Goal: Task Accomplishment & Management: Manage account settings

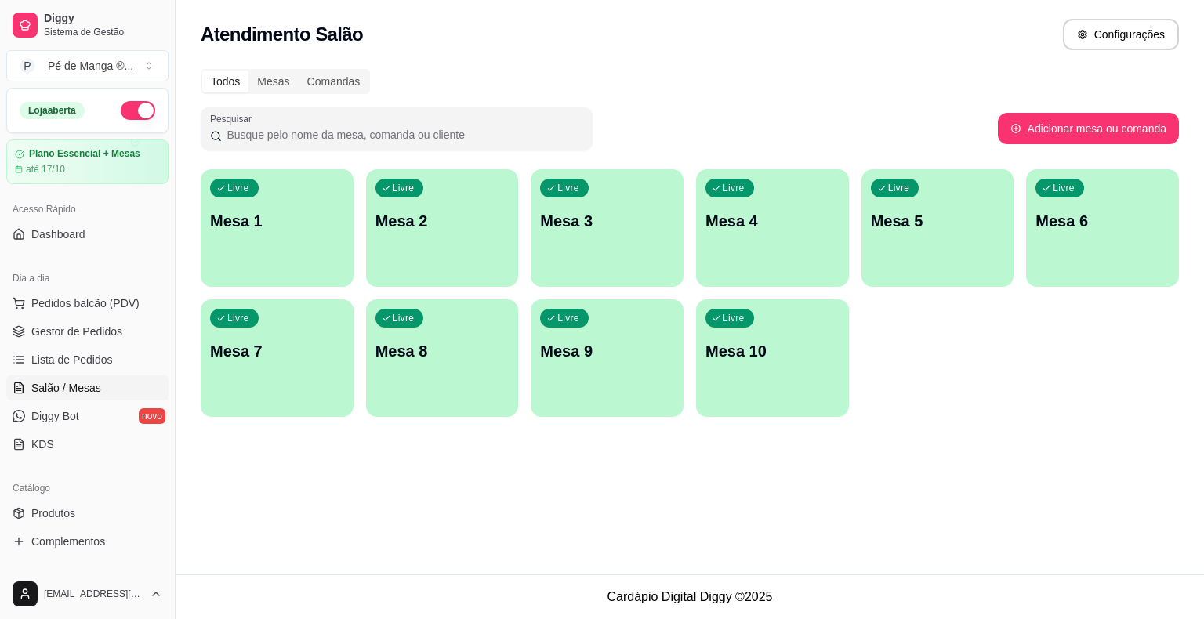
click at [200, 164] on div "Todos Mesas Comandas Pesquisar Adicionar mesa ou comanda Livre Mesa 1 Livre Mes…" at bounding box center [690, 248] width 1029 height 376
click at [247, 206] on div "Livre Mesa 1" at bounding box center [277, 219] width 148 height 96
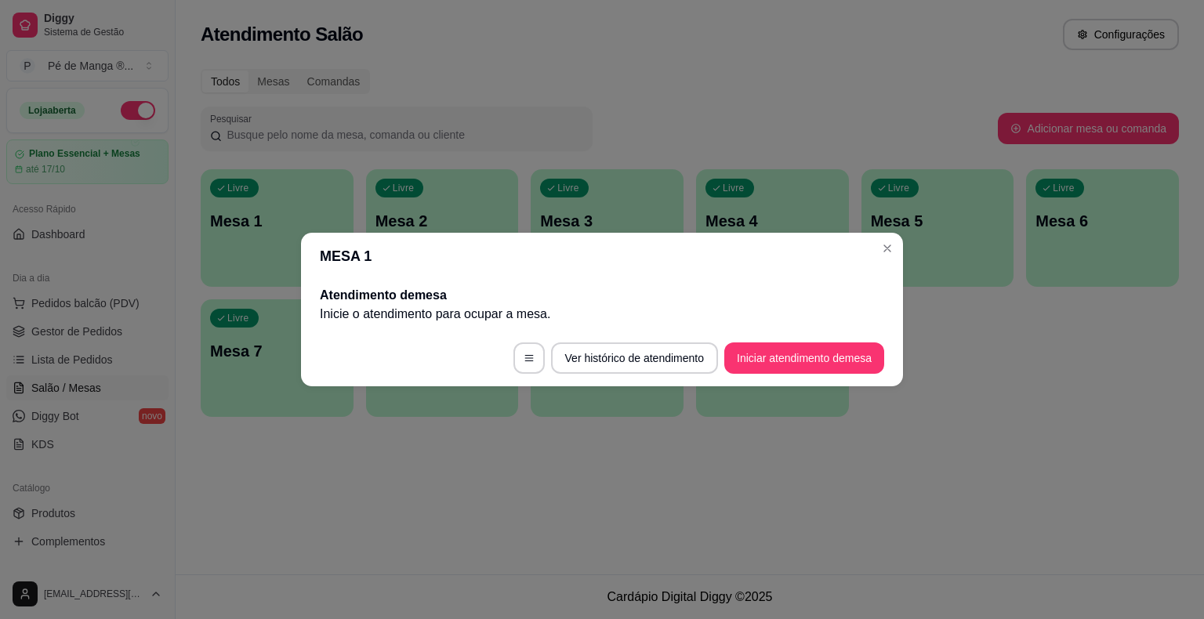
click at [755, 368] on button "Iniciar atendimento de mesa" at bounding box center [804, 358] width 160 height 31
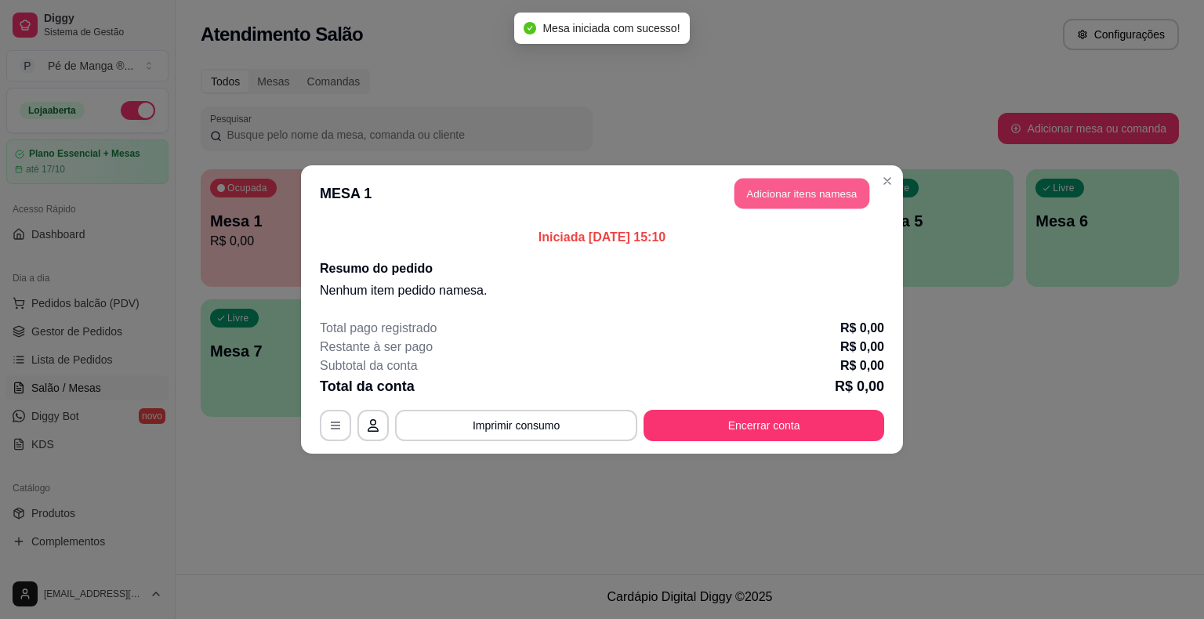
click at [768, 200] on button "Adicionar itens na mesa" at bounding box center [802, 194] width 135 height 31
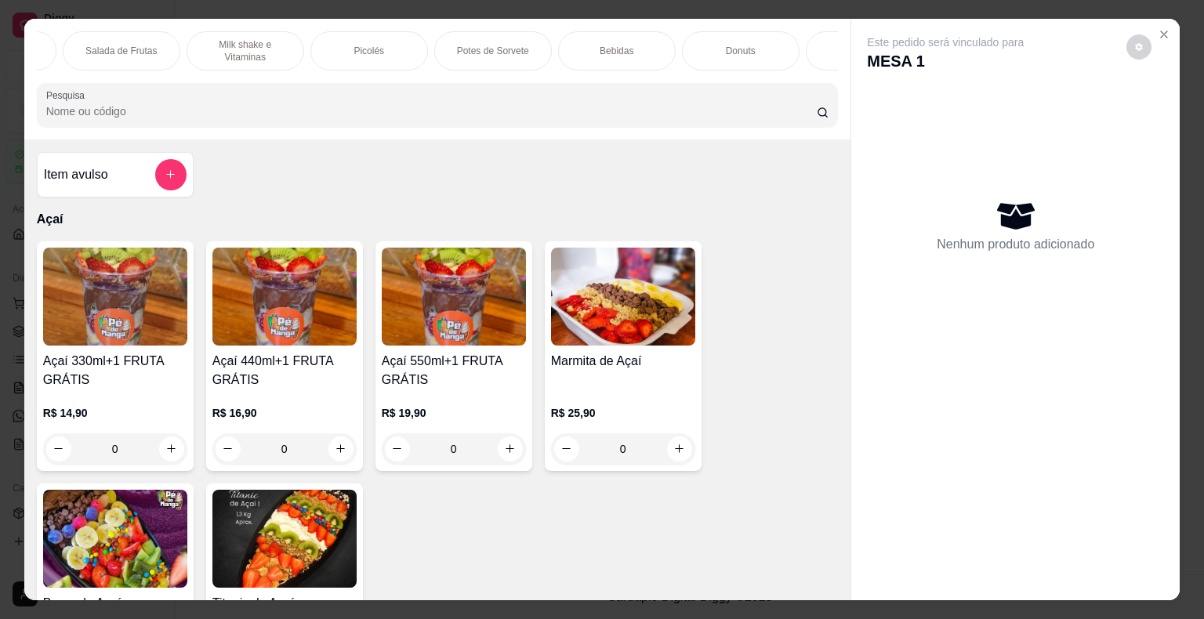
scroll to position [0, 91]
click at [473, 40] on div "Picolés" at bounding box center [500, 50] width 118 height 39
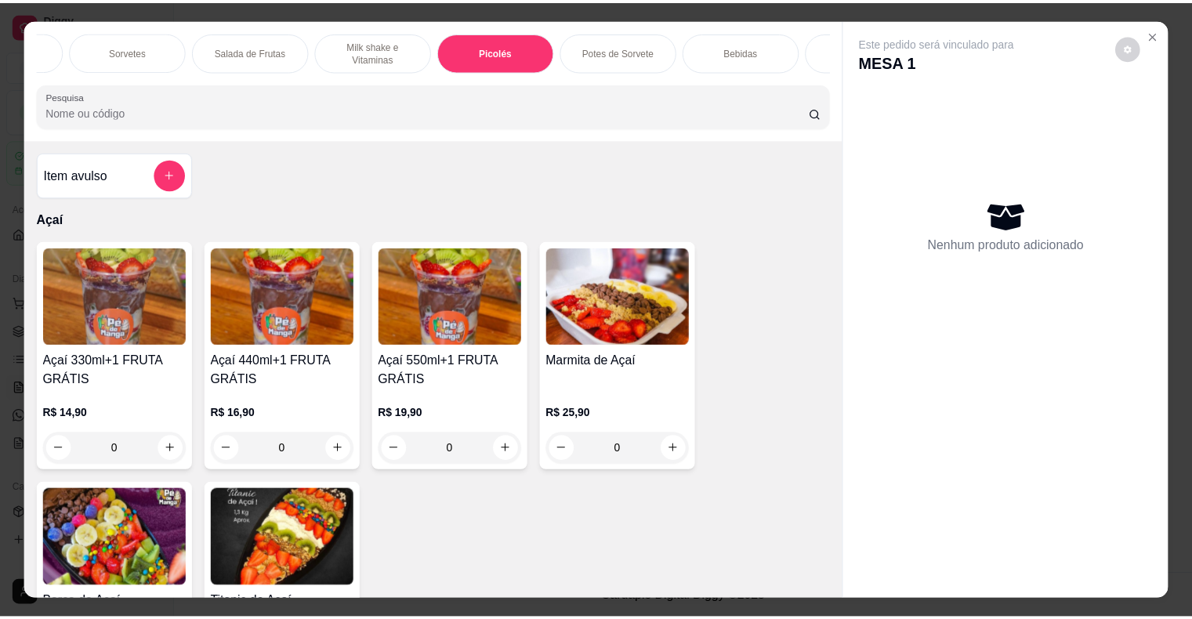
scroll to position [38, 0]
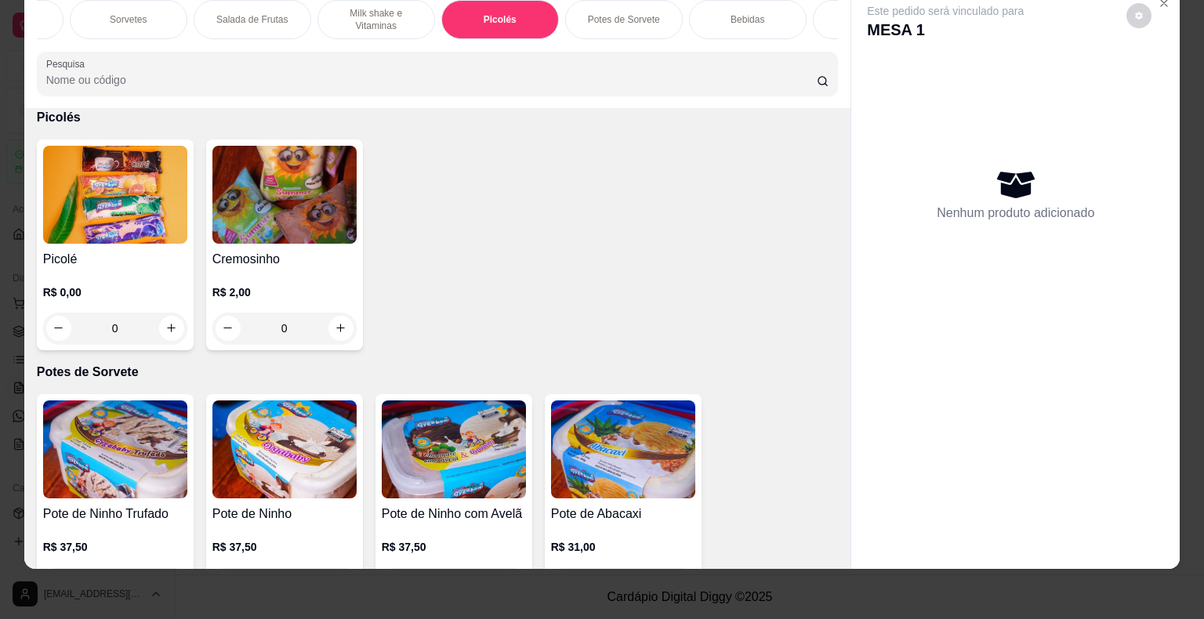
click at [166, 245] on div "Picolé R$ 0,00 0" at bounding box center [115, 245] width 157 height 211
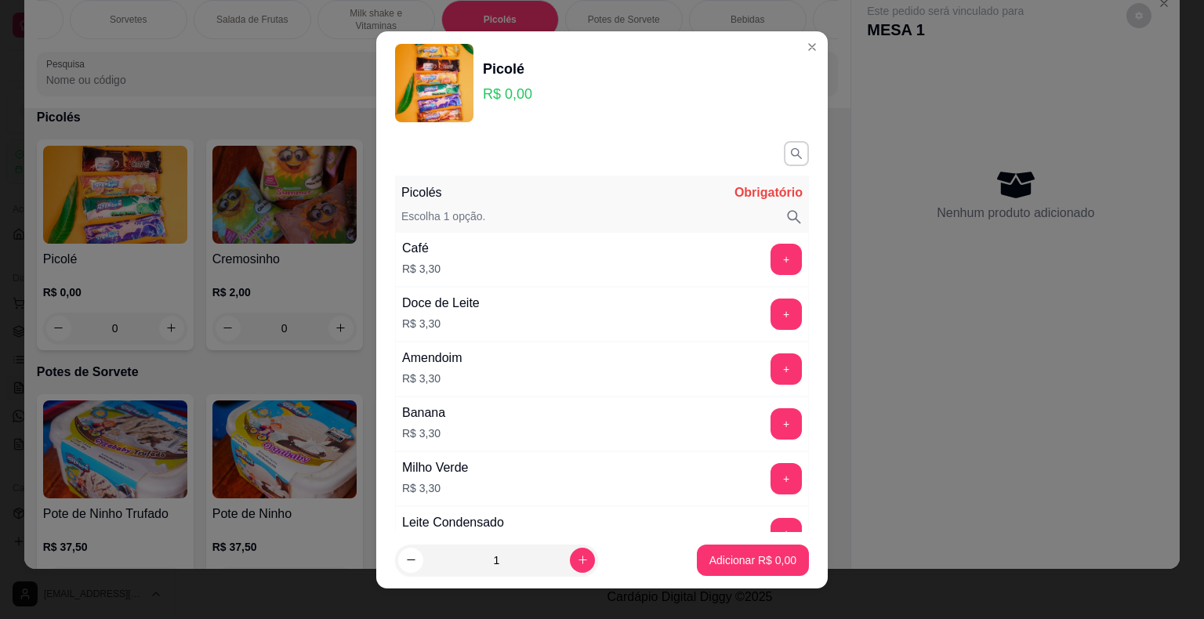
click at [771, 320] on button "+" at bounding box center [786, 314] width 31 height 31
click at [753, 553] on p "Adicionar R$ 3,30" at bounding box center [752, 560] width 85 height 15
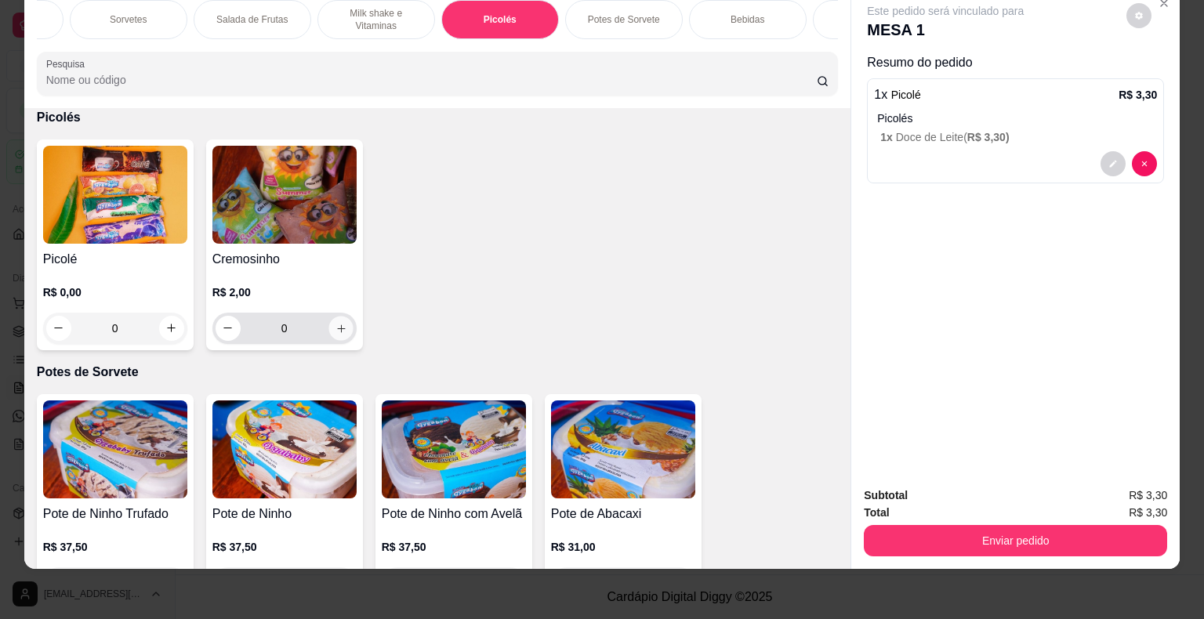
click at [335, 322] on icon "increase-product-quantity" at bounding box center [341, 328] width 12 height 12
type input "1"
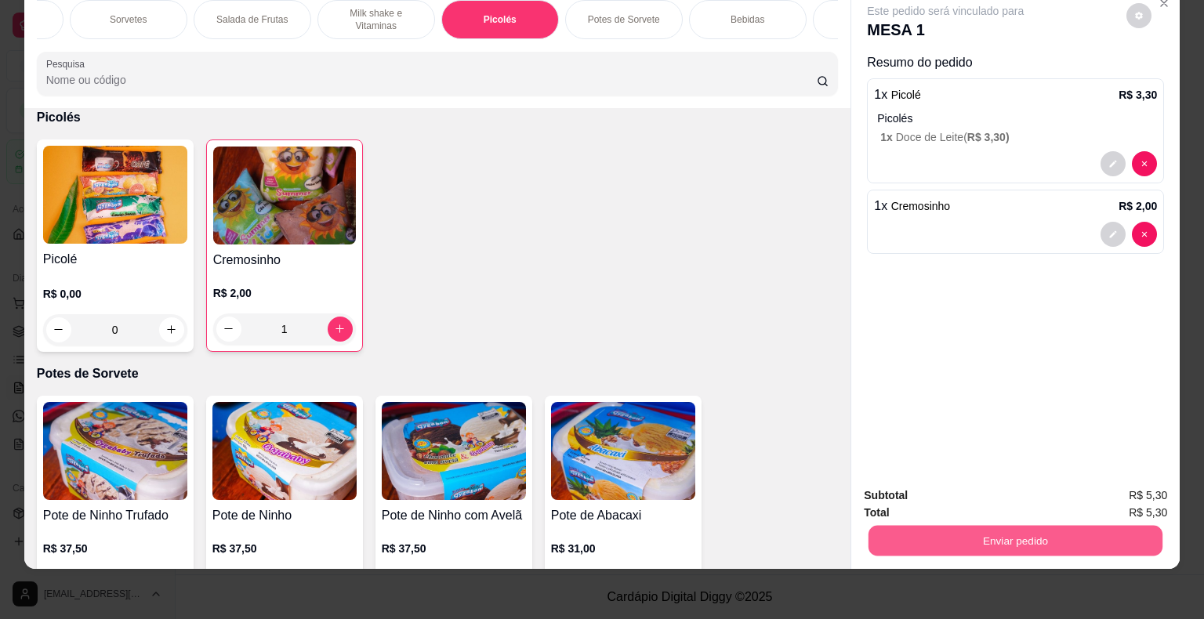
click at [954, 538] on button "Enviar pedido" at bounding box center [1016, 541] width 294 height 31
click at [1110, 492] on button "Enviar pedido" at bounding box center [1127, 491] width 89 height 30
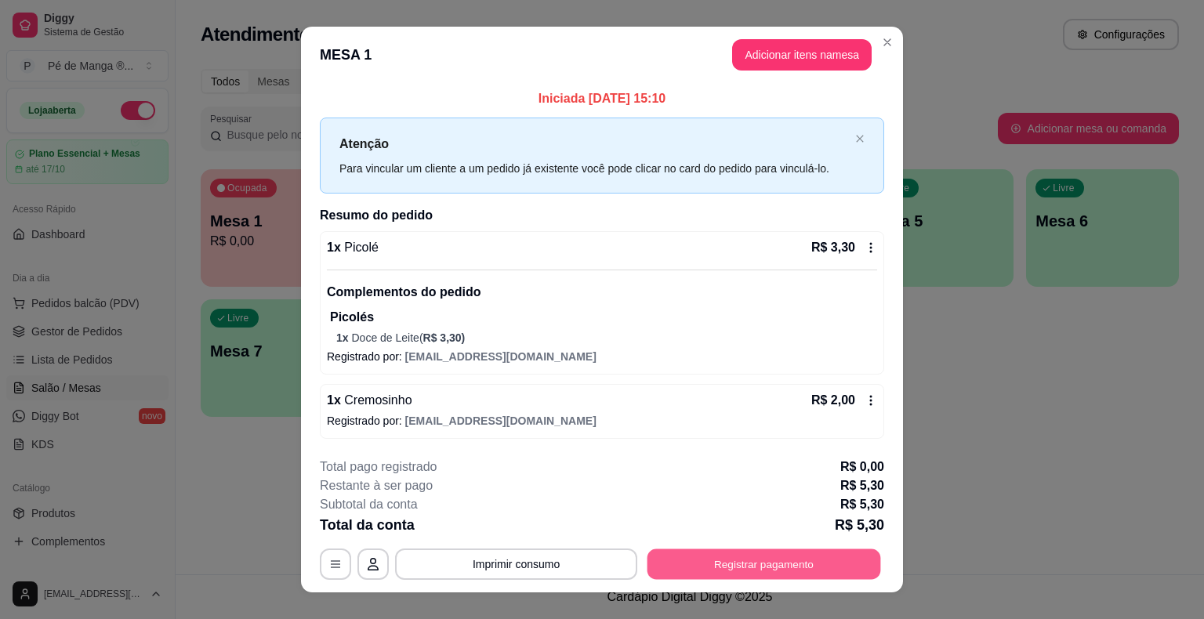
click at [753, 557] on button "Registrar pagamento" at bounding box center [765, 565] width 234 height 31
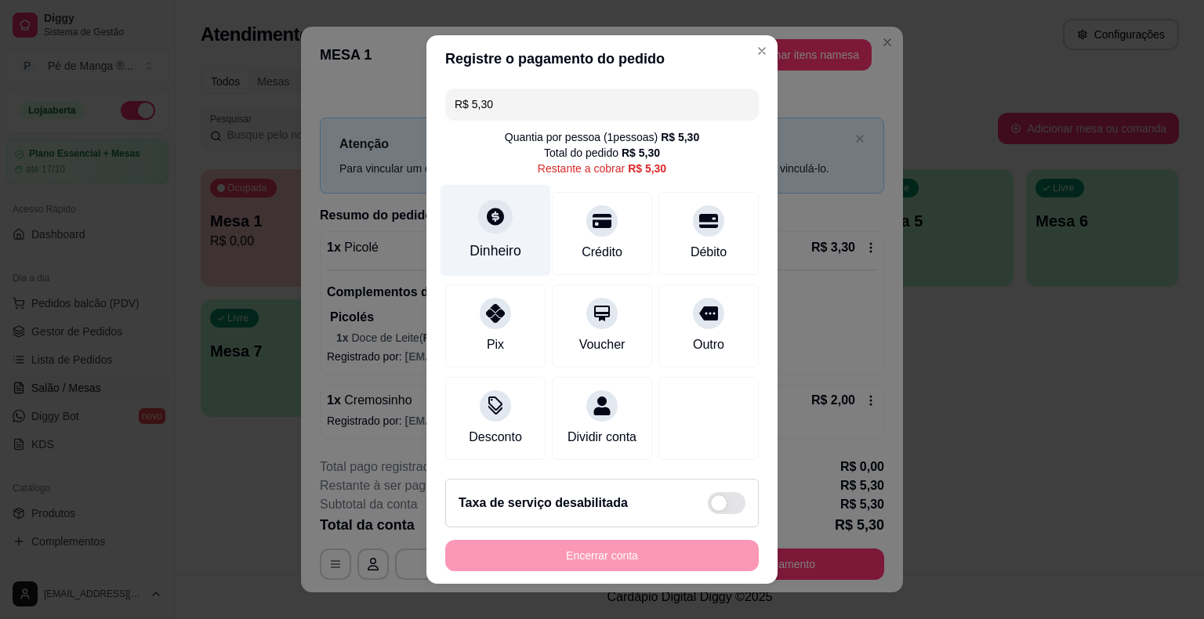
click at [499, 253] on div "Dinheiro" at bounding box center [496, 251] width 52 height 20
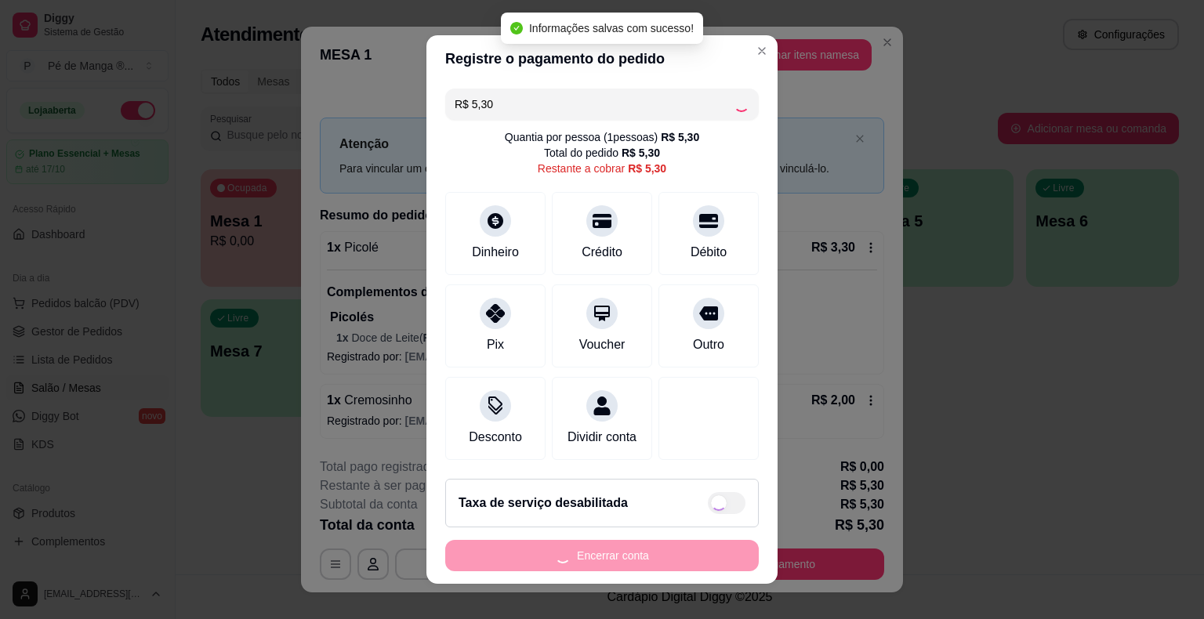
type input "R$ 0,00"
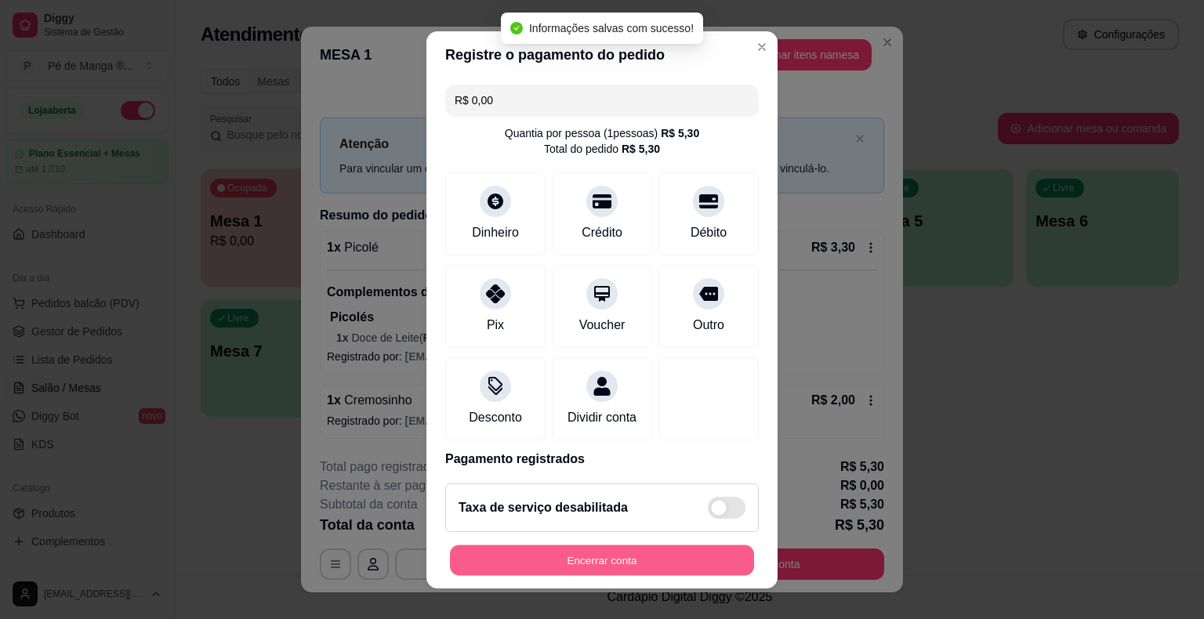
click at [698, 563] on button "Encerrar conta" at bounding box center [602, 560] width 304 height 31
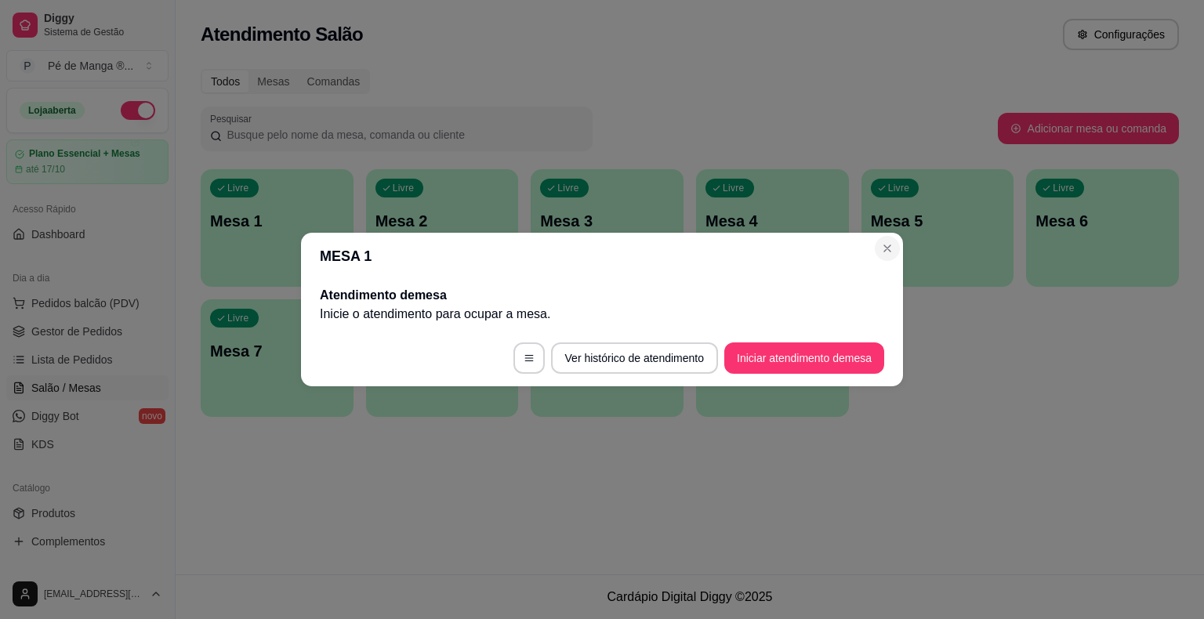
click at [878, 239] on section "MESA 1 Atendimento de mesa Inicie o atendimento para ocupar a mesa . Ver histór…" at bounding box center [602, 310] width 602 height 154
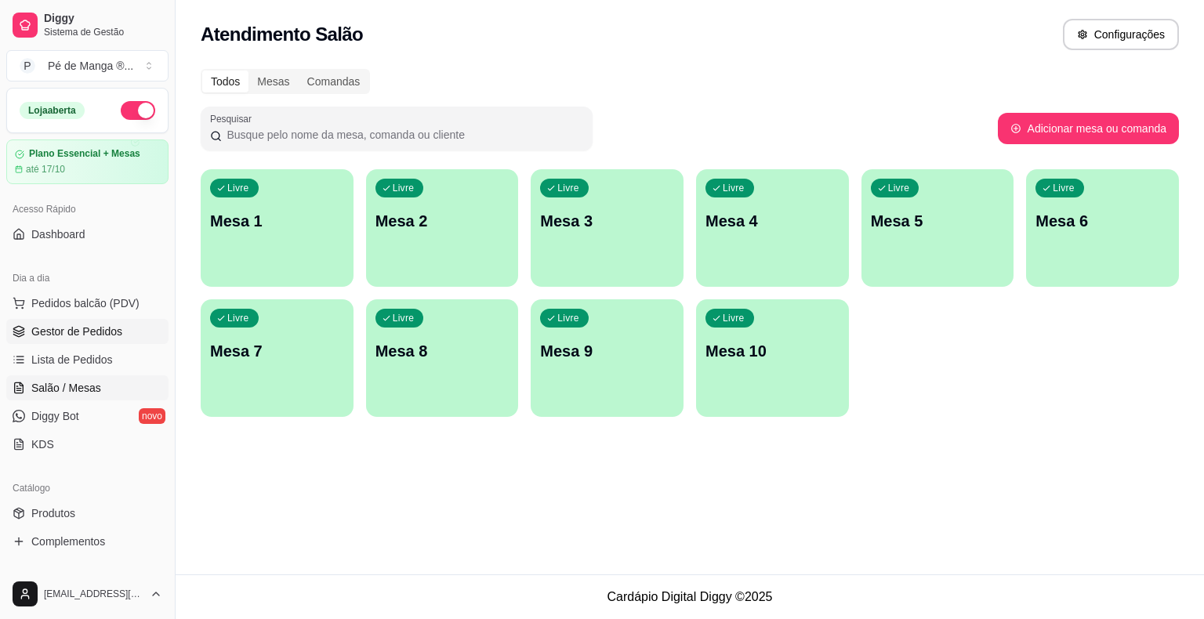
click at [101, 337] on span "Gestor de Pedidos" at bounding box center [76, 332] width 91 height 16
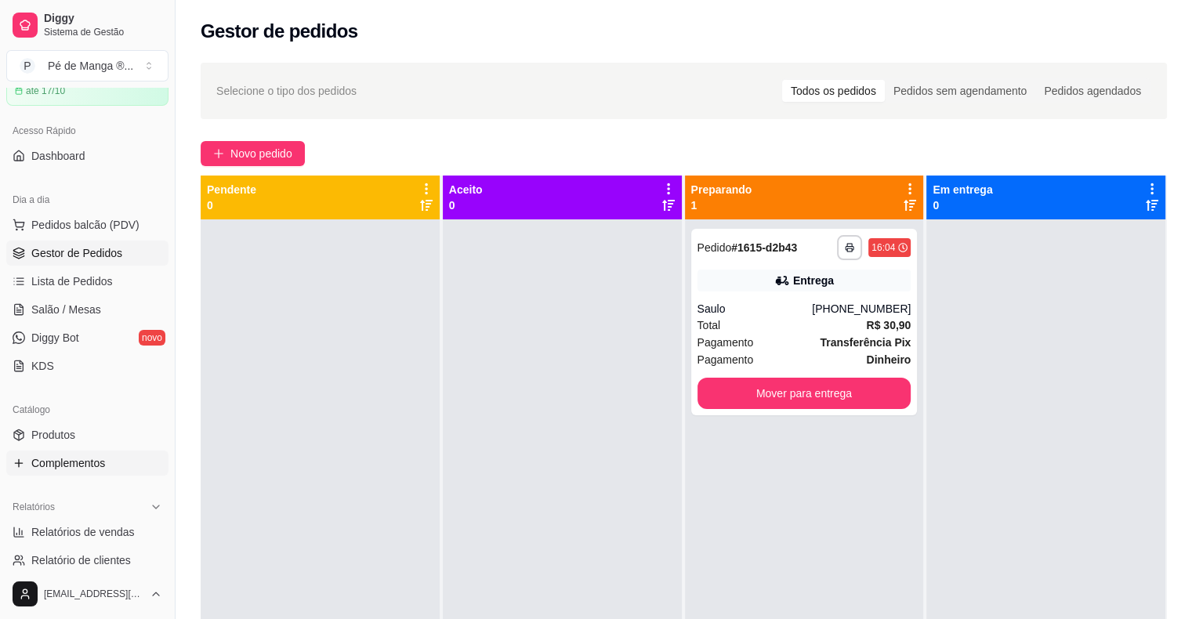
scroll to position [157, 0]
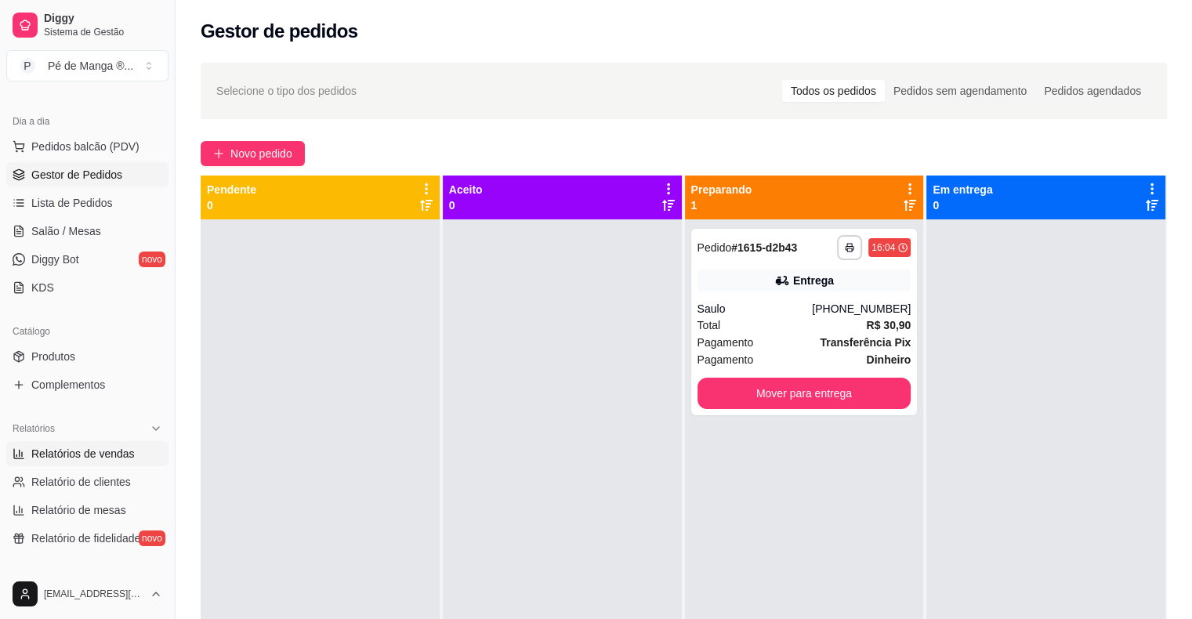
click at [103, 454] on span "Relatórios de vendas" at bounding box center [82, 454] width 103 height 16
select select "ALL"
select select "0"
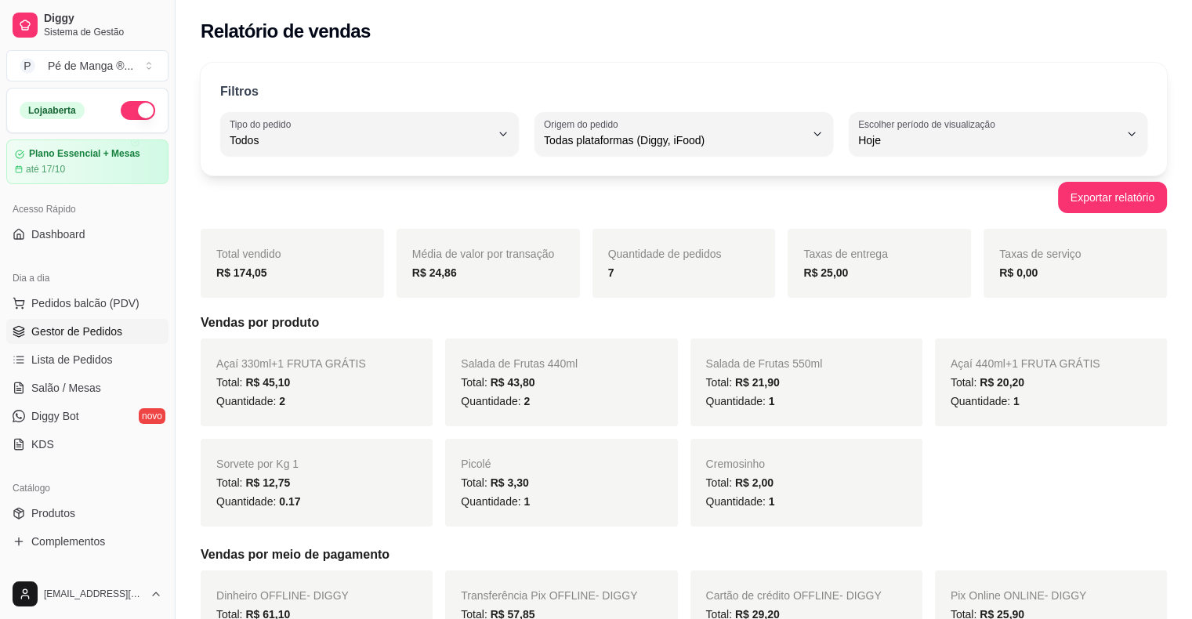
click at [63, 333] on span "Gestor de Pedidos" at bounding box center [76, 332] width 91 height 16
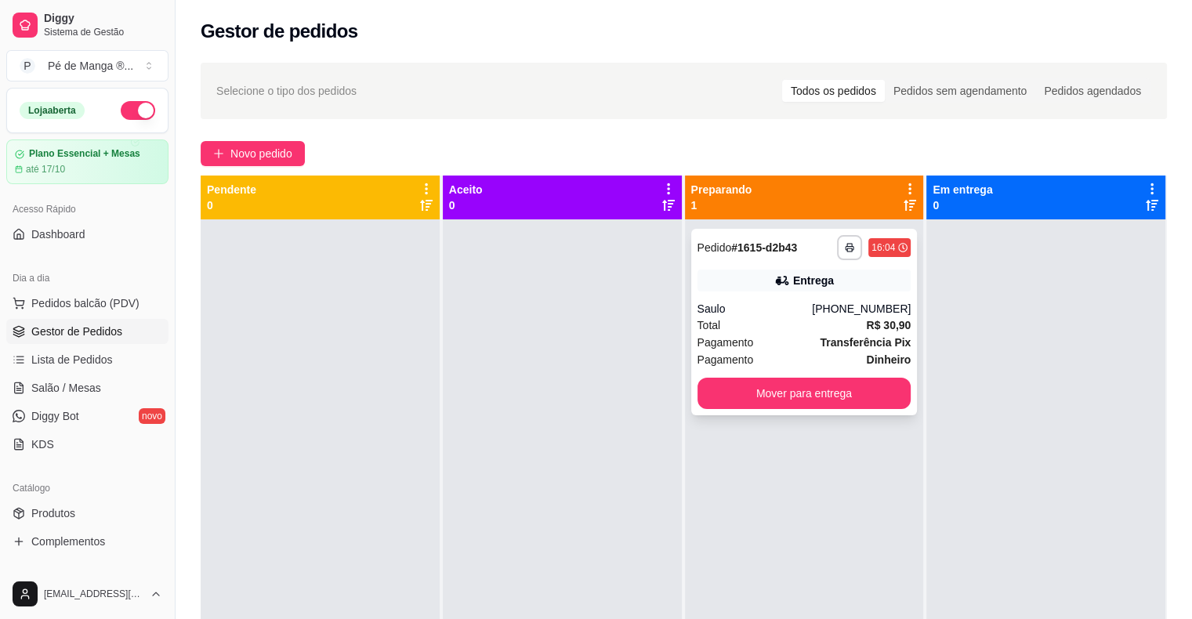
click at [834, 345] on strong "Transferência Pix" at bounding box center [865, 342] width 91 height 13
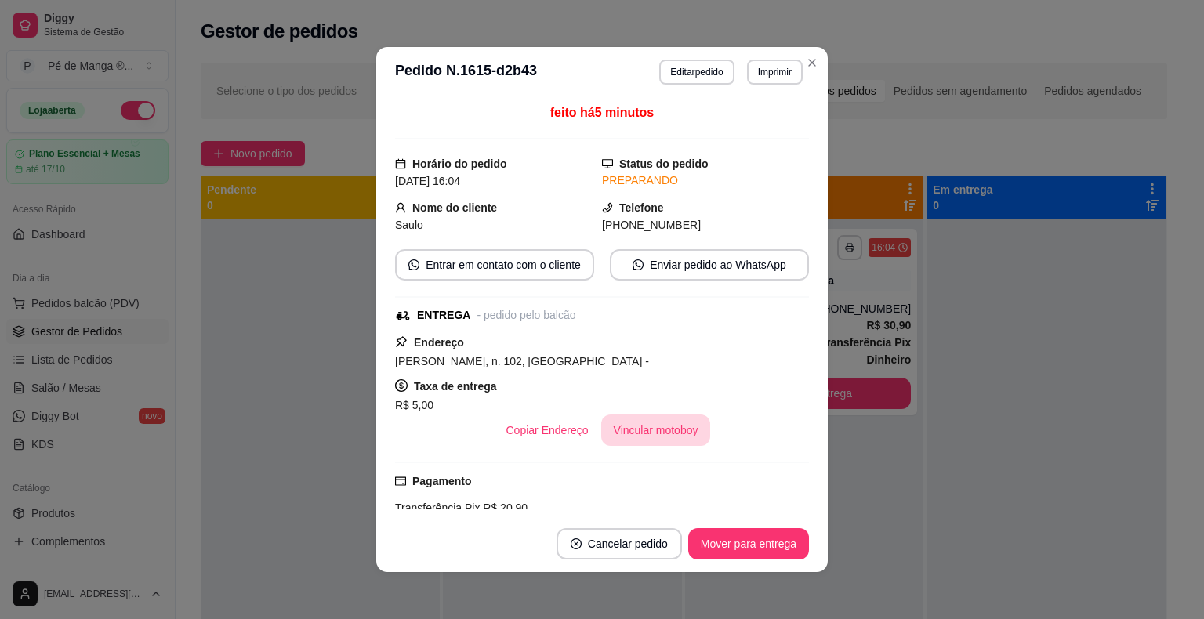
click at [670, 437] on button "Vincular motoboy" at bounding box center [656, 430] width 110 height 31
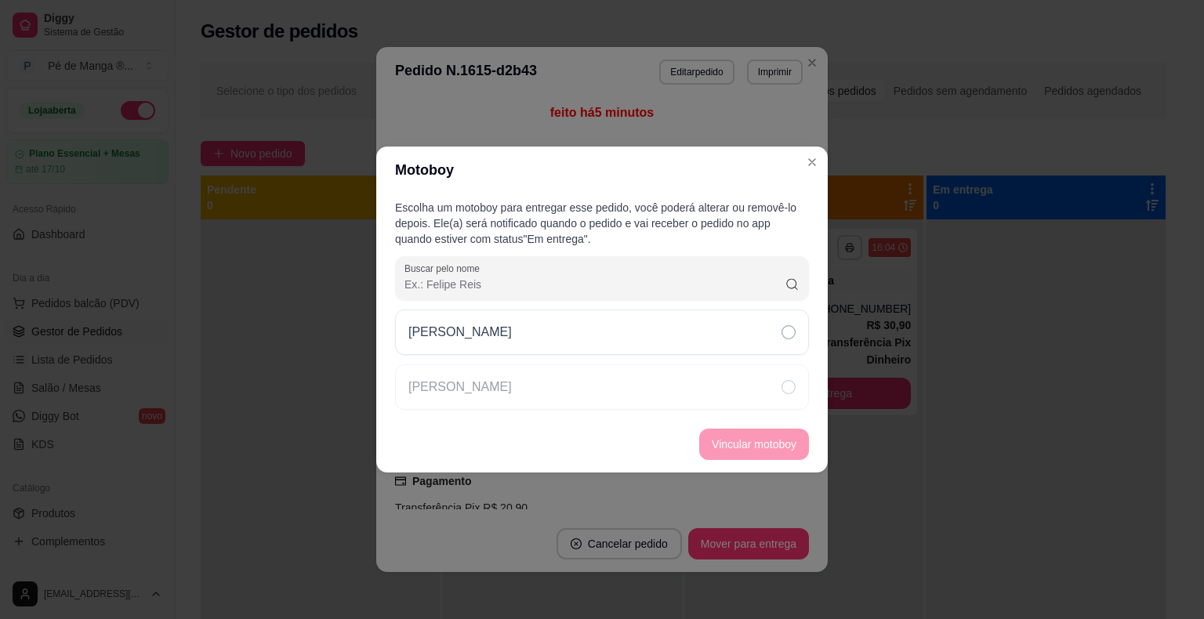
drag, startPoint x: 633, startPoint y: 347, endPoint x: 756, endPoint y: 439, distance: 153.5
click at [635, 348] on div "Samuel" at bounding box center [602, 332] width 414 height 45
click at [768, 446] on button "Vincular motoboy" at bounding box center [754, 445] width 107 height 31
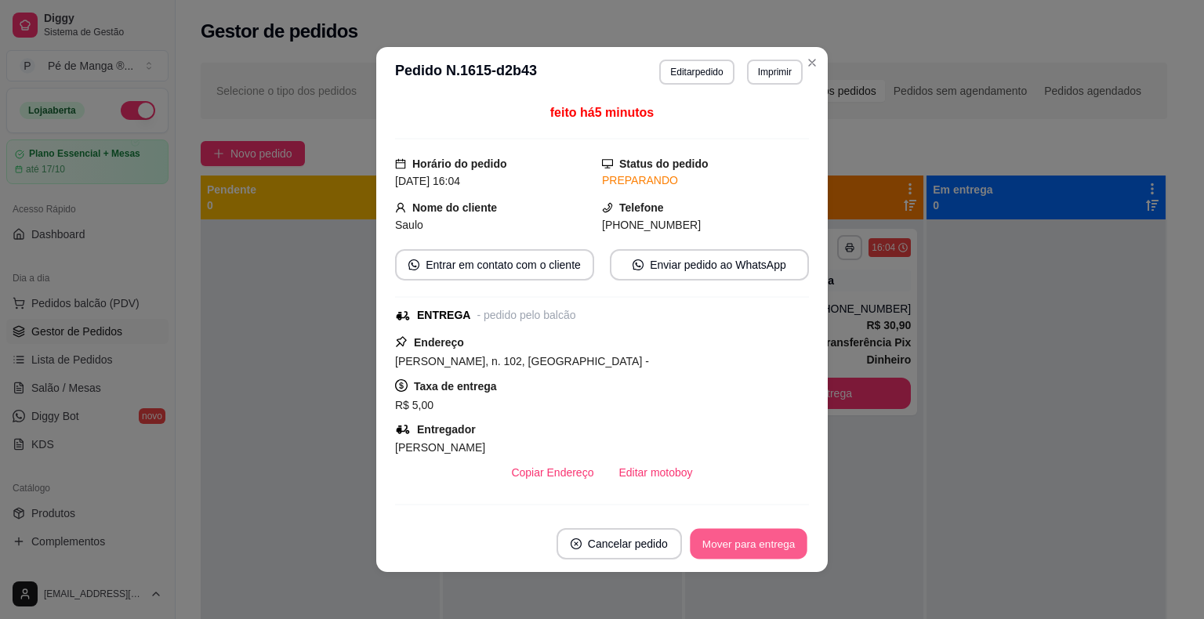
click at [740, 539] on button "Mover para entrega" at bounding box center [749, 544] width 118 height 31
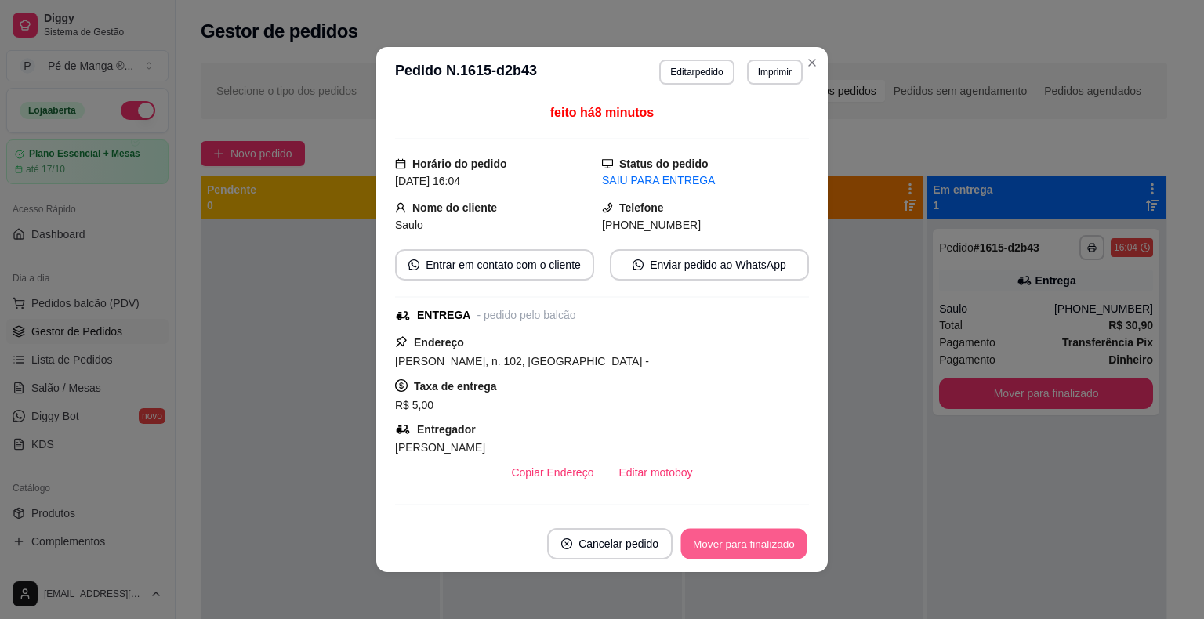
click at [750, 538] on button "Mover para finalizado" at bounding box center [744, 544] width 126 height 31
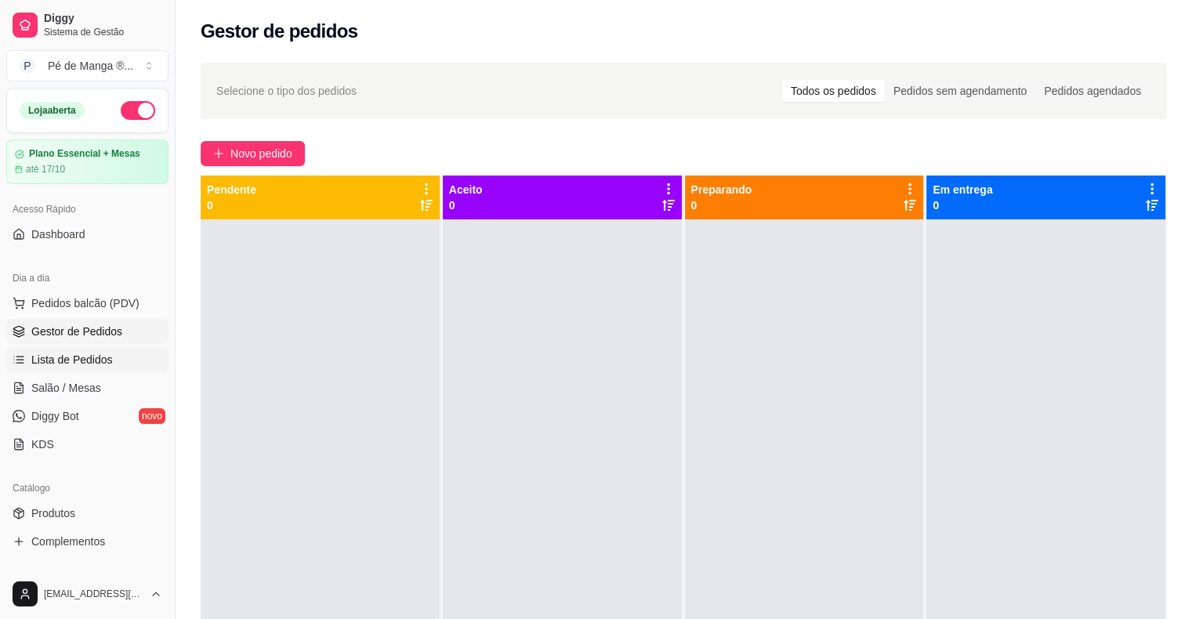
click at [59, 359] on span "Lista de Pedidos" at bounding box center [72, 360] width 82 height 16
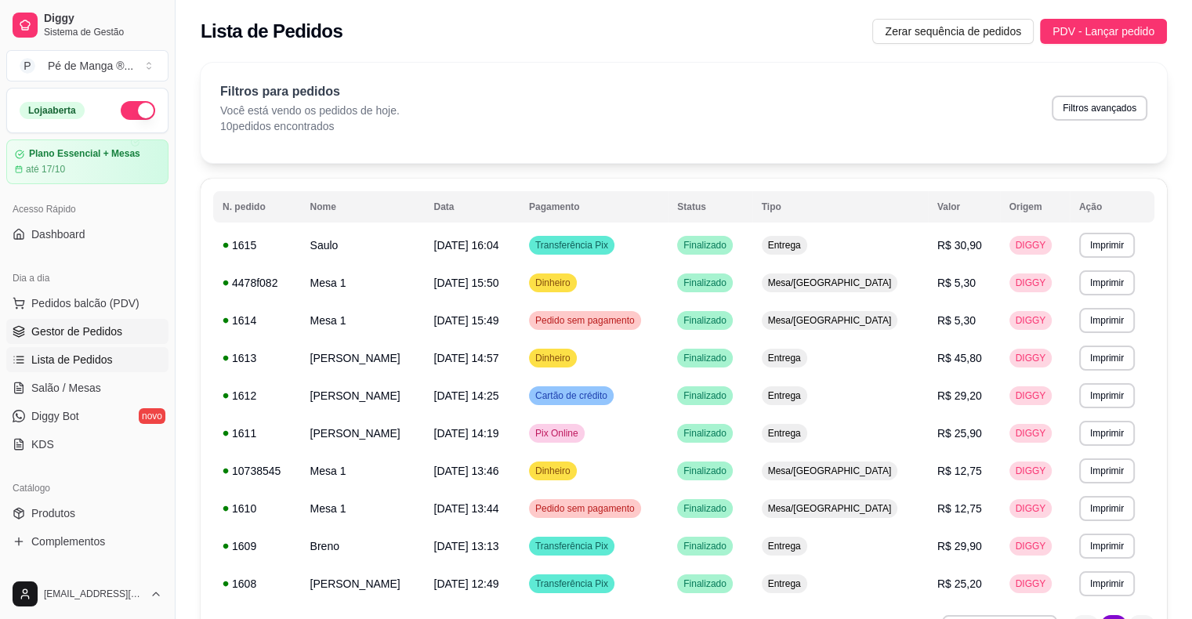
click at [69, 331] on span "Gestor de Pedidos" at bounding box center [76, 332] width 91 height 16
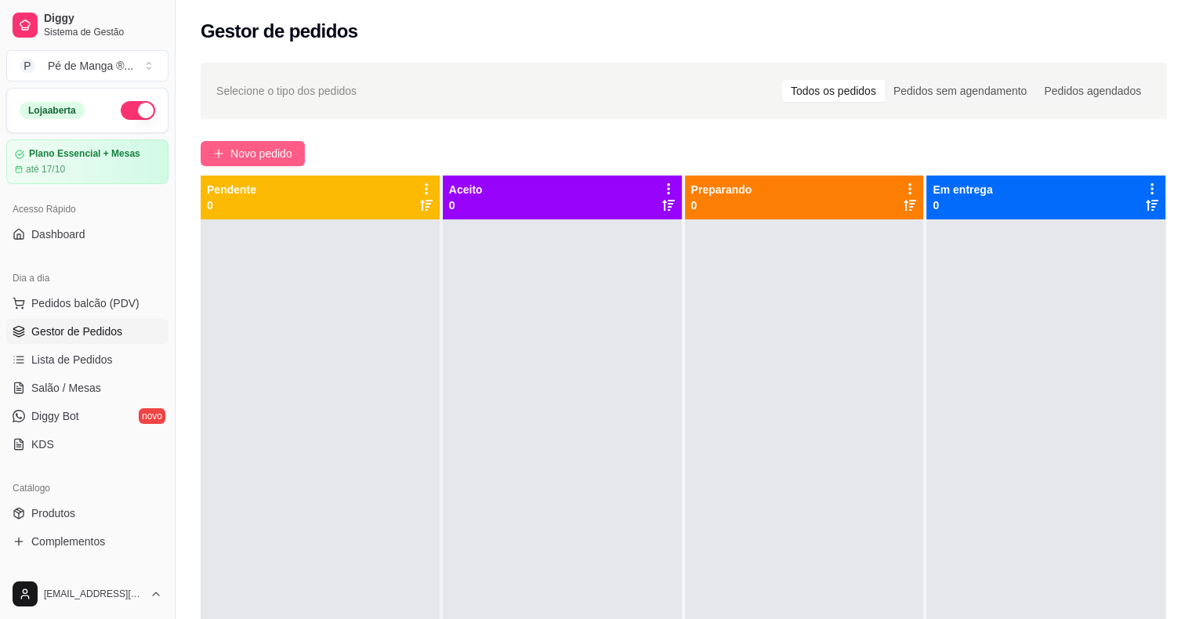
click at [229, 146] on button "Novo pedido" at bounding box center [253, 153] width 104 height 25
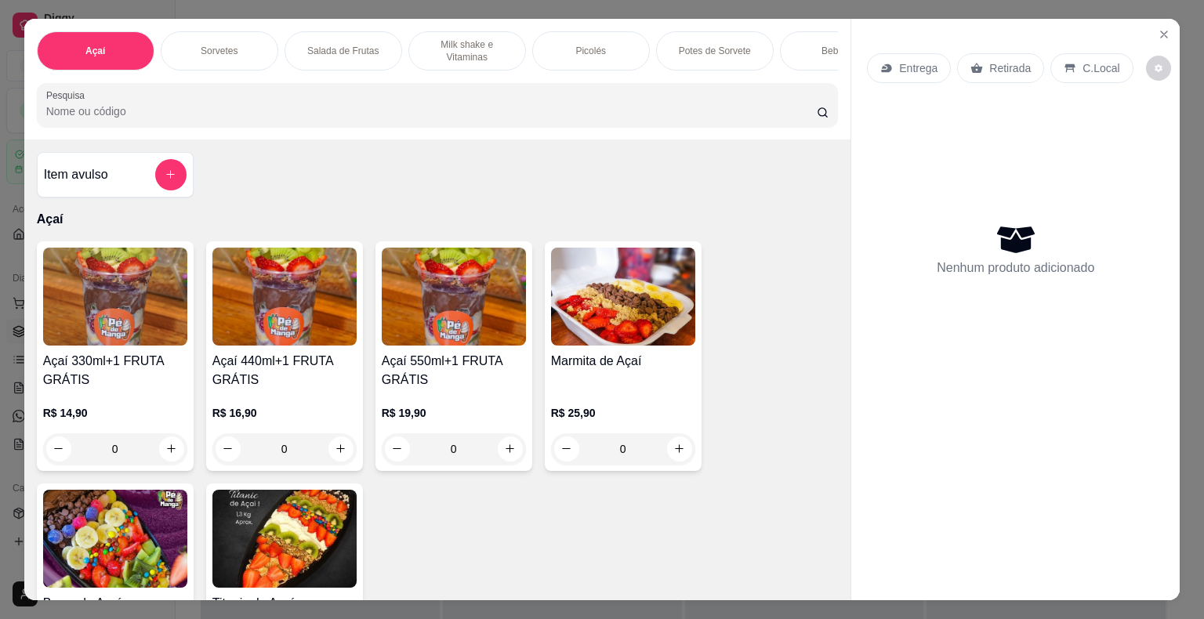
click at [490, 42] on p "Milk shake e Vitaminas" at bounding box center [467, 50] width 91 height 25
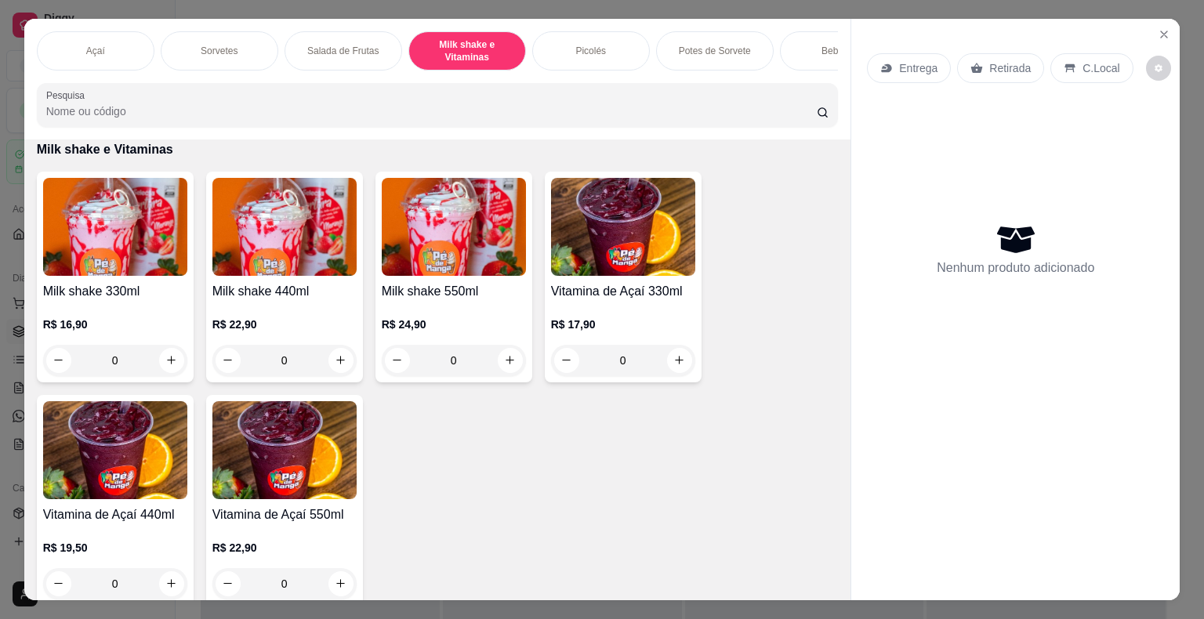
scroll to position [38, 0]
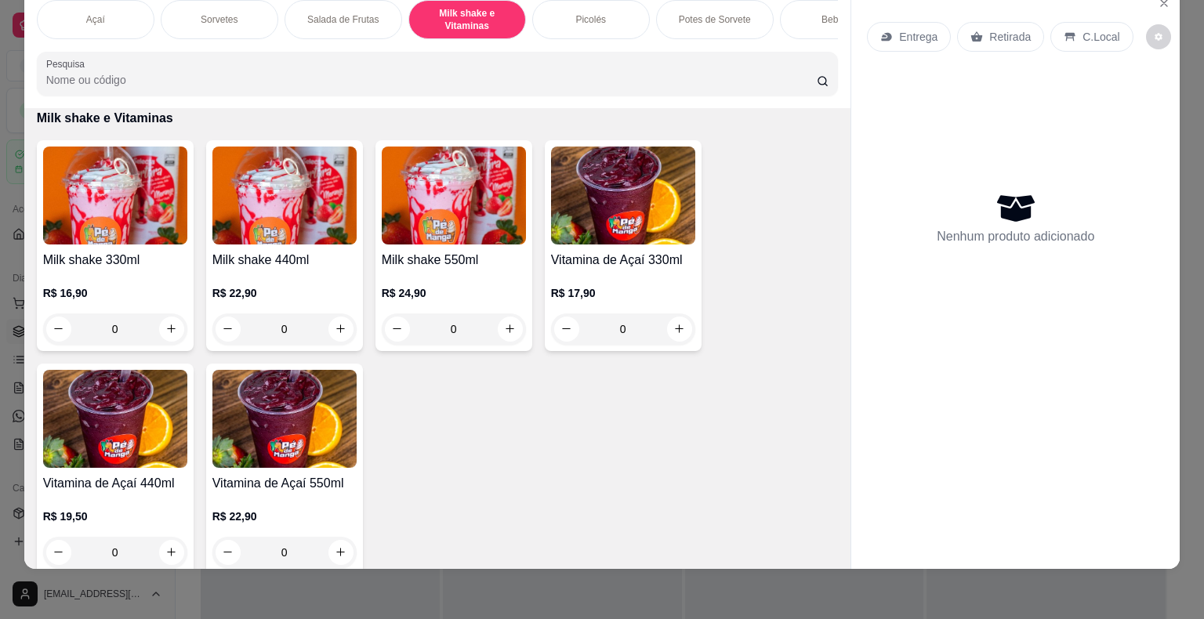
click at [263, 466] on img at bounding box center [284, 419] width 144 height 98
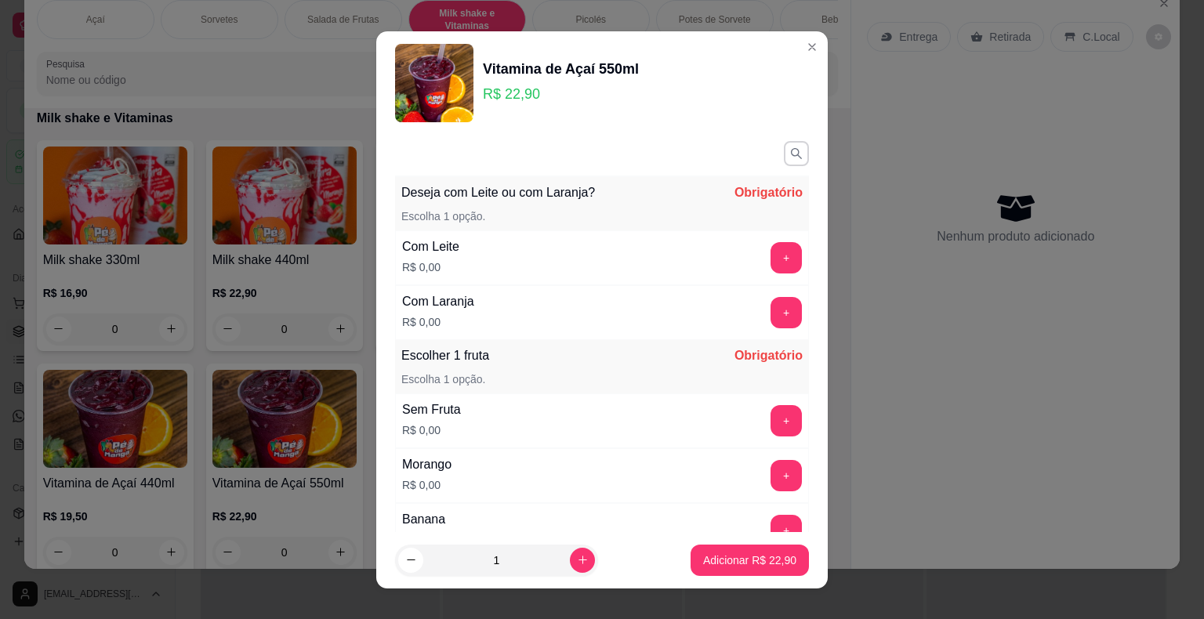
click at [771, 317] on button "+" at bounding box center [786, 312] width 31 height 31
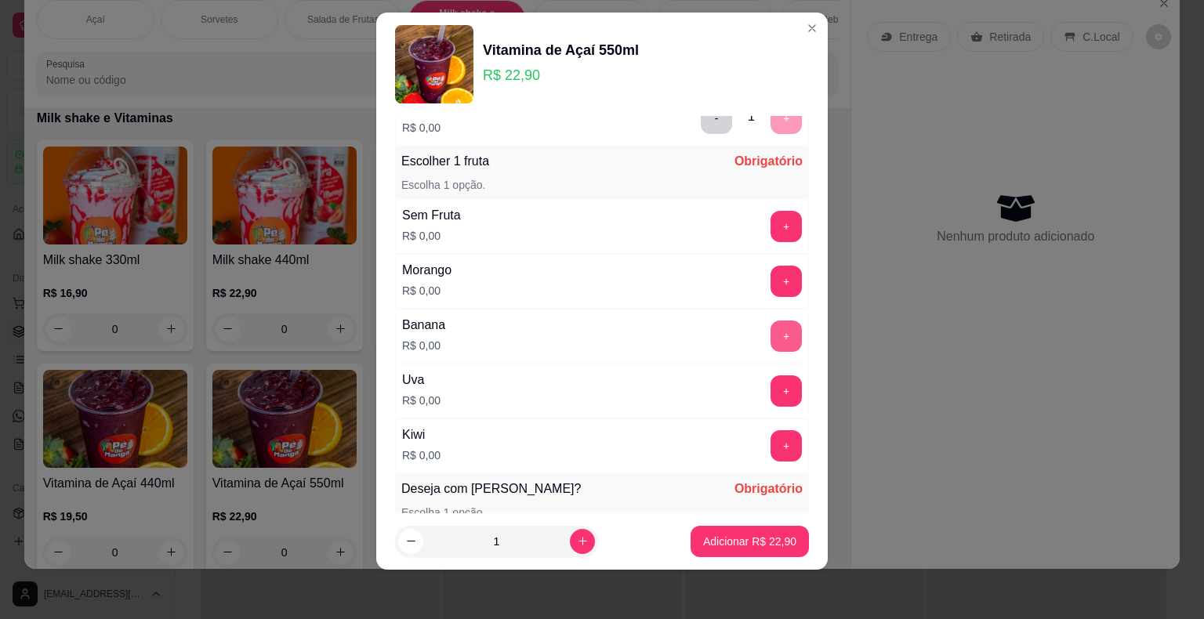
scroll to position [204, 0]
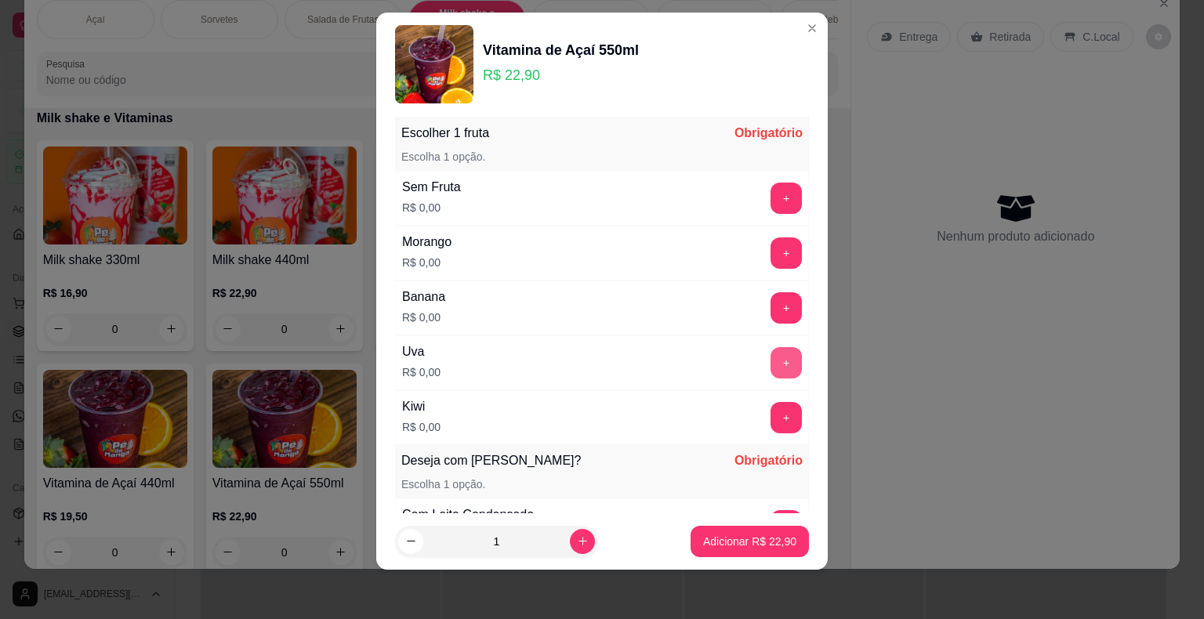
click at [771, 355] on button "+" at bounding box center [786, 362] width 31 height 31
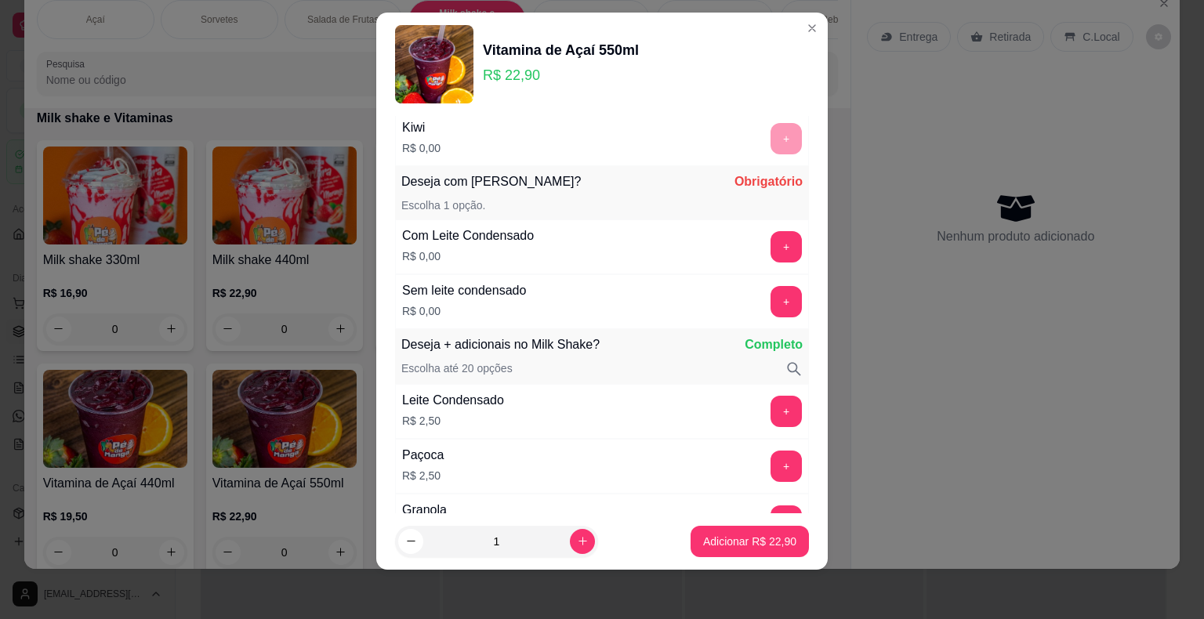
scroll to position [452, 0]
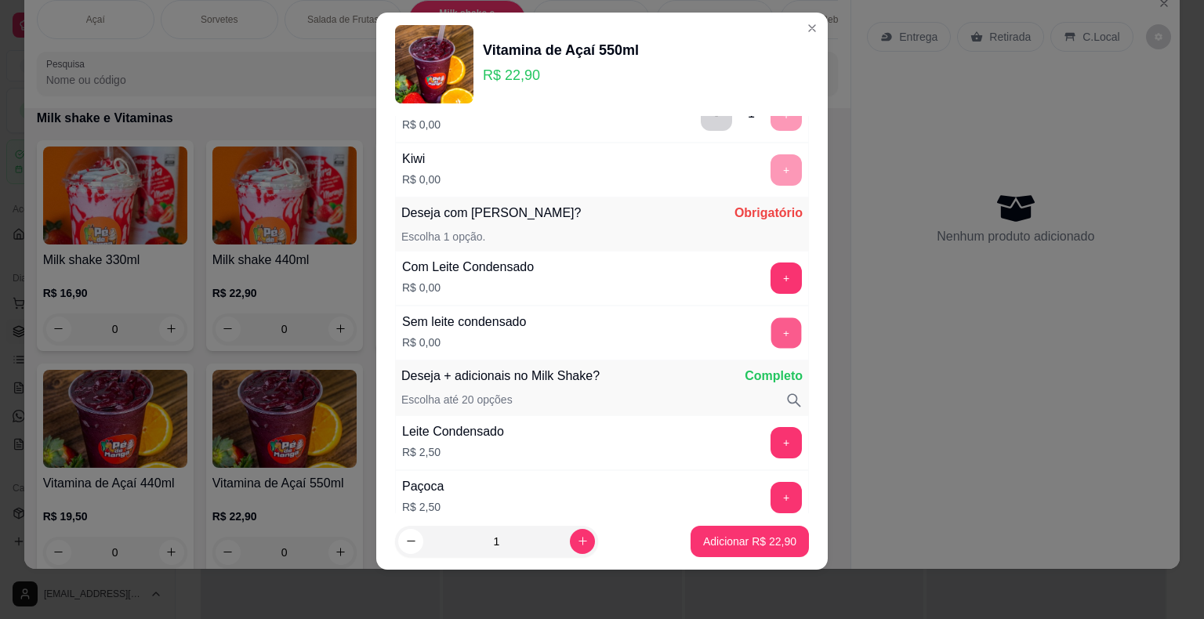
click at [771, 325] on button "+" at bounding box center [786, 332] width 31 height 31
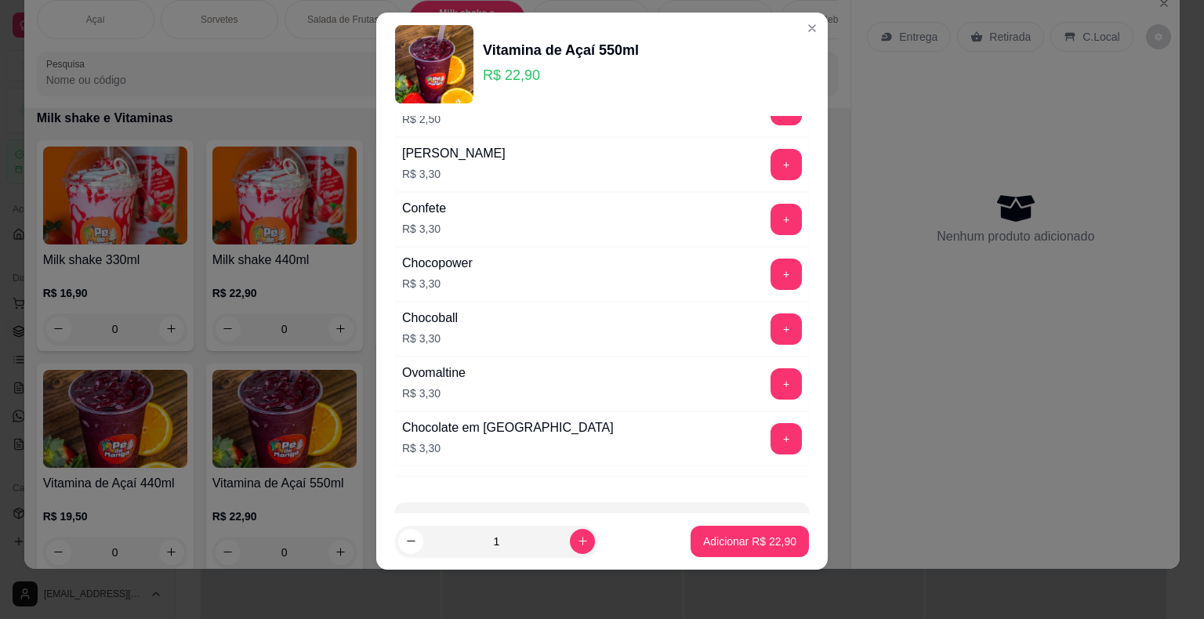
scroll to position [1106, 0]
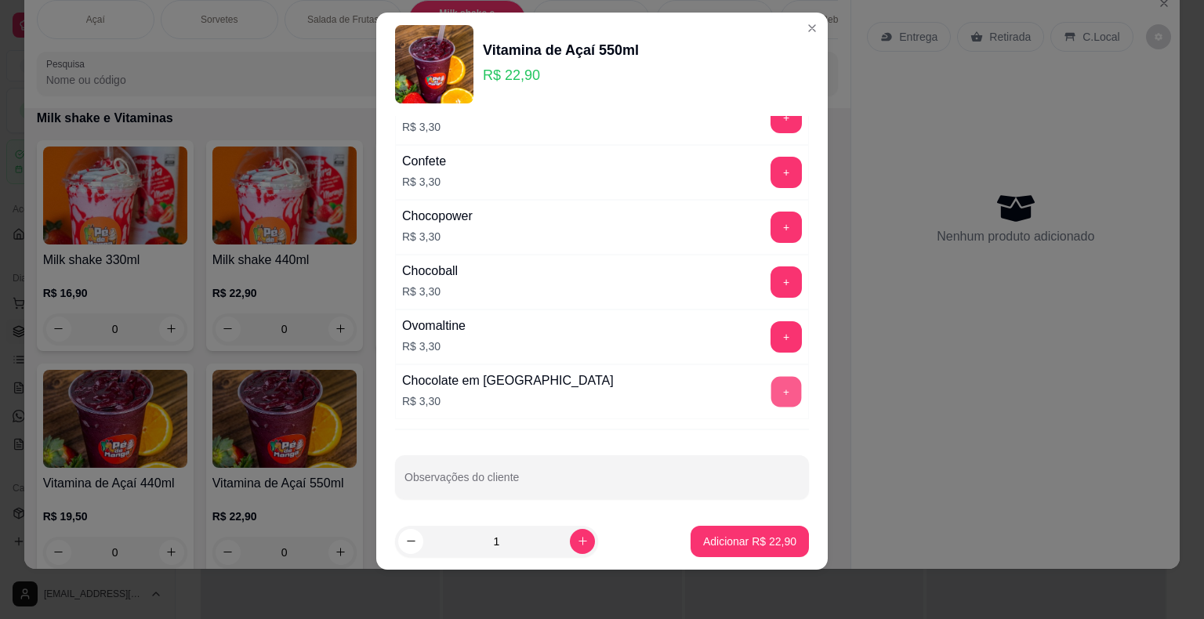
click at [771, 390] on button "+" at bounding box center [786, 391] width 31 height 31
click at [713, 546] on p "Adicionar R$ 26,20" at bounding box center [749, 542] width 93 height 16
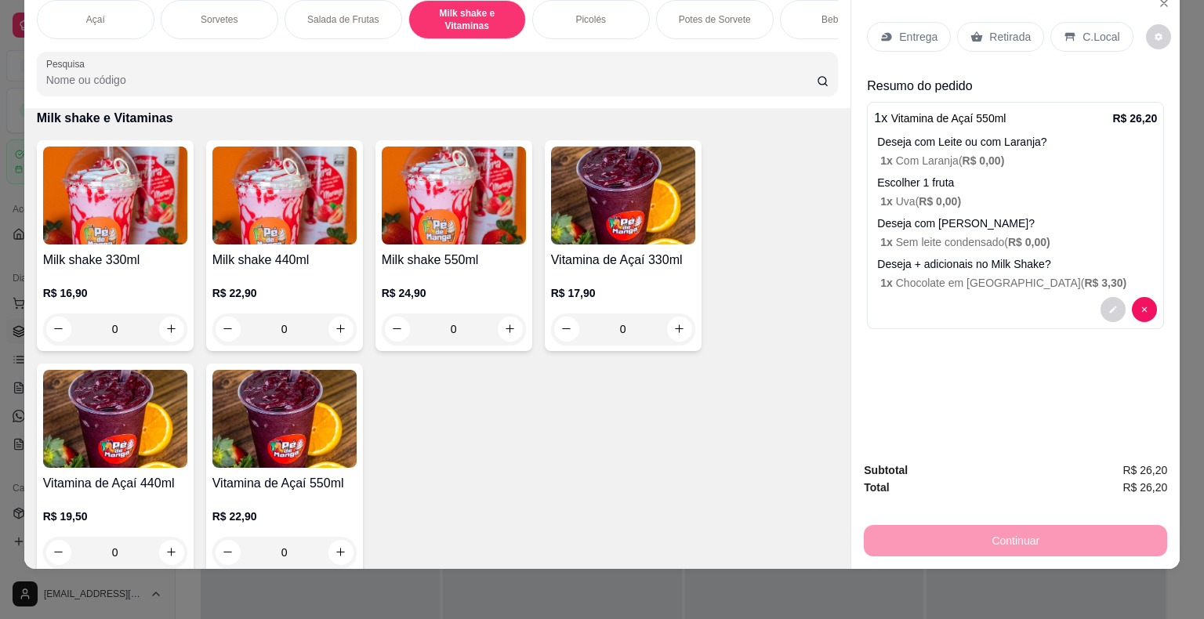
click at [914, 30] on p "Entrega" at bounding box center [918, 37] width 38 height 16
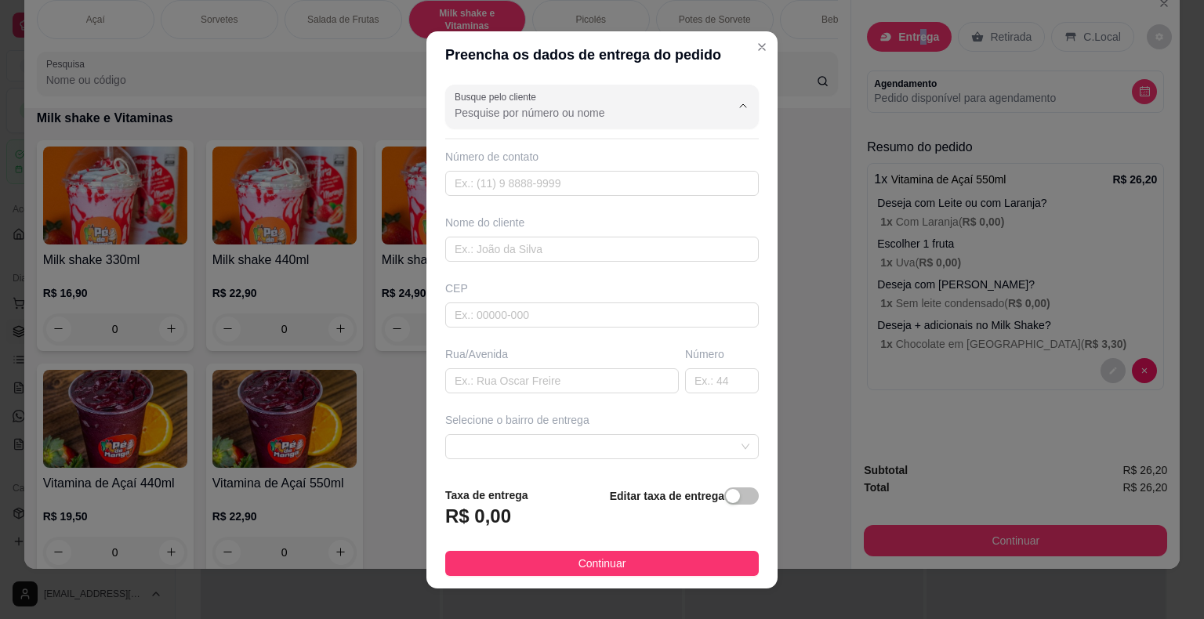
click at [621, 115] on input "Busque pelo cliente" at bounding box center [580, 113] width 251 height 16
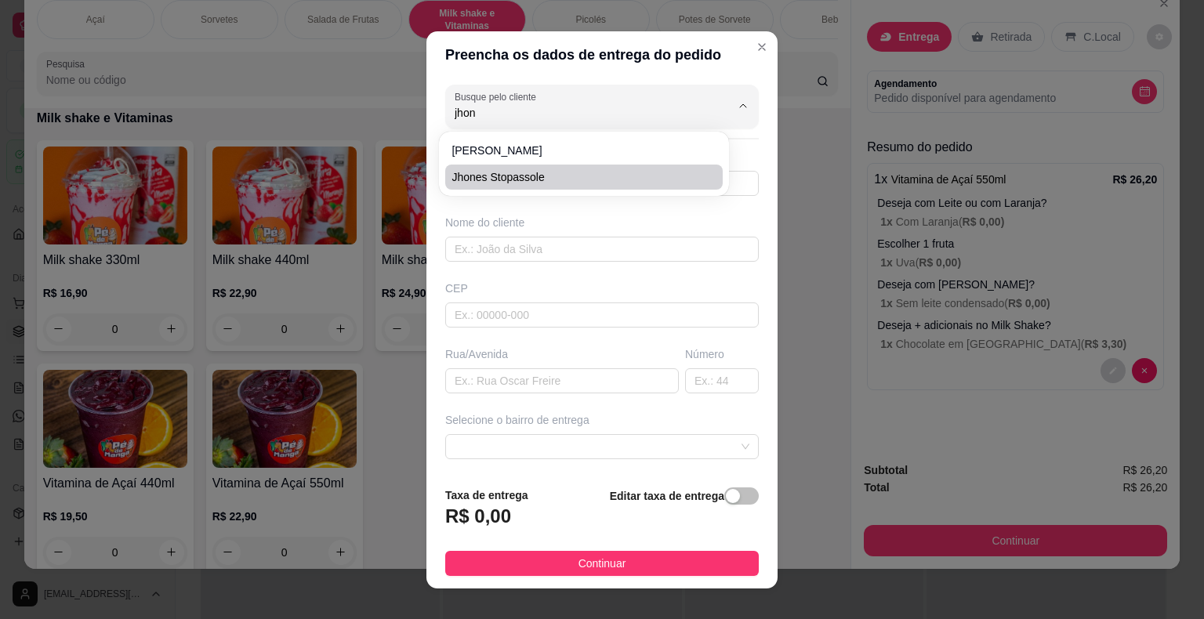
click at [589, 179] on span "Jhones Stopassole" at bounding box center [576, 177] width 249 height 16
type input "Jhones Stopassole"
type input "6793322673"
type input "Jhones Stopassole"
type input "18440-000"
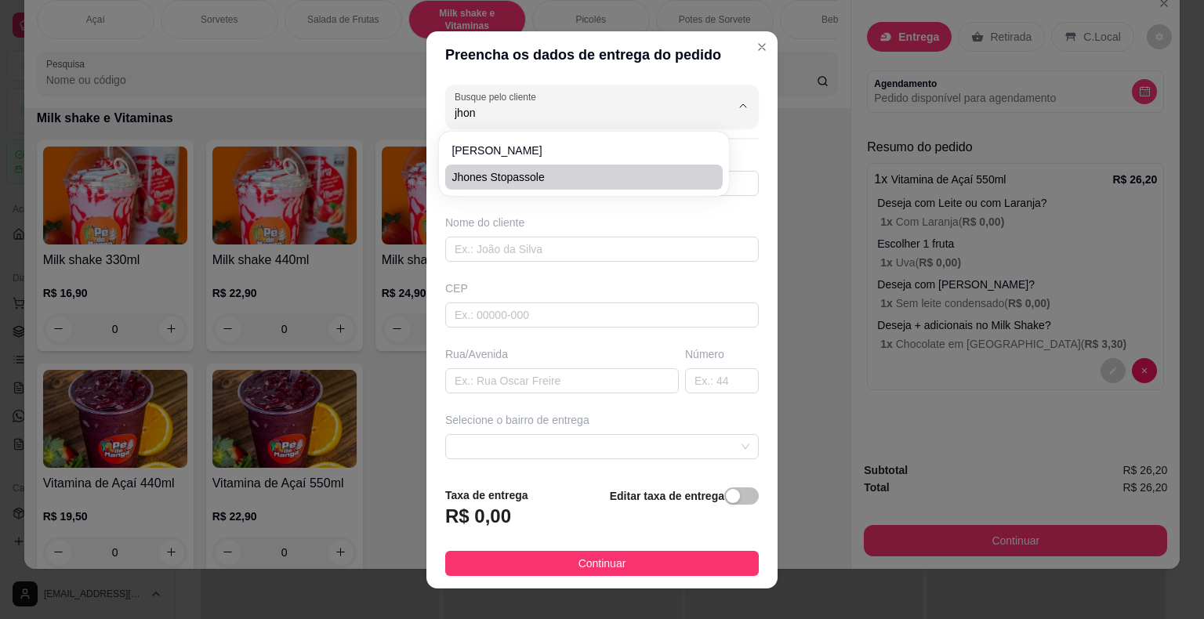
type input "Avenida Prefeito Carlos Rodrigues/No prédio do Everaldo"
type input "Itaberá"
type input "PAPELANDIA"
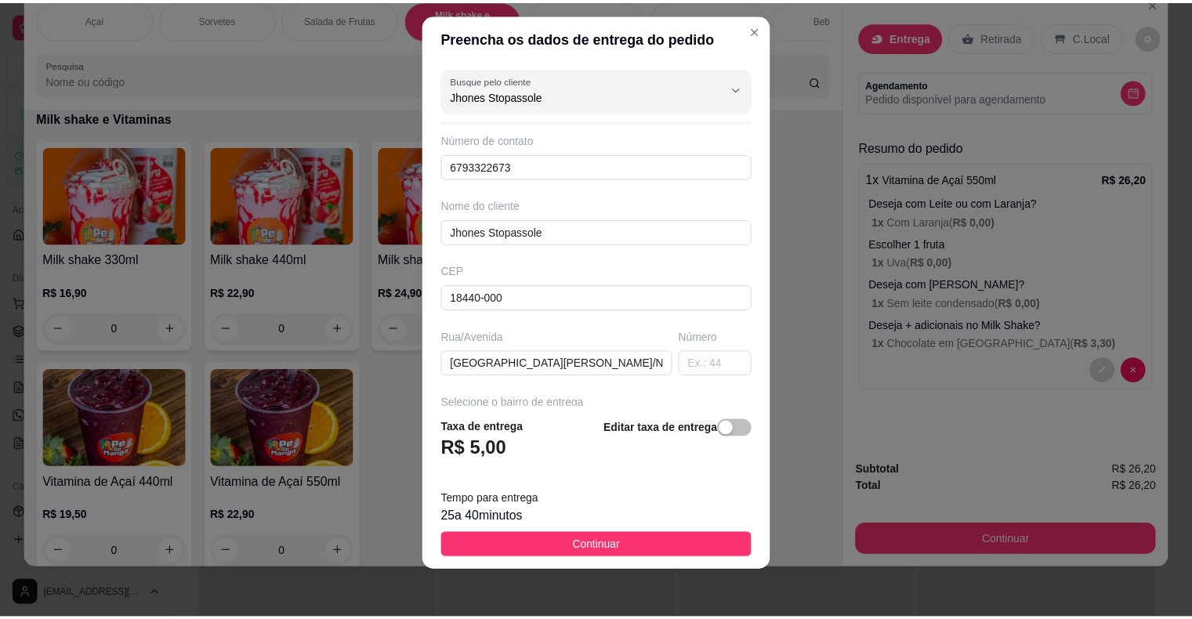
scroll to position [19, 0]
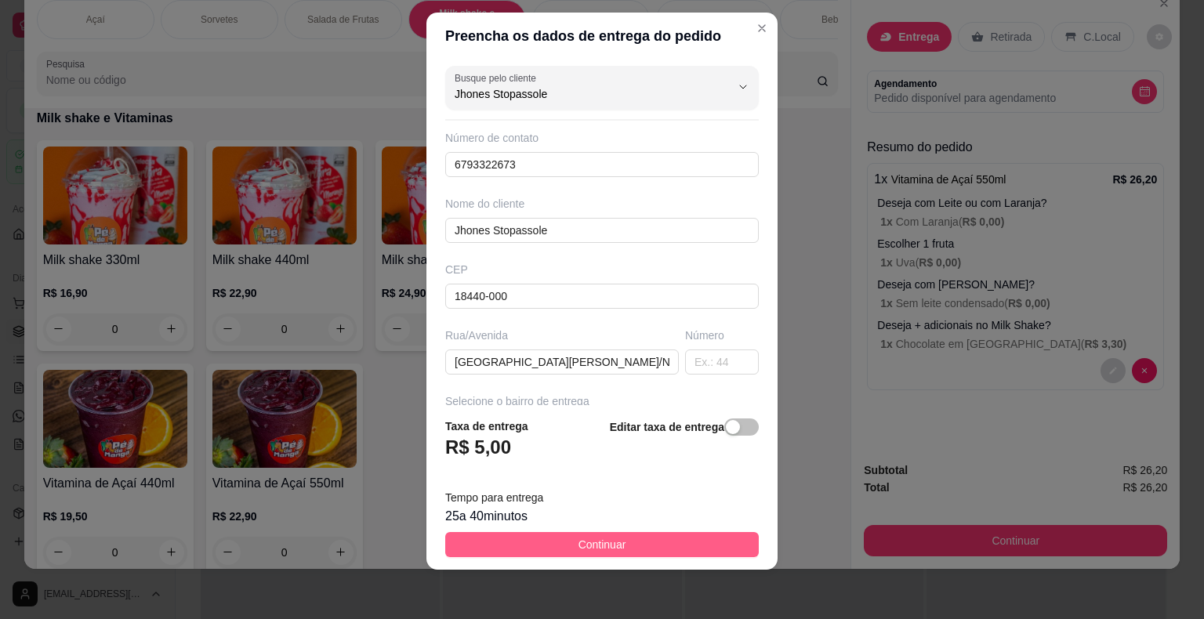
type input "Jhones Stopassole"
click at [622, 540] on button "Continuar" at bounding box center [602, 544] width 314 height 25
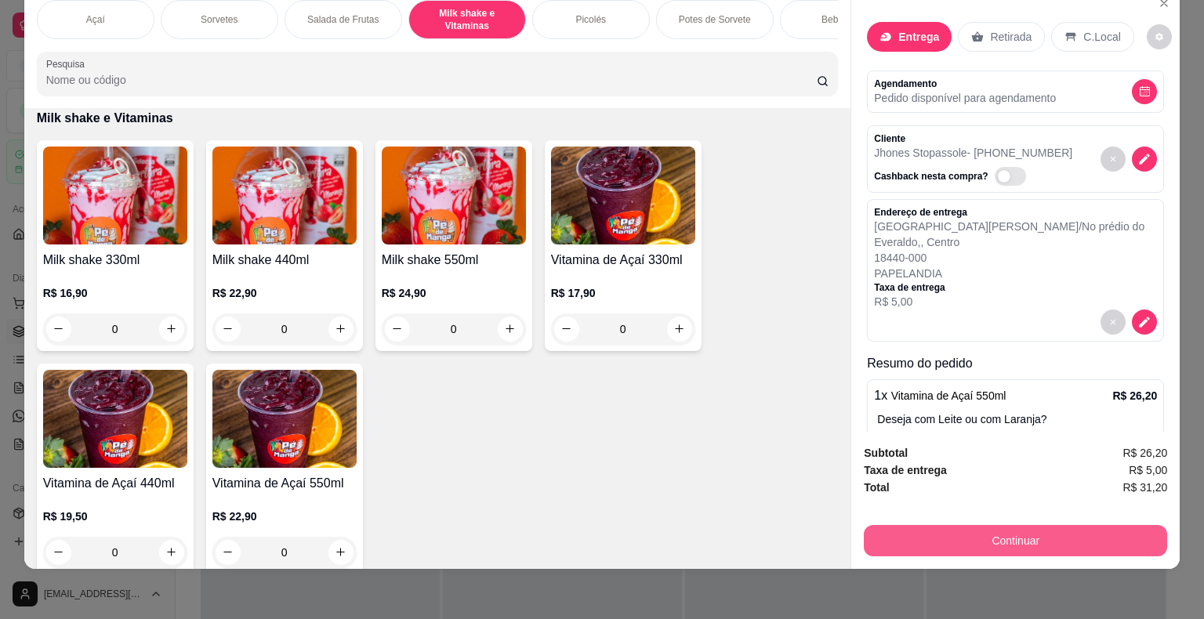
click at [954, 521] on div "Continuar" at bounding box center [1015, 538] width 303 height 35
click at [970, 540] on button "Continuar" at bounding box center [1016, 541] width 294 height 31
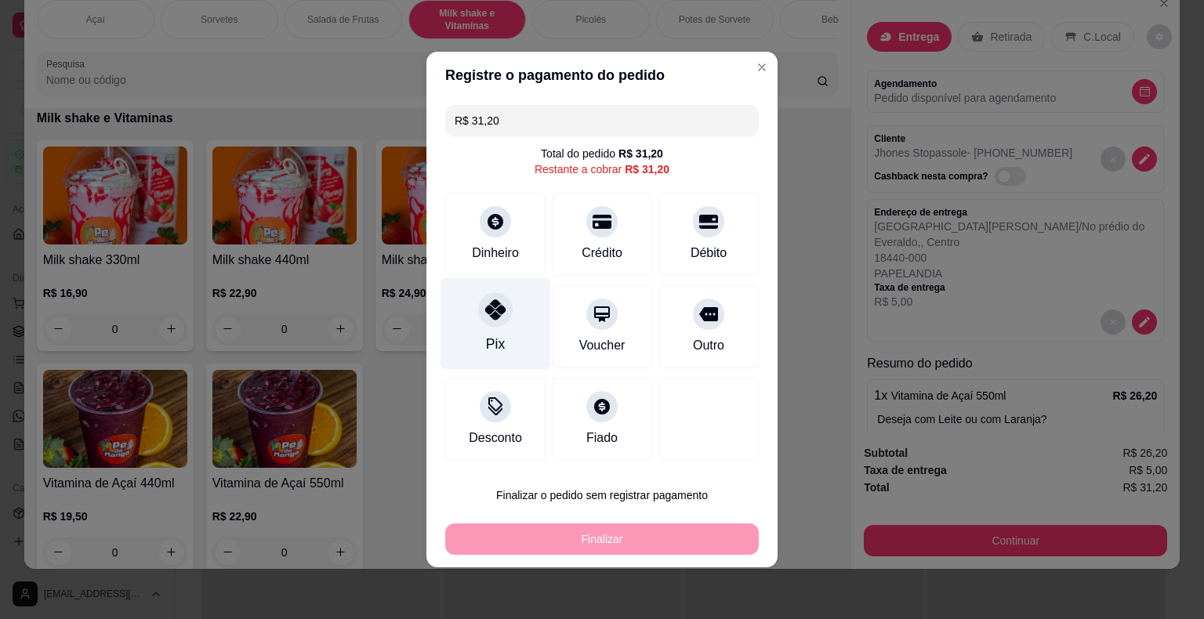
click at [477, 328] on div "Pix" at bounding box center [496, 324] width 111 height 92
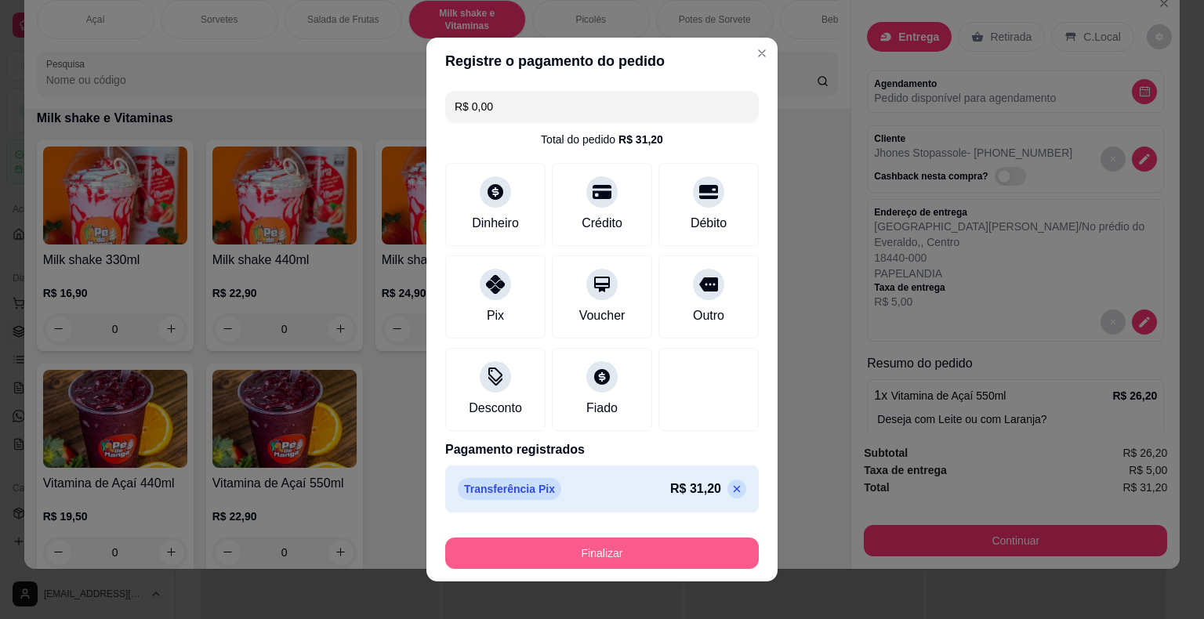
click at [551, 560] on button "Finalizar" at bounding box center [602, 553] width 314 height 31
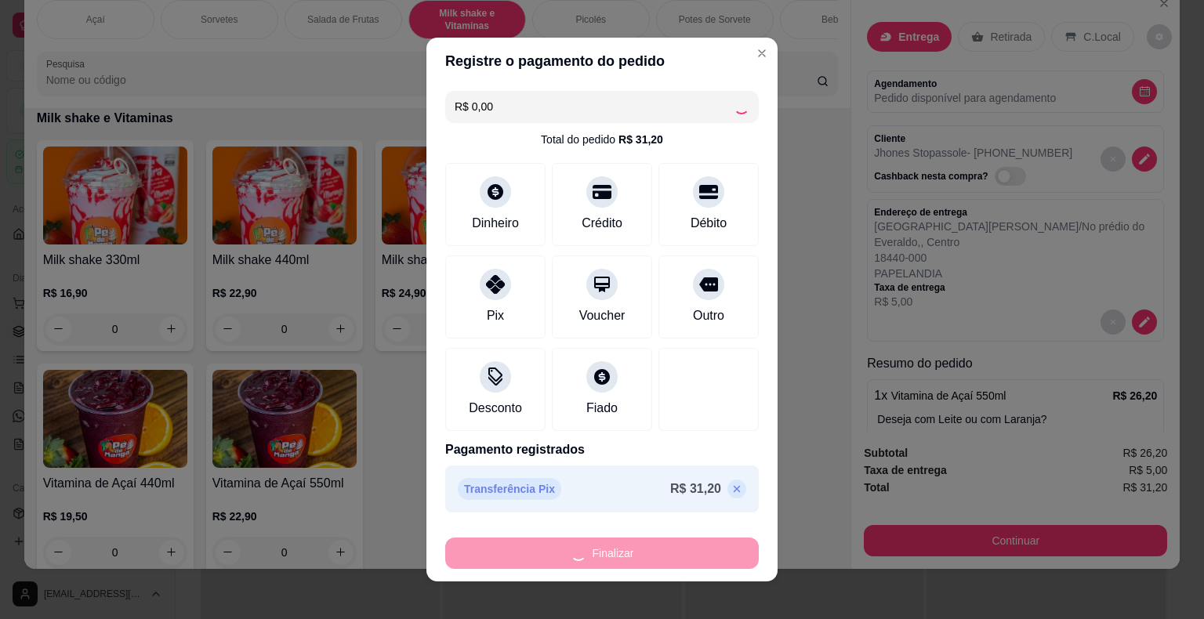
type input "-R$ 31,20"
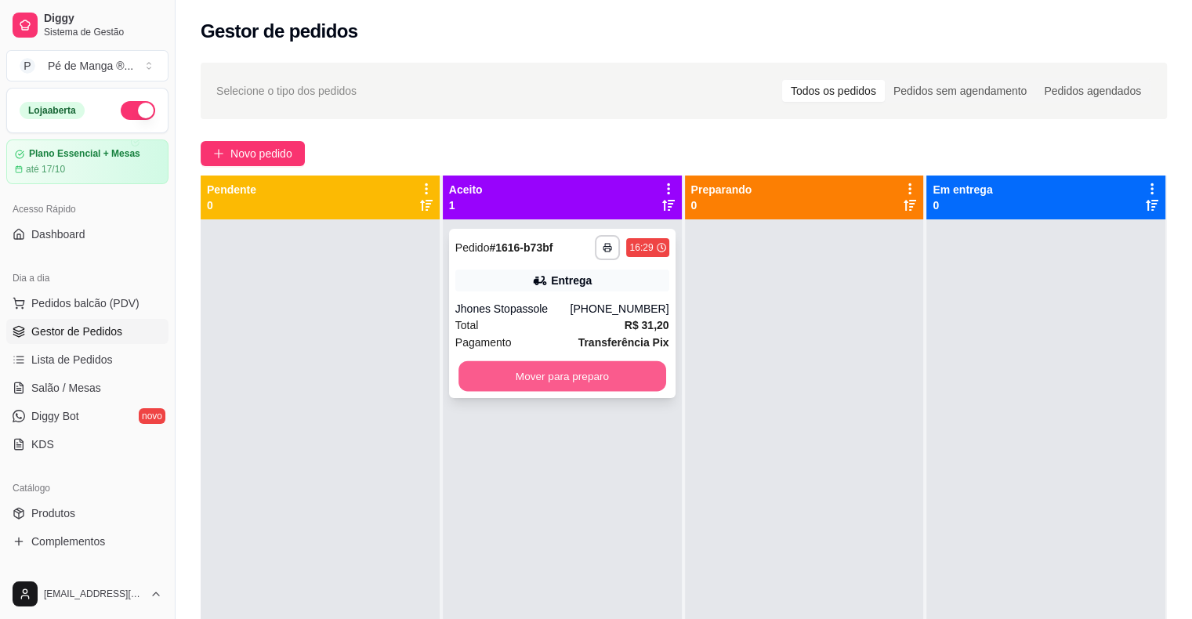
click at [646, 379] on button "Mover para preparo" at bounding box center [563, 376] width 208 height 31
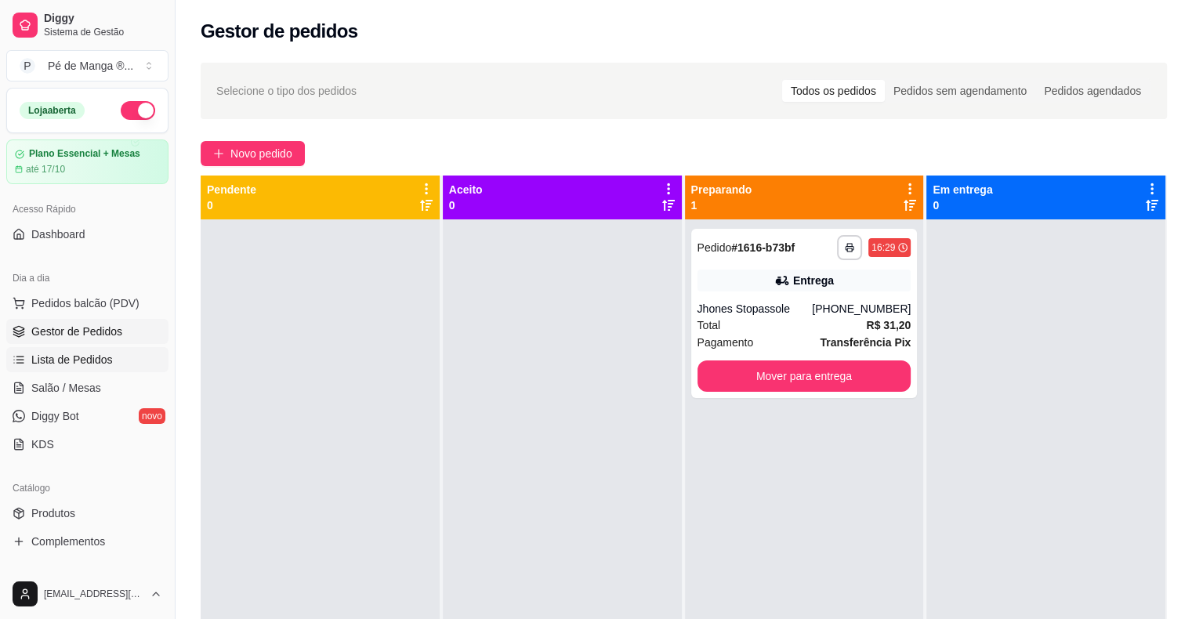
click at [116, 361] on link "Lista de Pedidos" at bounding box center [87, 359] width 162 height 25
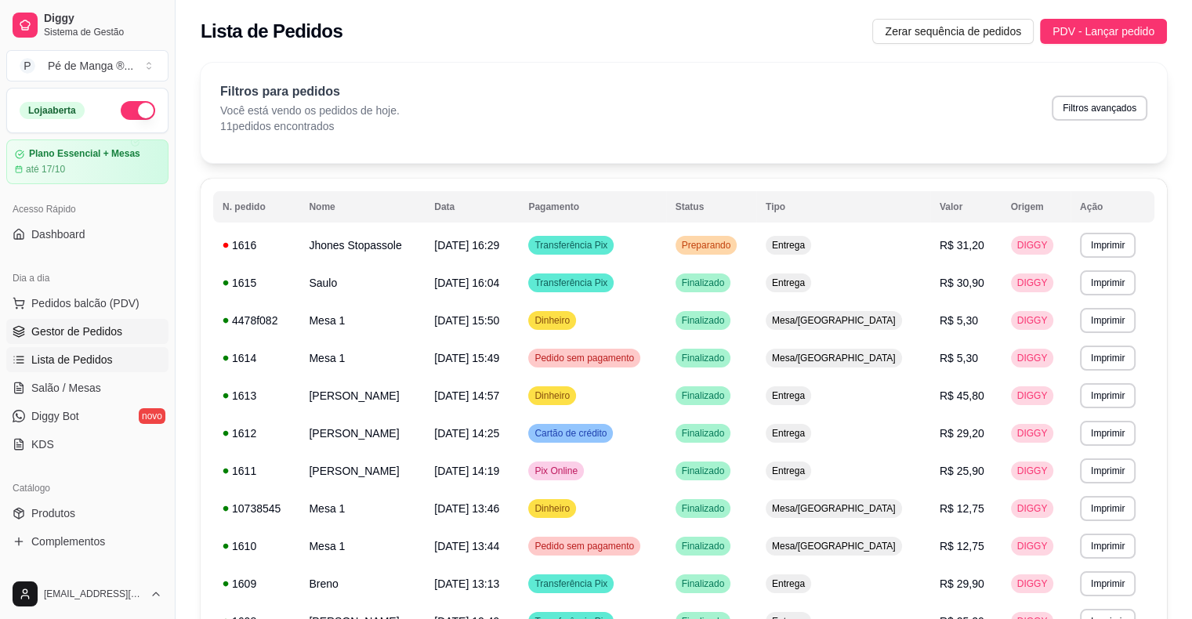
click at [123, 332] on link "Gestor de Pedidos" at bounding box center [87, 331] width 162 height 25
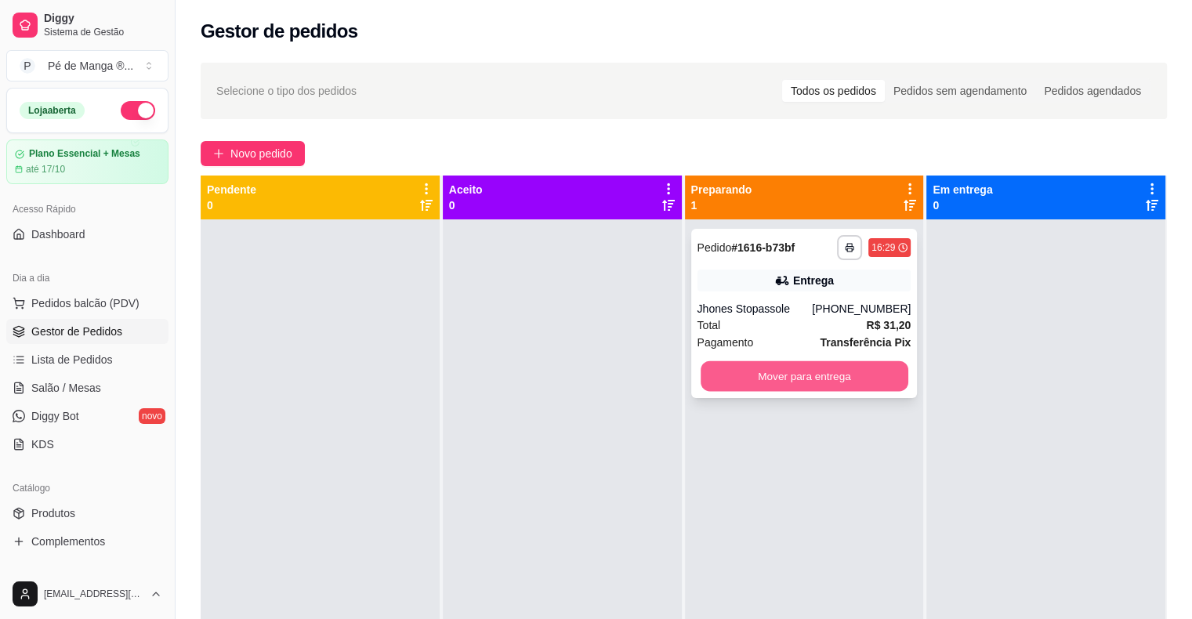
click at [727, 379] on button "Mover para entrega" at bounding box center [805, 376] width 208 height 31
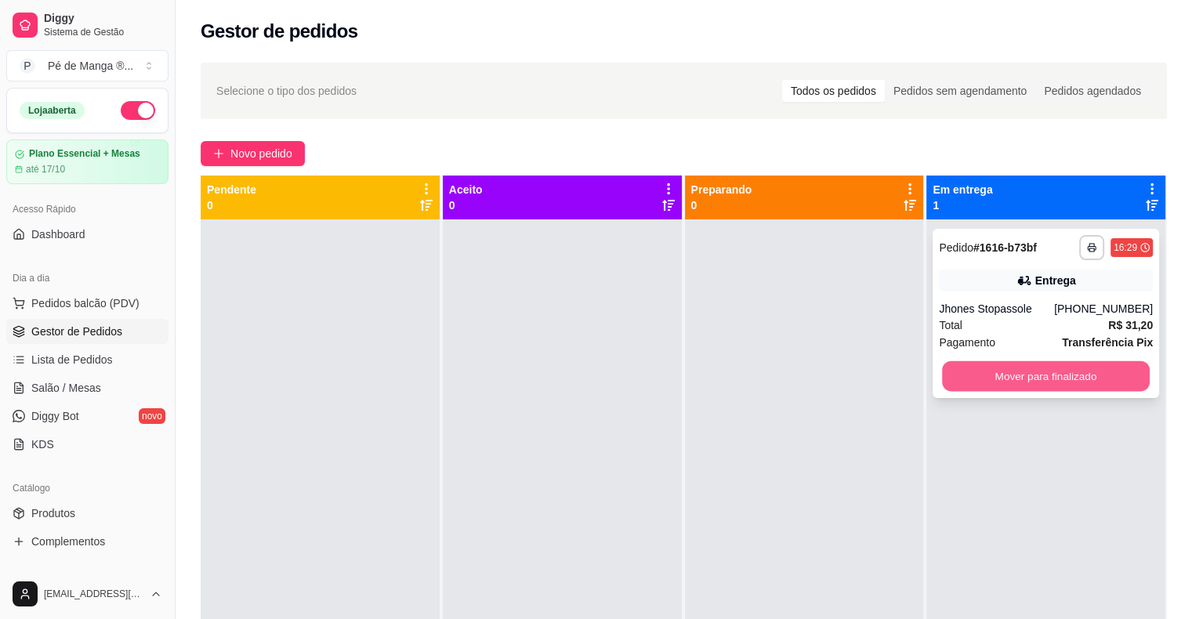
click at [956, 377] on button "Mover para finalizado" at bounding box center [1046, 376] width 208 height 31
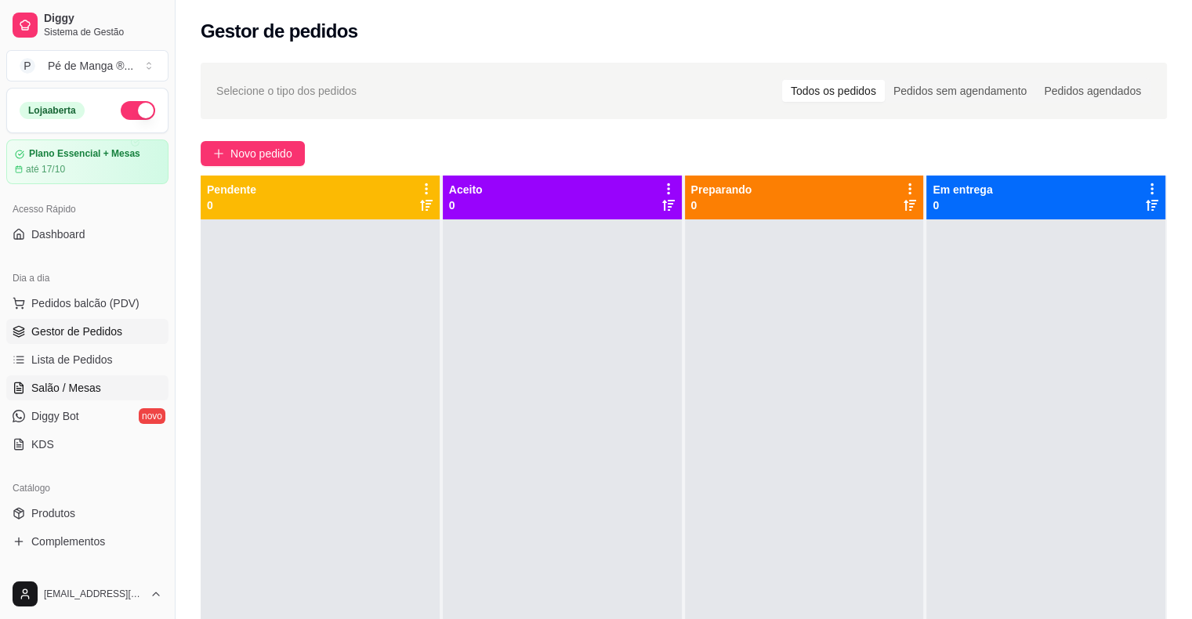
click at [113, 381] on link "Salão / Mesas" at bounding box center [87, 388] width 162 height 25
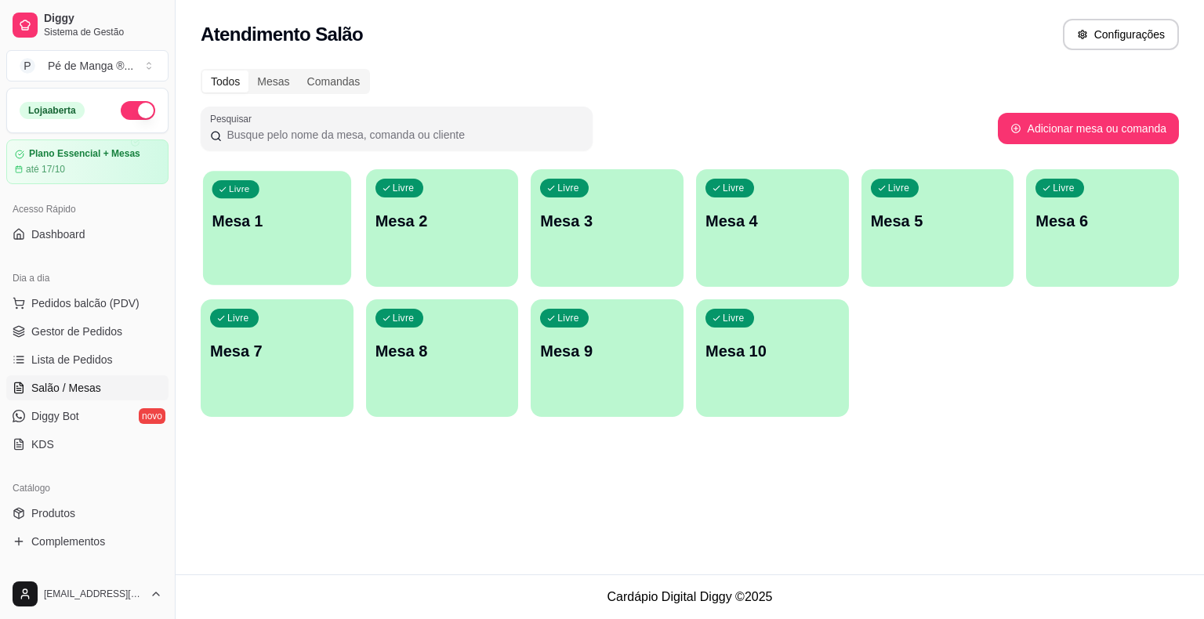
click at [278, 263] on div "Livre Mesa 1" at bounding box center [277, 219] width 148 height 96
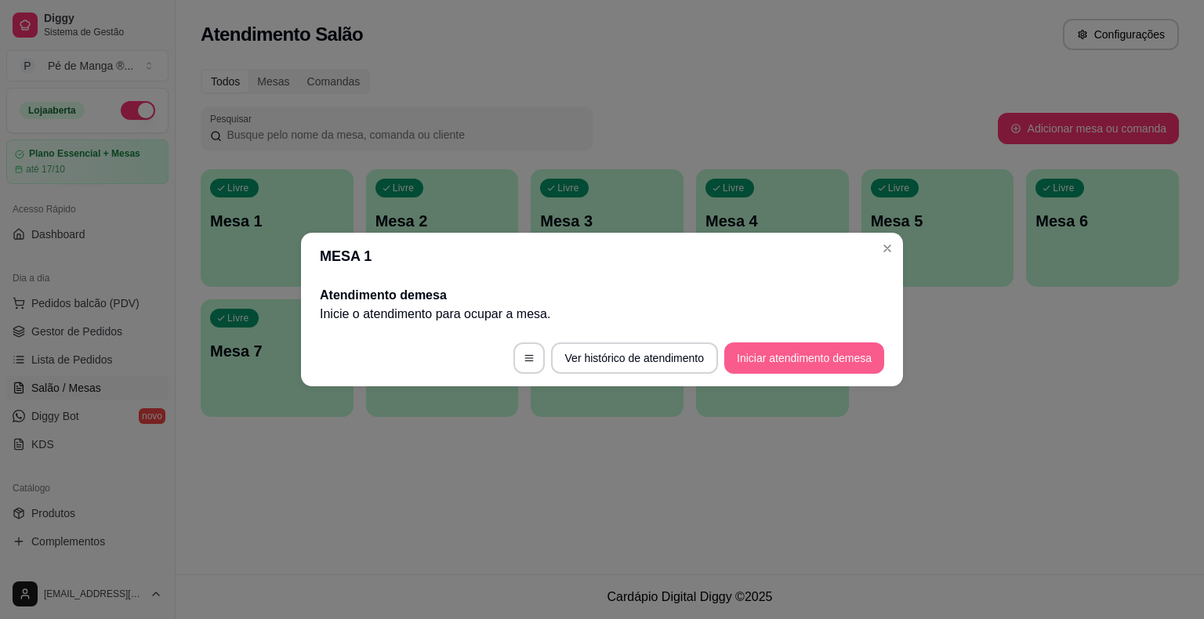
click at [780, 361] on button "Iniciar atendimento de mesa" at bounding box center [804, 358] width 160 height 31
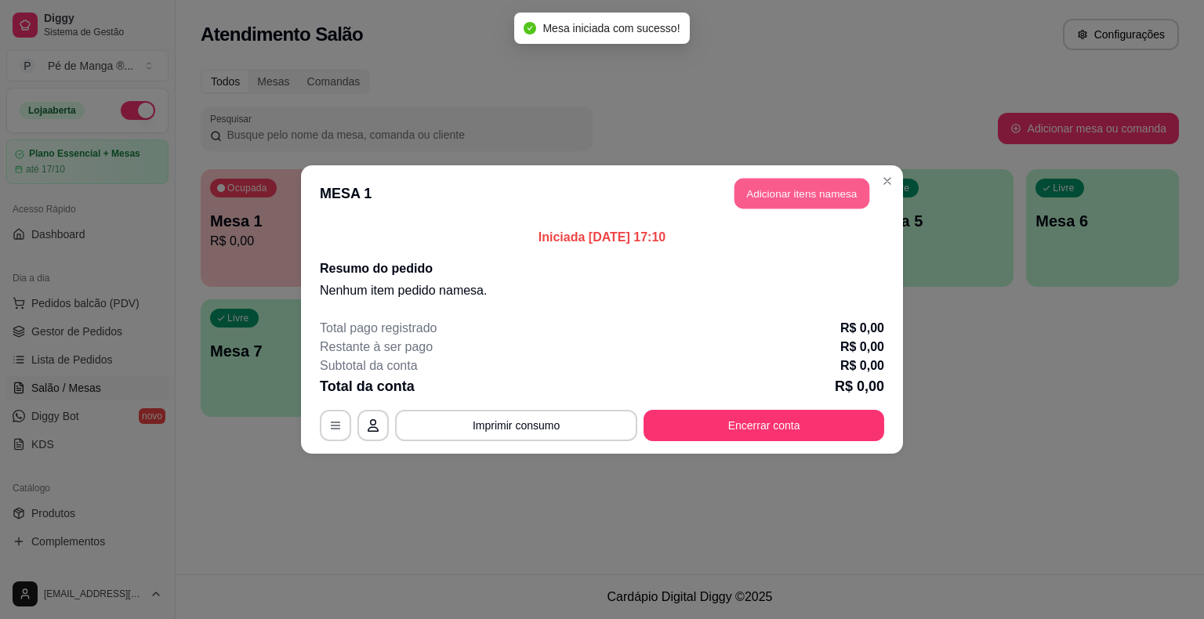
click at [793, 205] on button "Adicionar itens na mesa" at bounding box center [802, 194] width 135 height 31
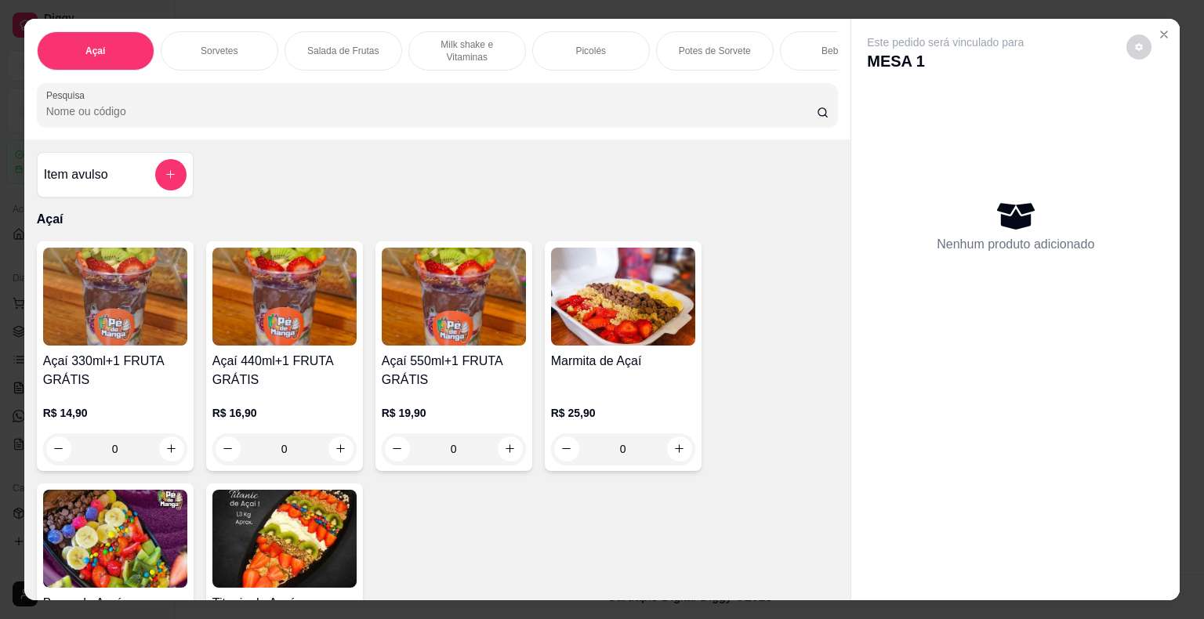
click at [622, 44] on div "Picolés" at bounding box center [591, 50] width 118 height 39
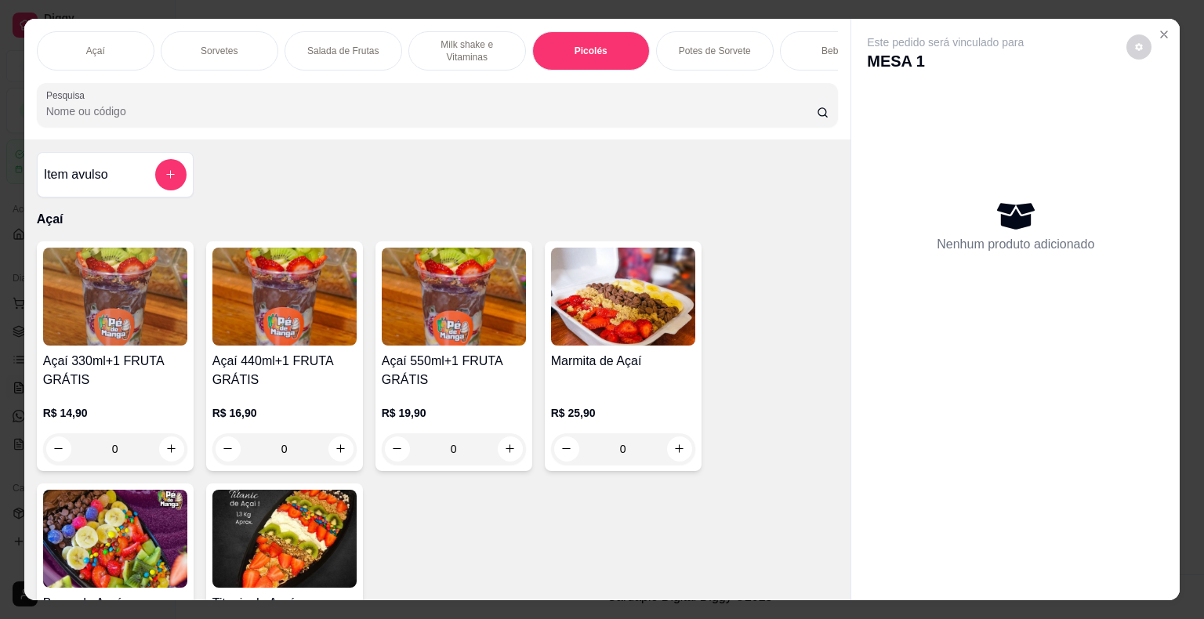
scroll to position [38, 0]
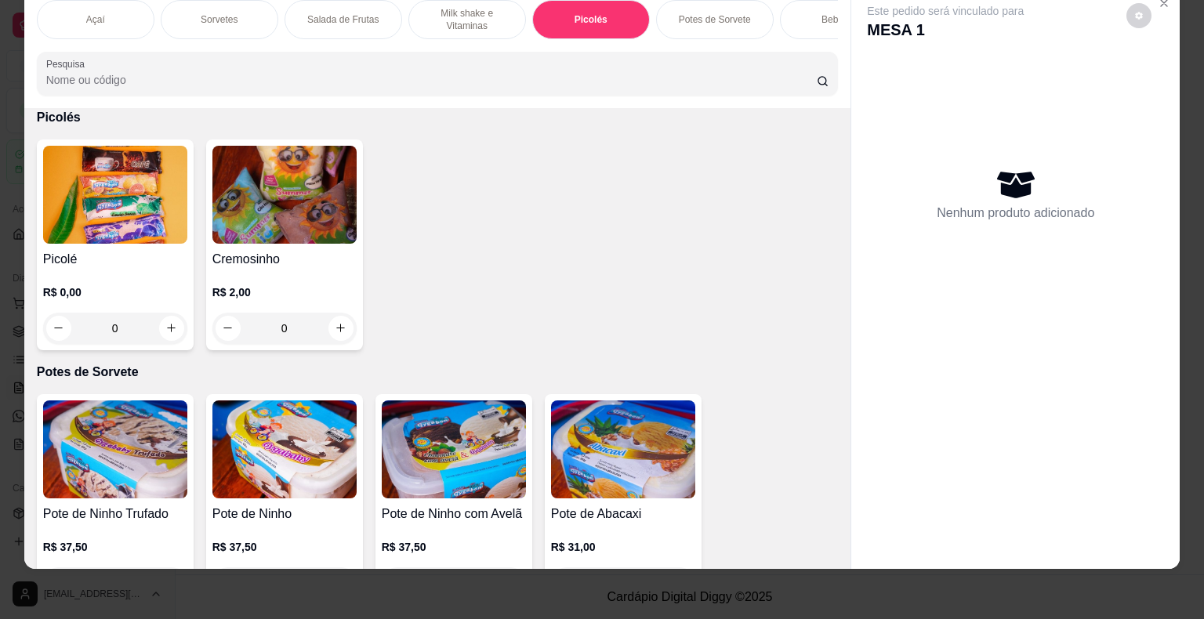
click at [165, 243] on div "Picolé R$ 0,00 0" at bounding box center [115, 245] width 157 height 211
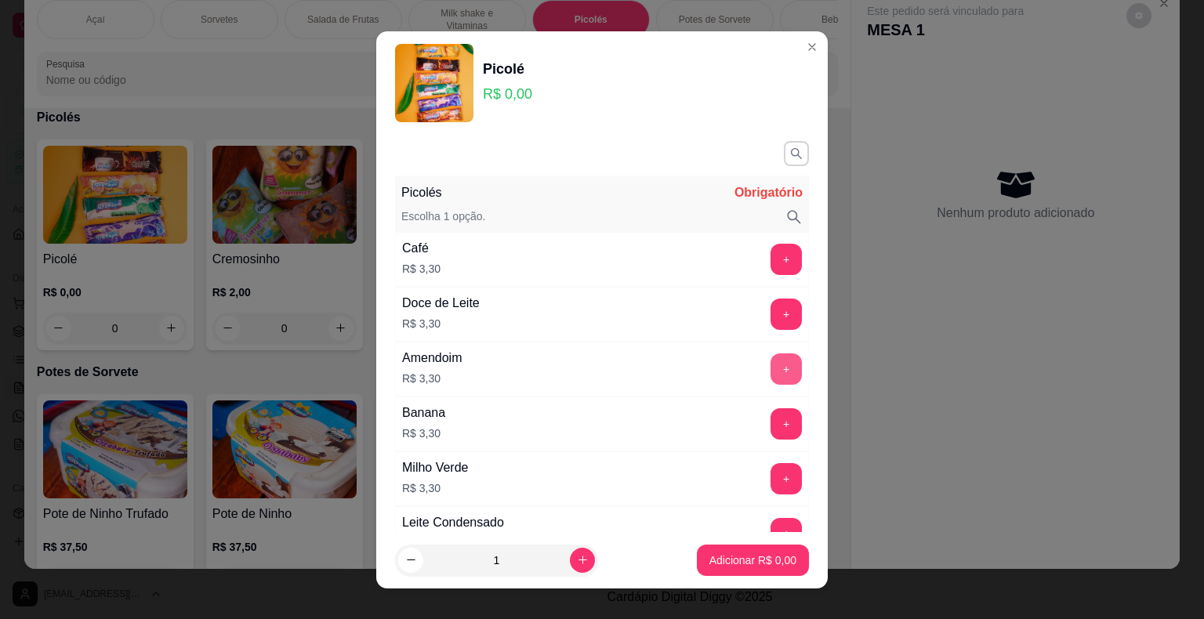
click at [771, 369] on button "+" at bounding box center [786, 369] width 31 height 31
click at [771, 368] on button "+" at bounding box center [786, 369] width 31 height 31
click at [705, 559] on p "Adicionar R$ 13,20" at bounding box center [750, 560] width 91 height 15
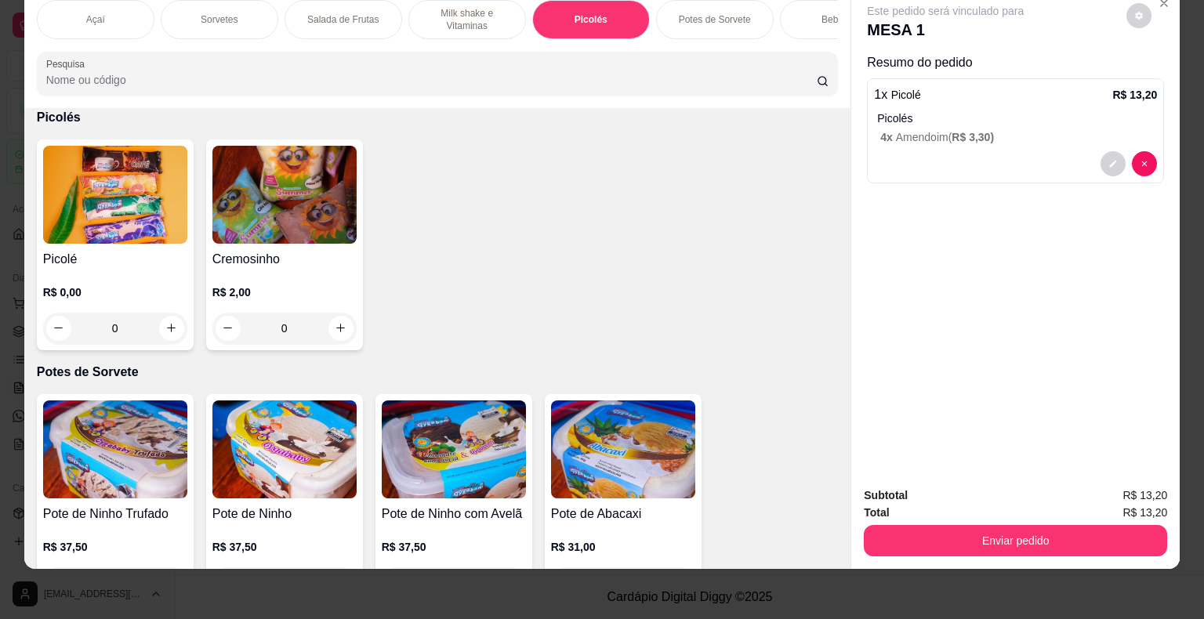
click at [218, 11] on div "Sorvetes" at bounding box center [220, 19] width 118 height 39
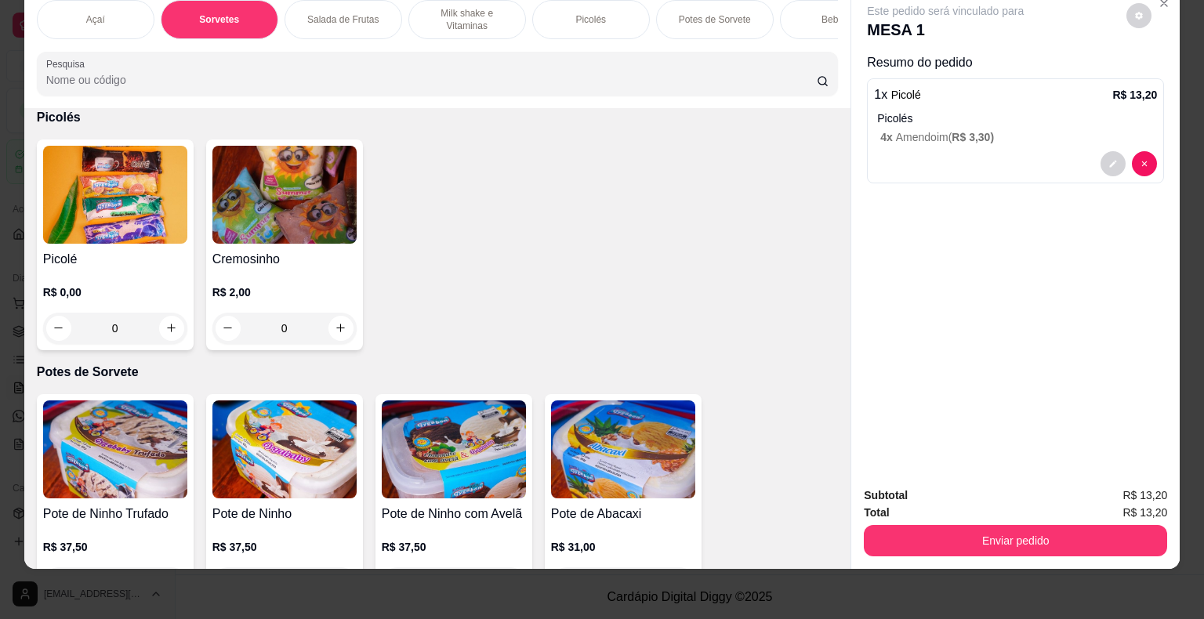
scroll to position [568, 0]
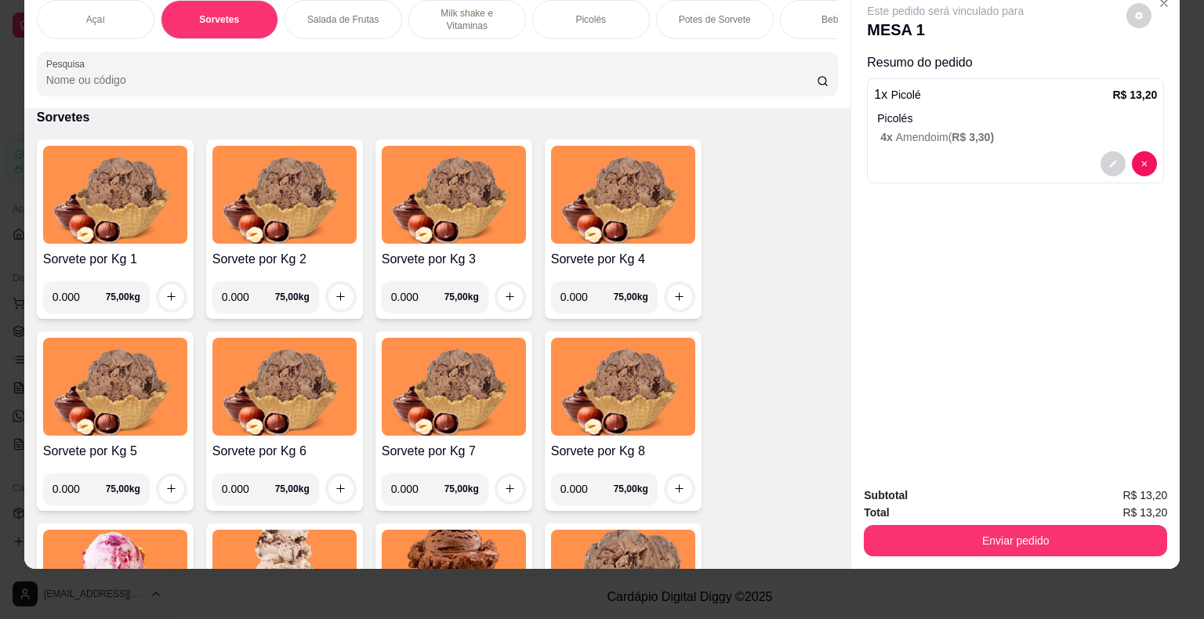
click at [71, 302] on input "0.000" at bounding box center [79, 296] width 53 height 31
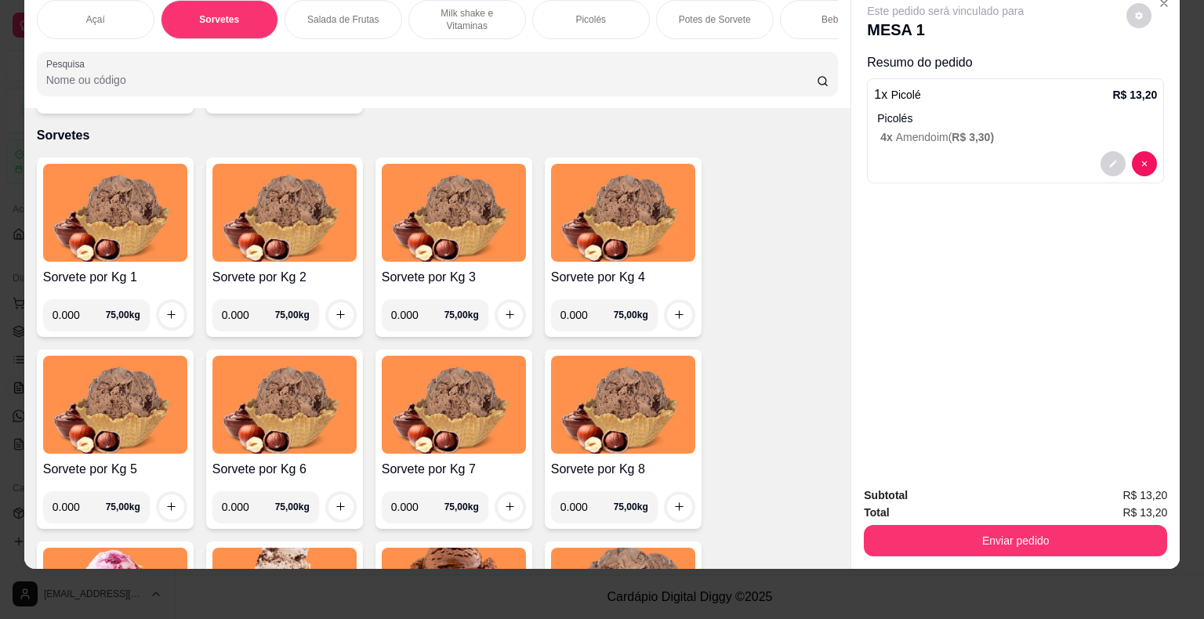
scroll to position [549, 0]
click at [71, 313] on input "0.000" at bounding box center [79, 315] width 53 height 31
click at [594, 20] on div "Picolés" at bounding box center [591, 19] width 118 height 39
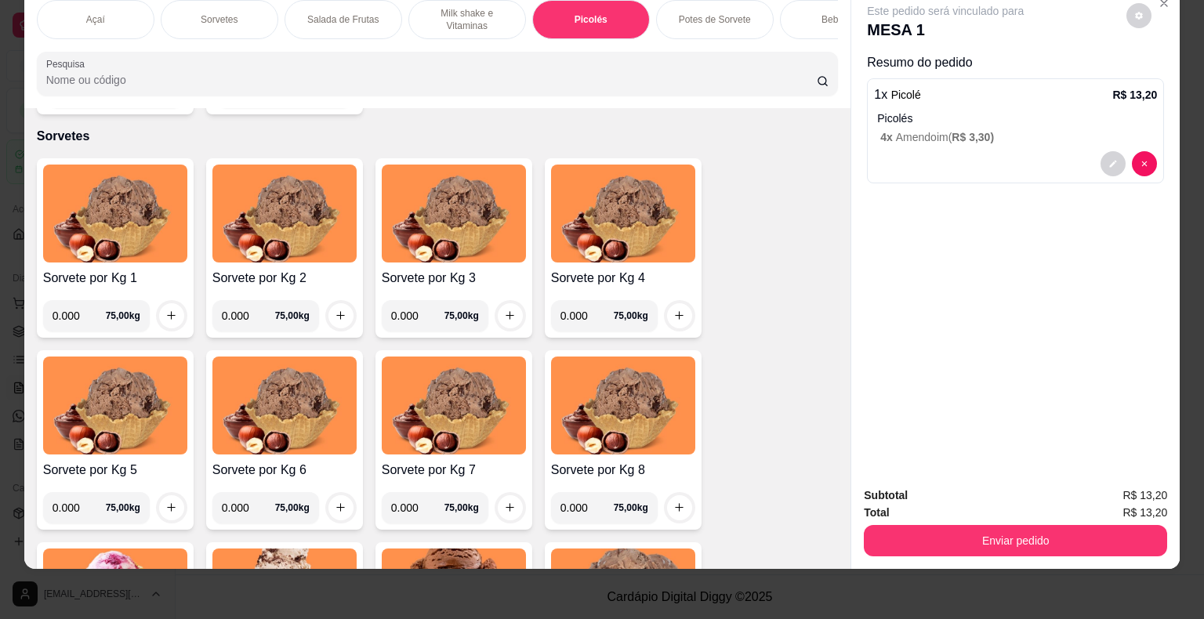
scroll to position [2424, 0]
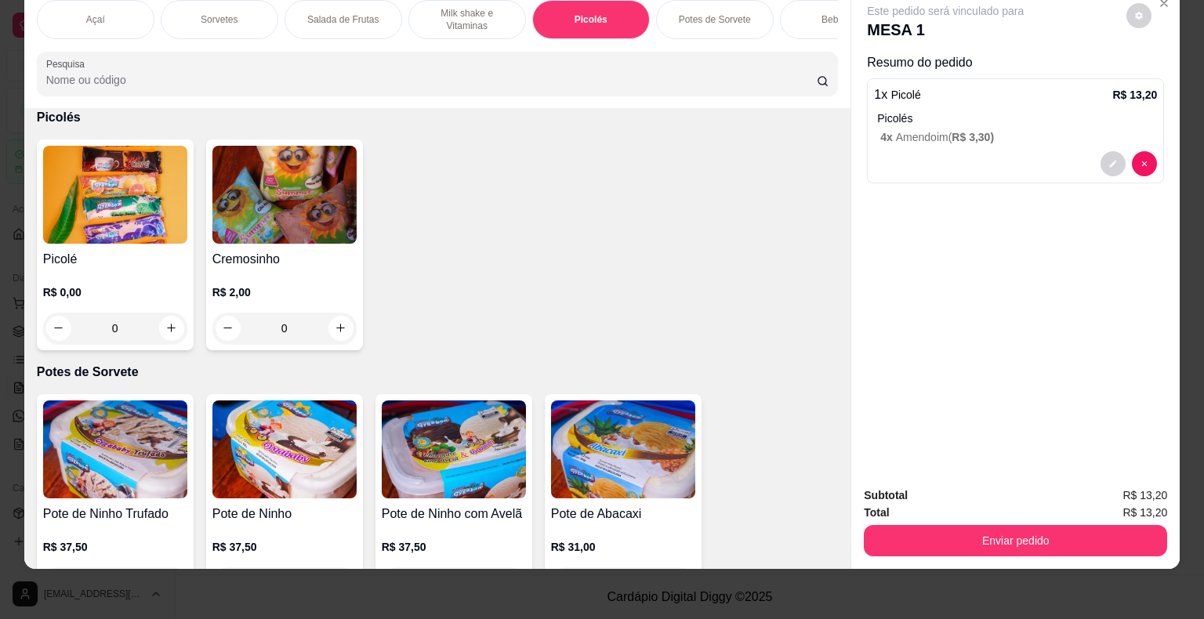
click at [52, 278] on div "R$ 0,00 0" at bounding box center [115, 306] width 144 height 75
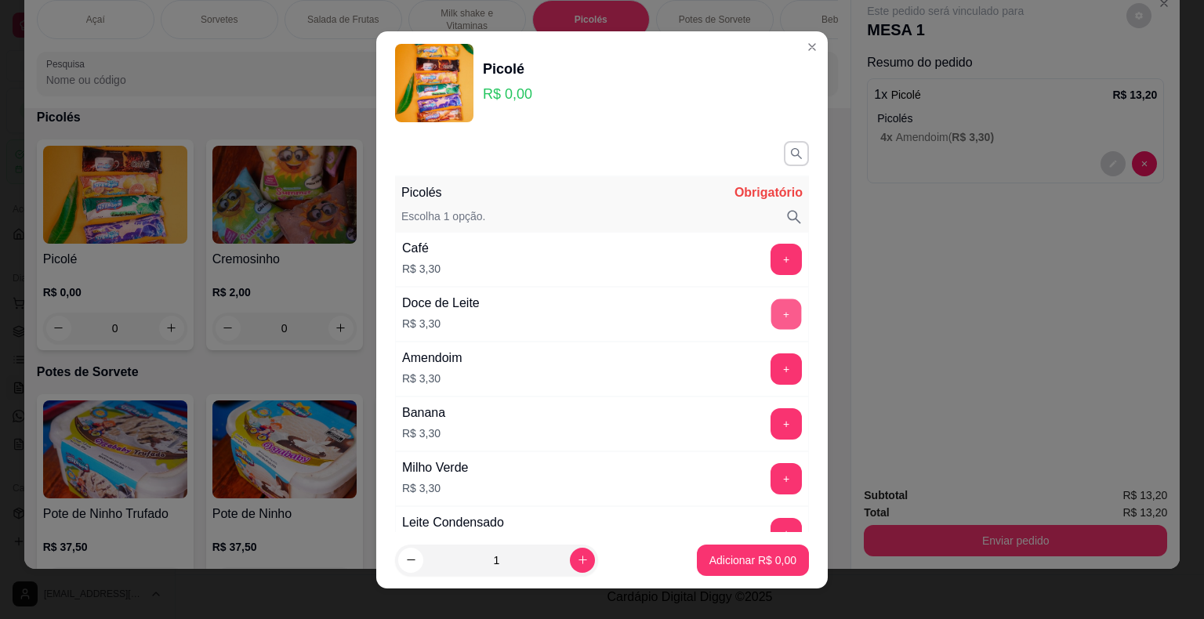
click at [771, 316] on button "+" at bounding box center [786, 314] width 31 height 31
click at [740, 569] on button "Adicionar R$ 3,30" at bounding box center [753, 560] width 112 height 31
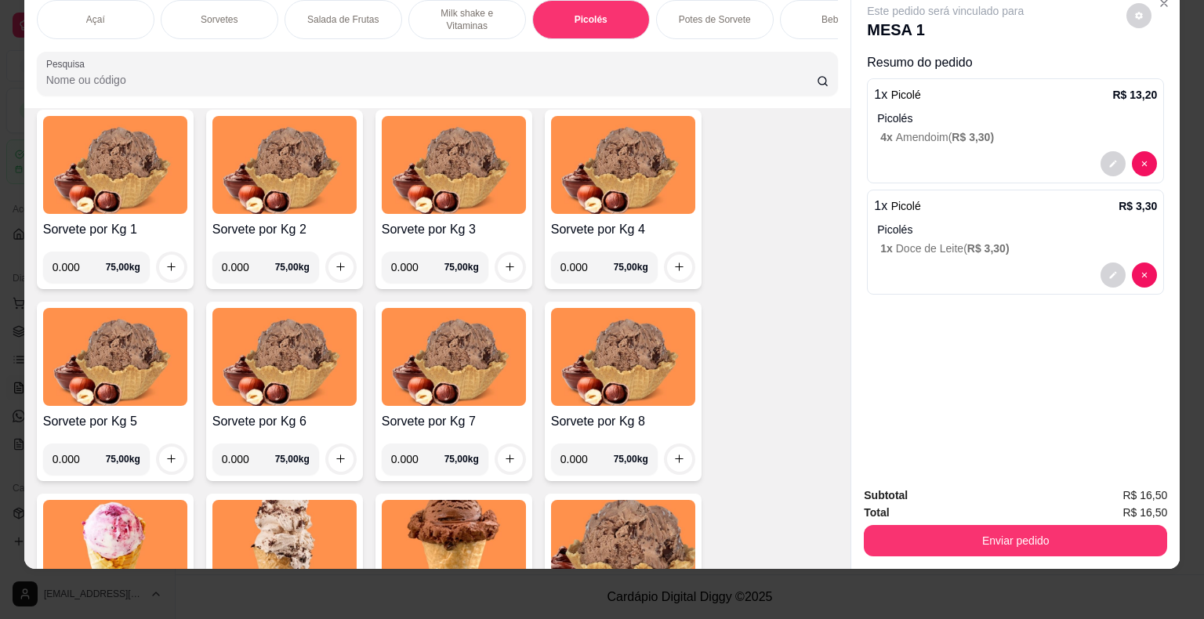
scroll to position [542, 0]
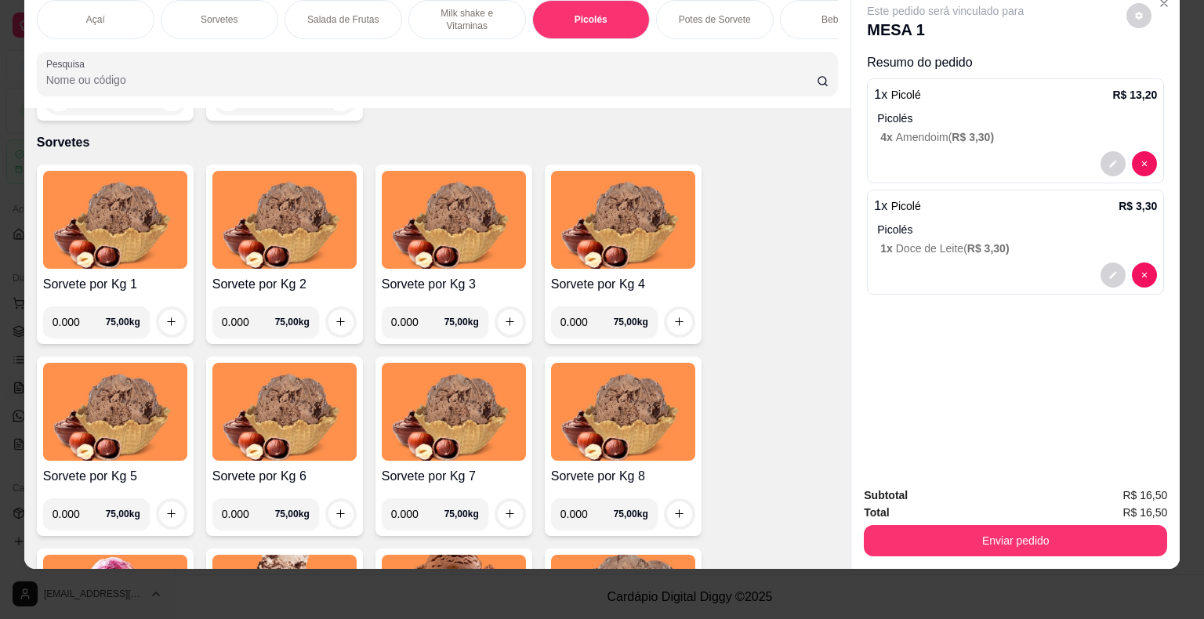
click at [72, 326] on input "0.000" at bounding box center [79, 322] width 53 height 31
type input "0.060"
click at [159, 325] on button "increase-product-quantity" at bounding box center [171, 322] width 25 height 25
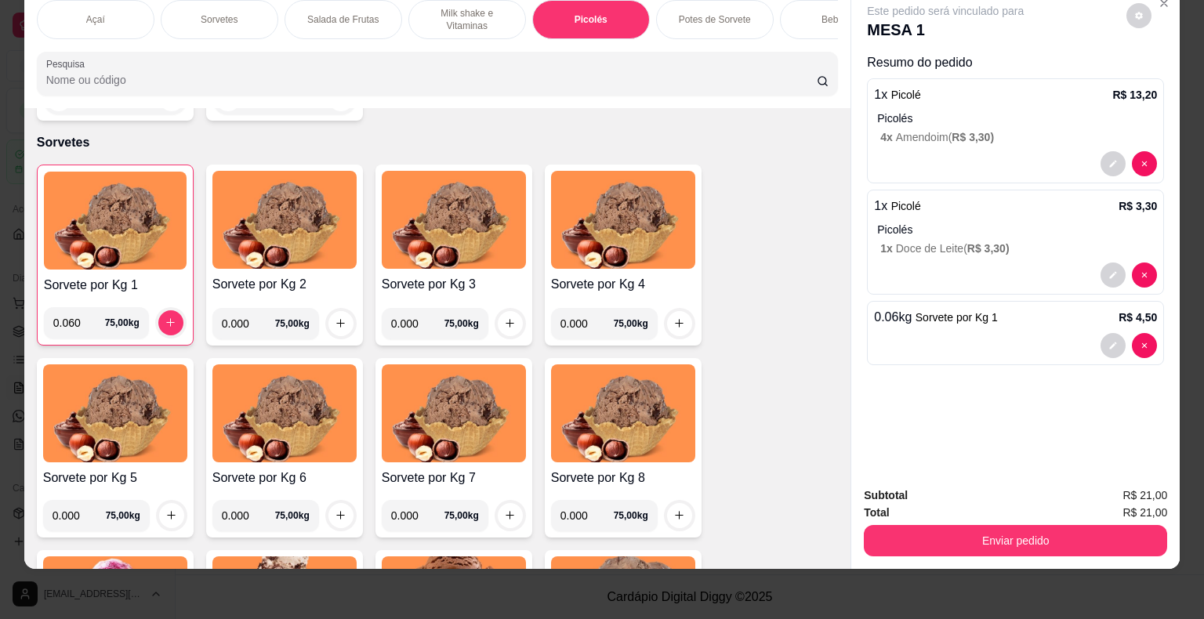
click at [607, 14] on div "Picolés" at bounding box center [591, 19] width 118 height 39
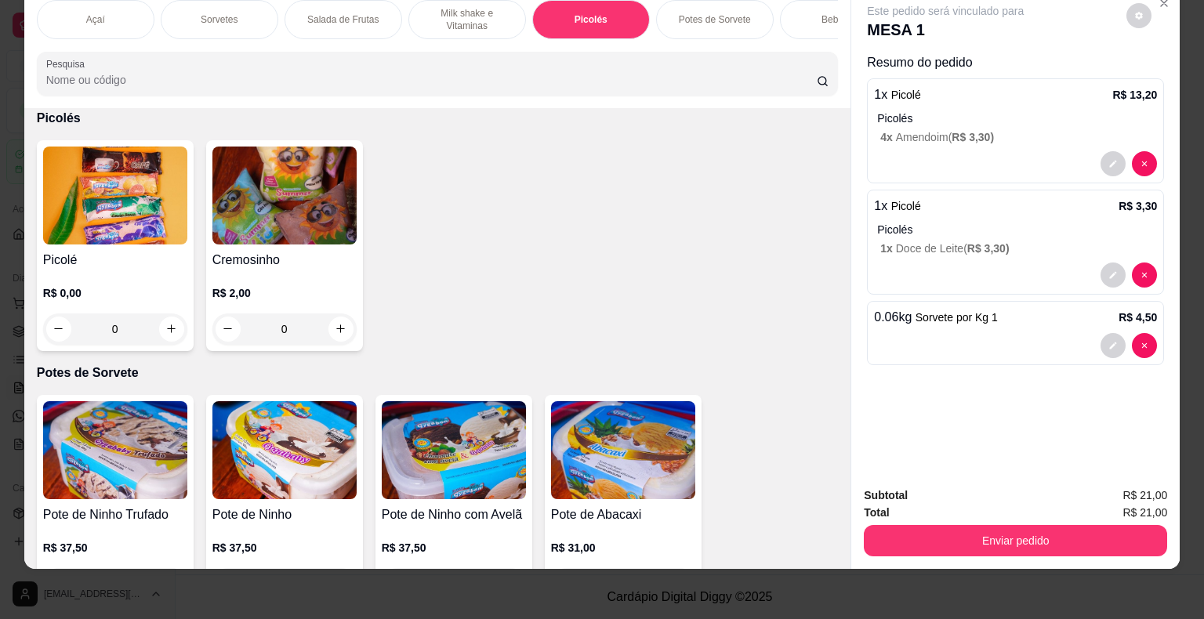
click at [80, 281] on div "R$ 0,00 0" at bounding box center [115, 307] width 144 height 75
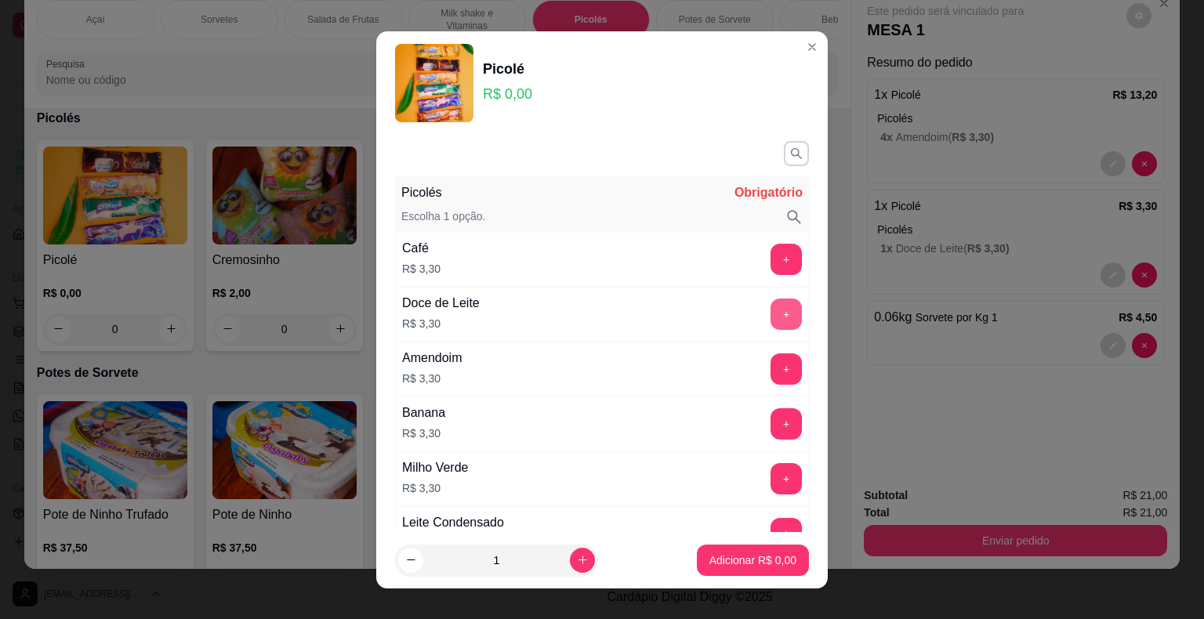
click at [771, 319] on button "+" at bounding box center [786, 314] width 31 height 31
click at [736, 567] on p "Adicionar R$ 3,30" at bounding box center [752, 560] width 85 height 15
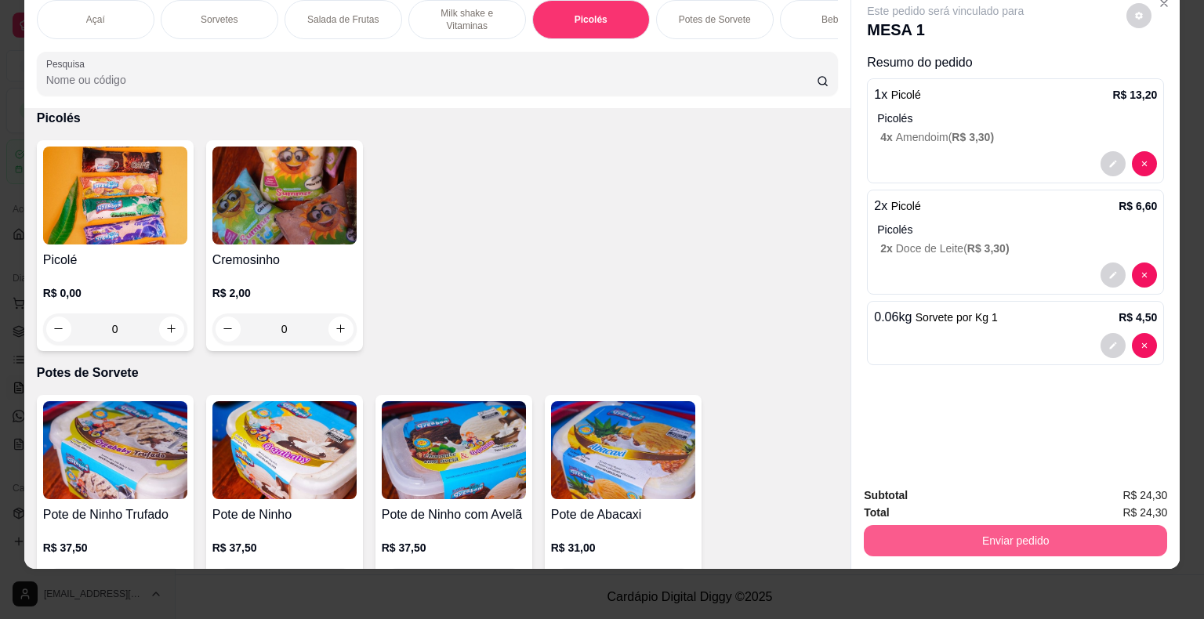
click at [991, 525] on button "Enviar pedido" at bounding box center [1015, 540] width 303 height 31
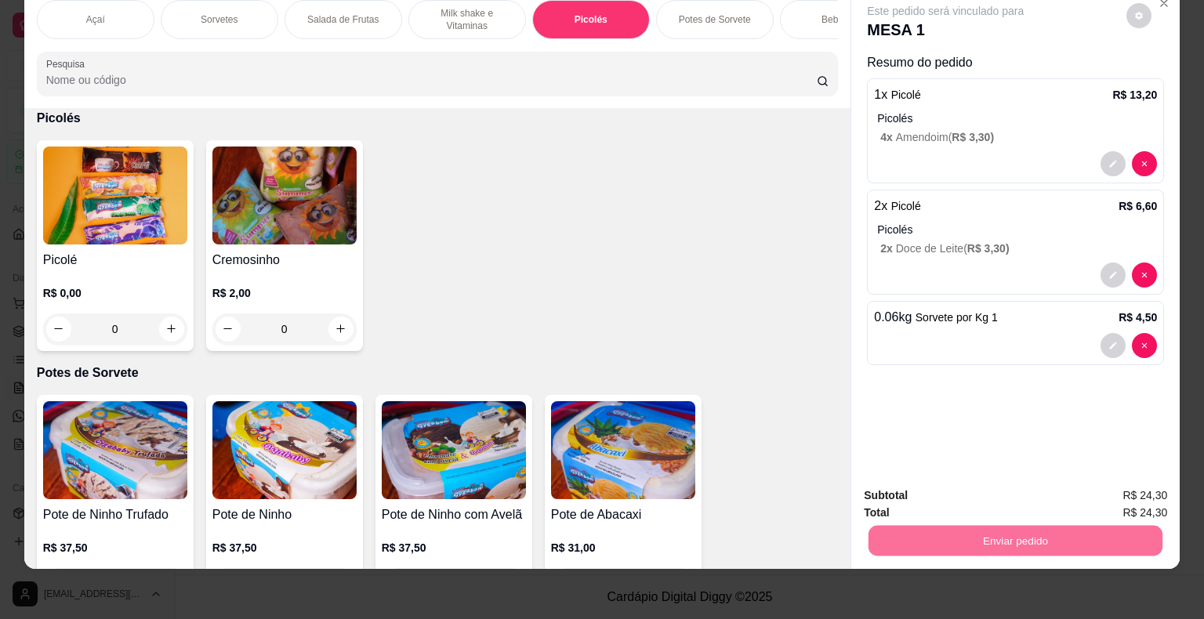
click at [1120, 479] on button "Enviar pedido" at bounding box center [1126, 490] width 86 height 29
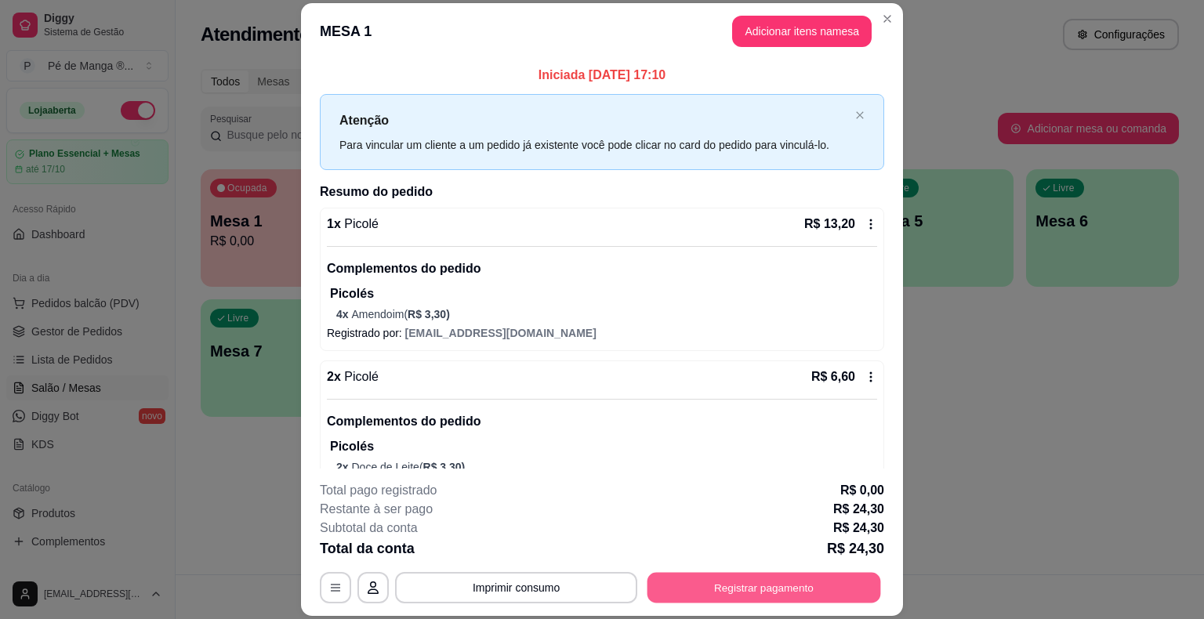
click at [756, 586] on button "Registrar pagamento" at bounding box center [765, 588] width 234 height 31
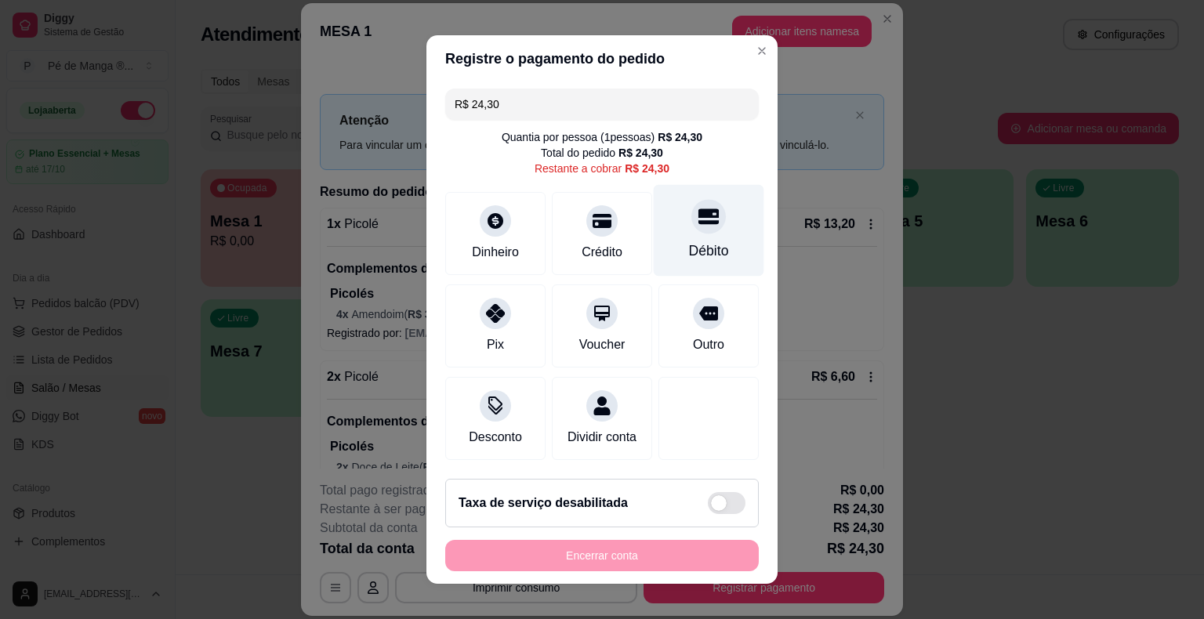
click at [689, 251] on div "Débito" at bounding box center [709, 251] width 40 height 20
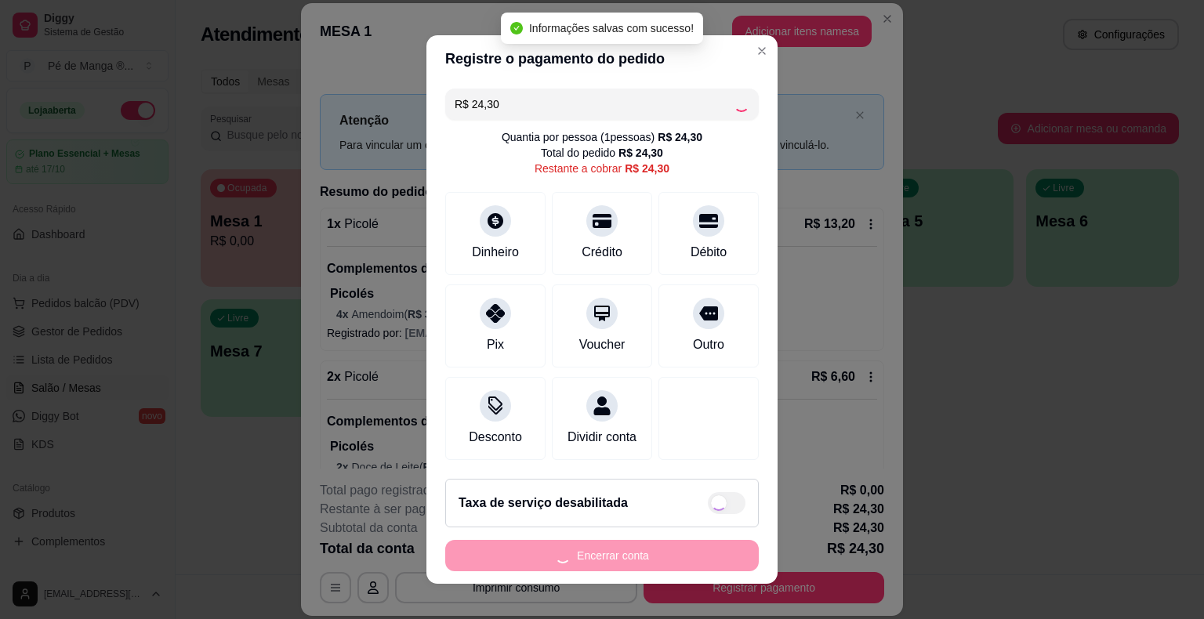
type input "R$ 0,00"
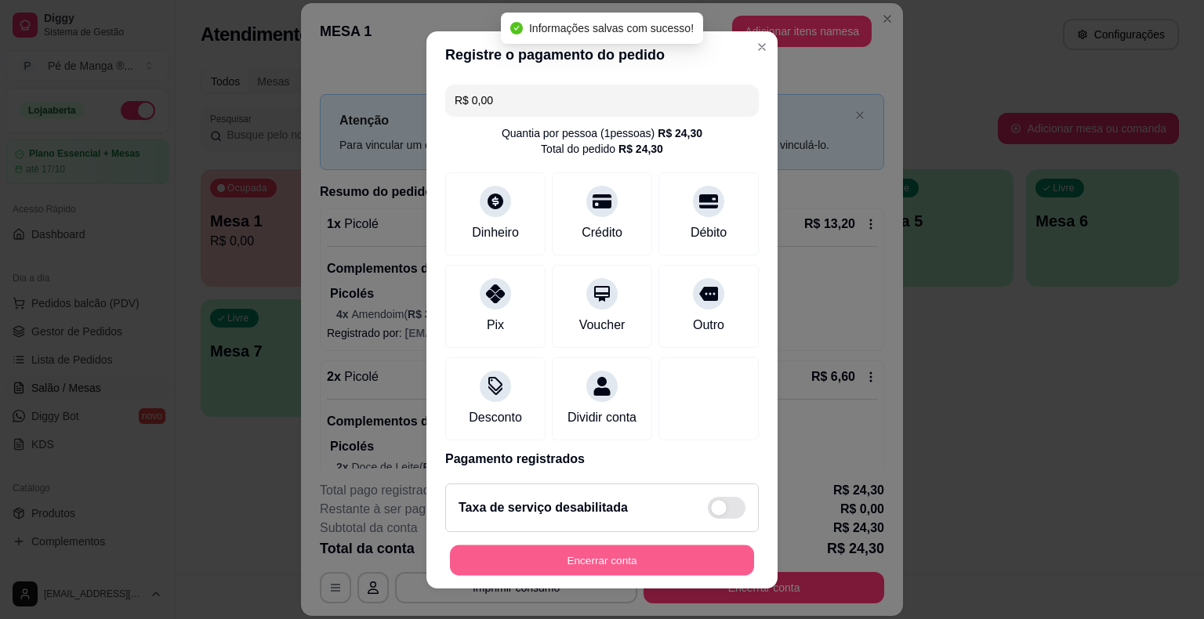
click at [608, 558] on button "Encerrar conta" at bounding box center [602, 560] width 304 height 31
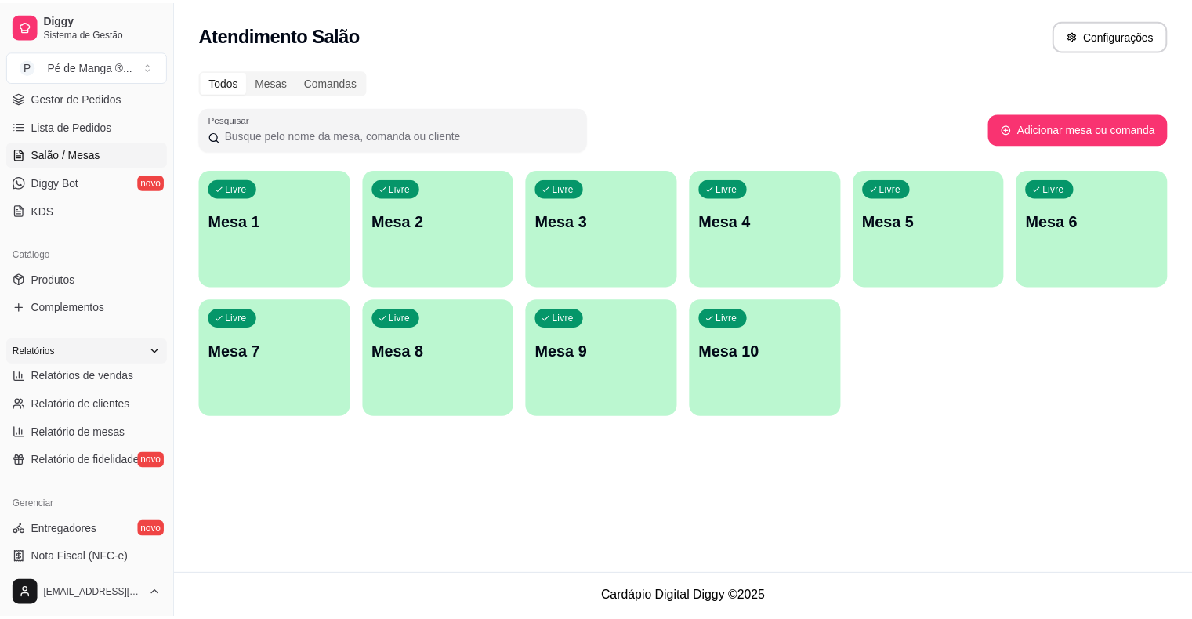
scroll to position [235, 0]
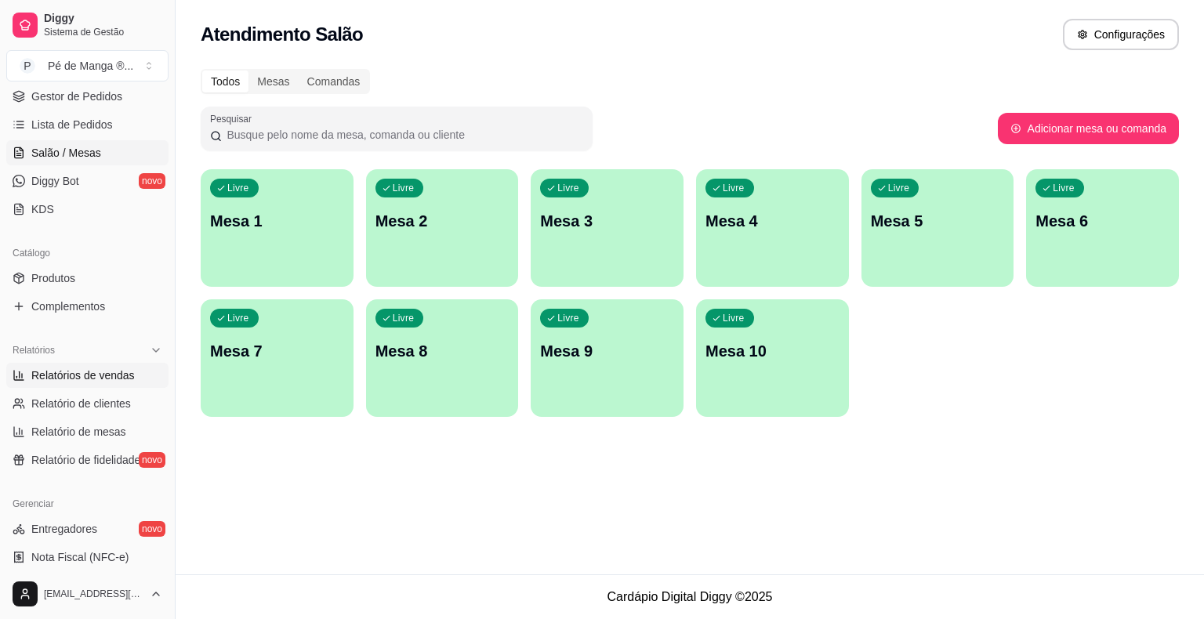
click at [94, 370] on span "Relatórios de vendas" at bounding box center [82, 376] width 103 height 16
select select "ALL"
select select "0"
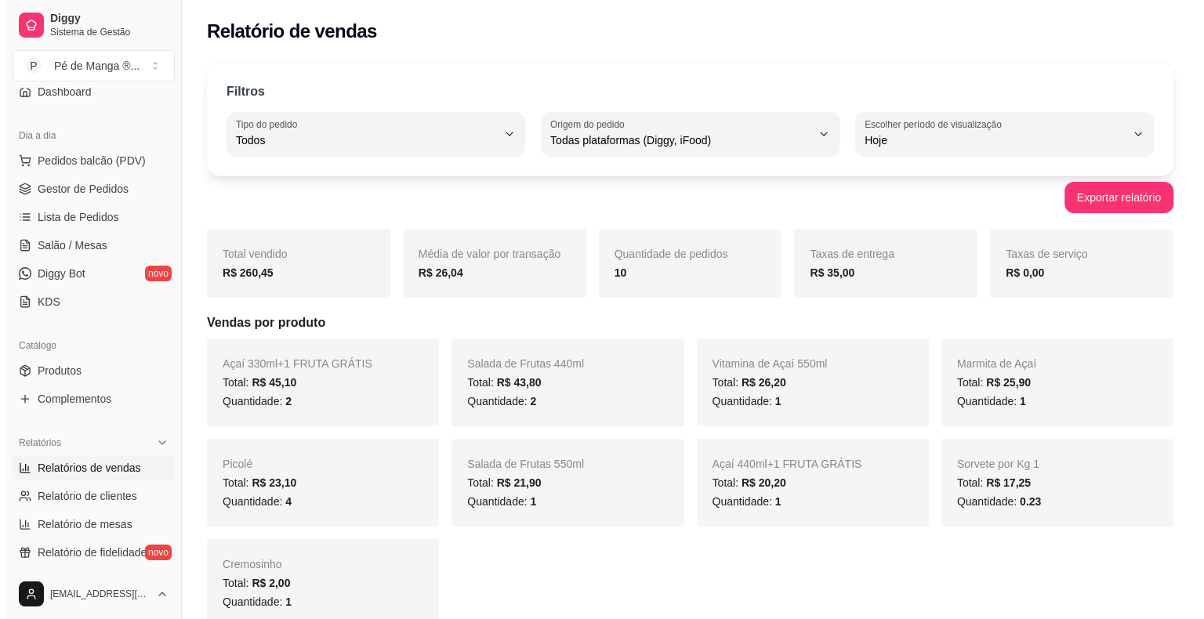
scroll to position [78, 0]
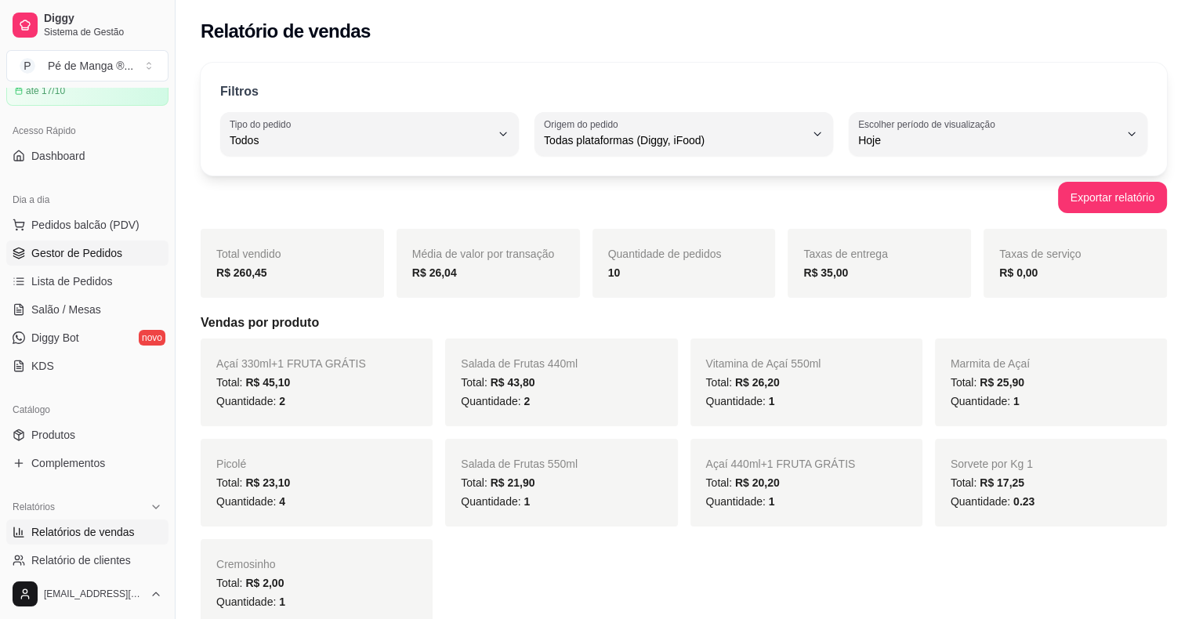
click at [76, 251] on span "Gestor de Pedidos" at bounding box center [76, 253] width 91 height 16
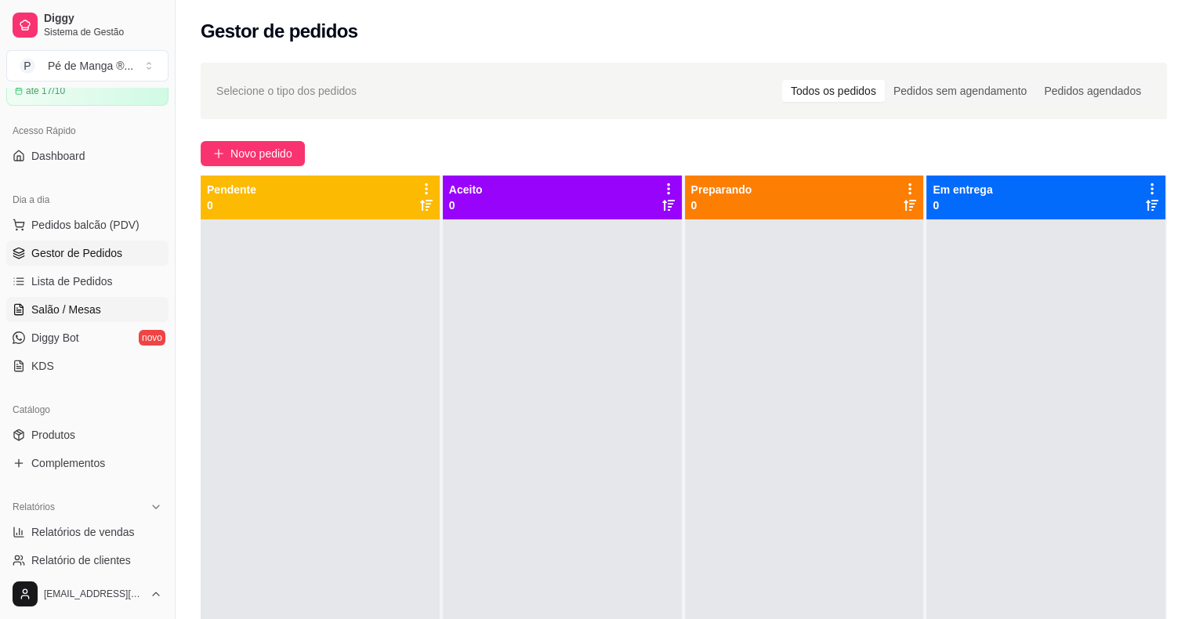
click at [90, 314] on span "Salão / Mesas" at bounding box center [66, 310] width 70 height 16
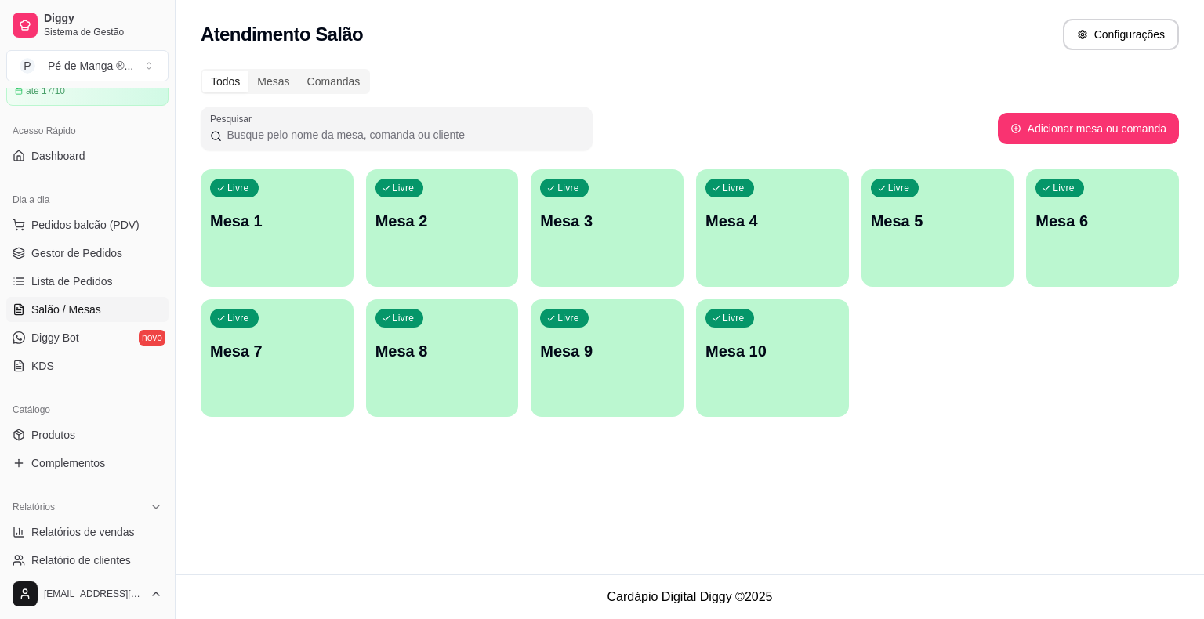
click at [287, 212] on p "Mesa 1" at bounding box center [277, 221] width 134 height 22
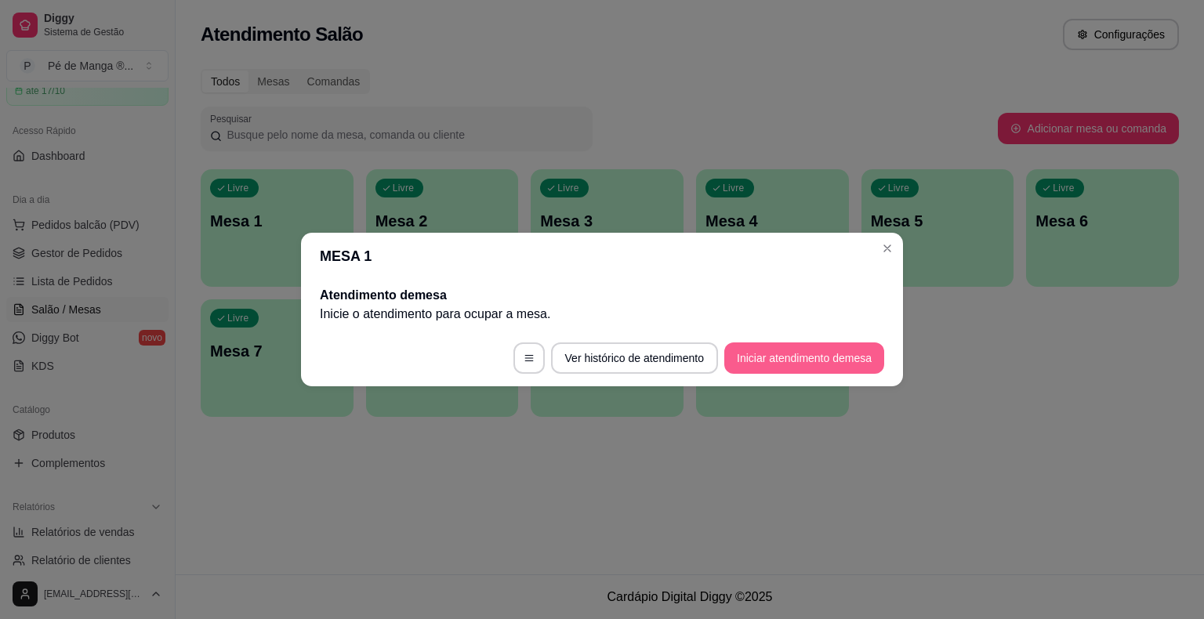
click at [818, 356] on button "Iniciar atendimento de mesa" at bounding box center [804, 358] width 160 height 31
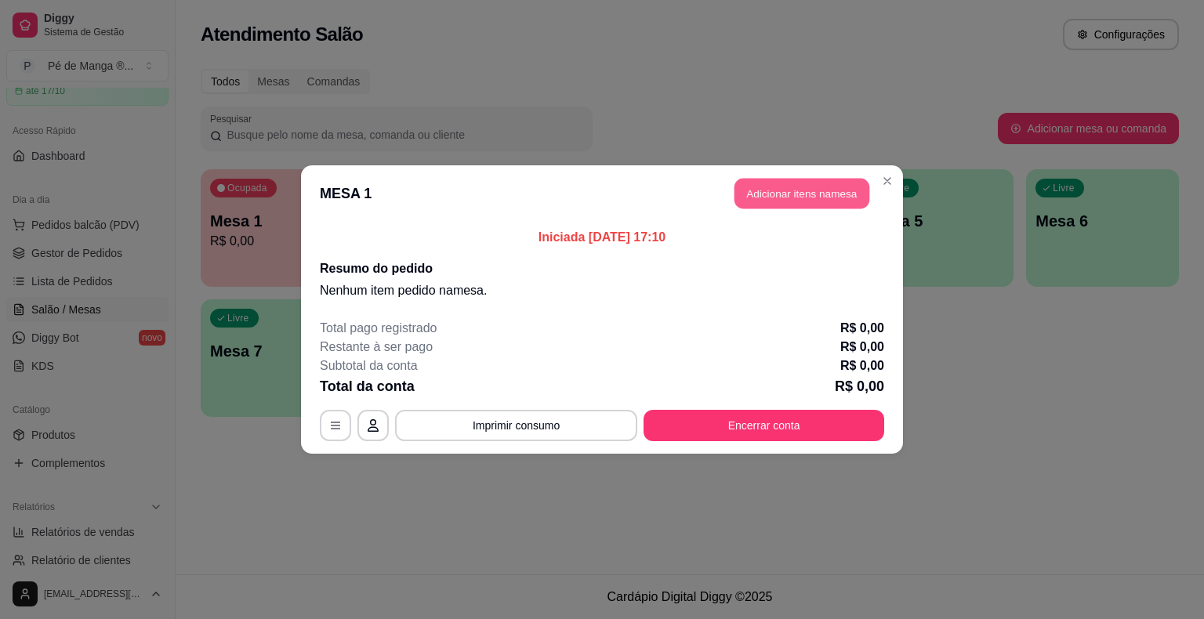
click at [788, 196] on button "Adicionar itens na mesa" at bounding box center [802, 194] width 135 height 31
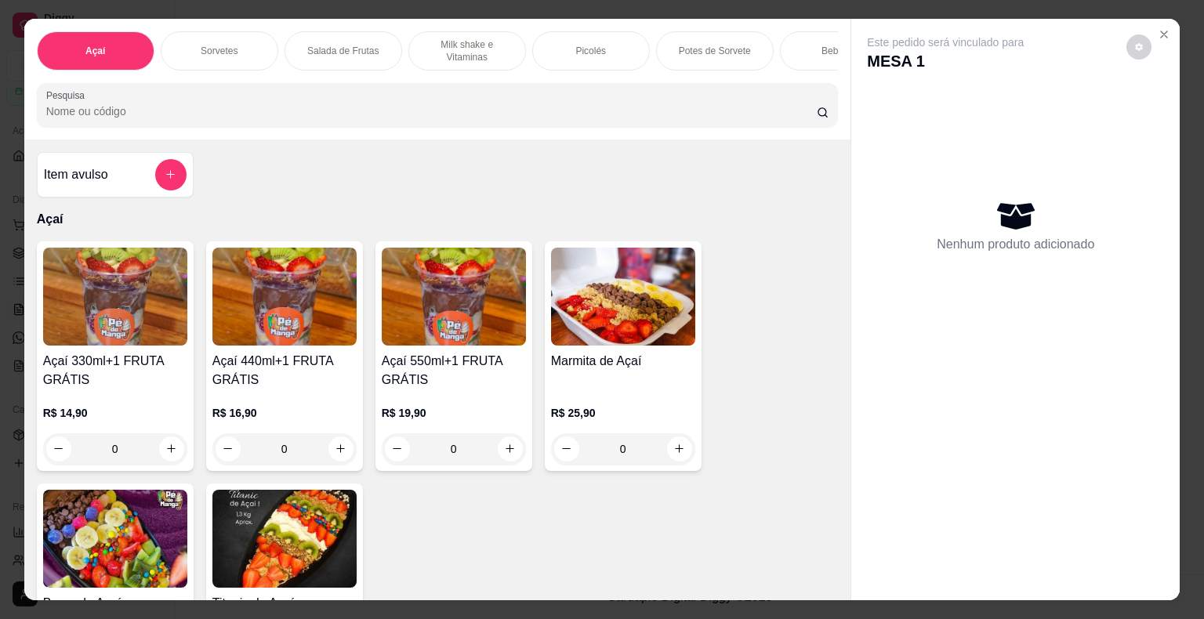
drag, startPoint x: 223, startPoint y: 45, endPoint x: 216, endPoint y: 53, distance: 10.0
click at [220, 52] on div "Sorvetes" at bounding box center [220, 50] width 118 height 39
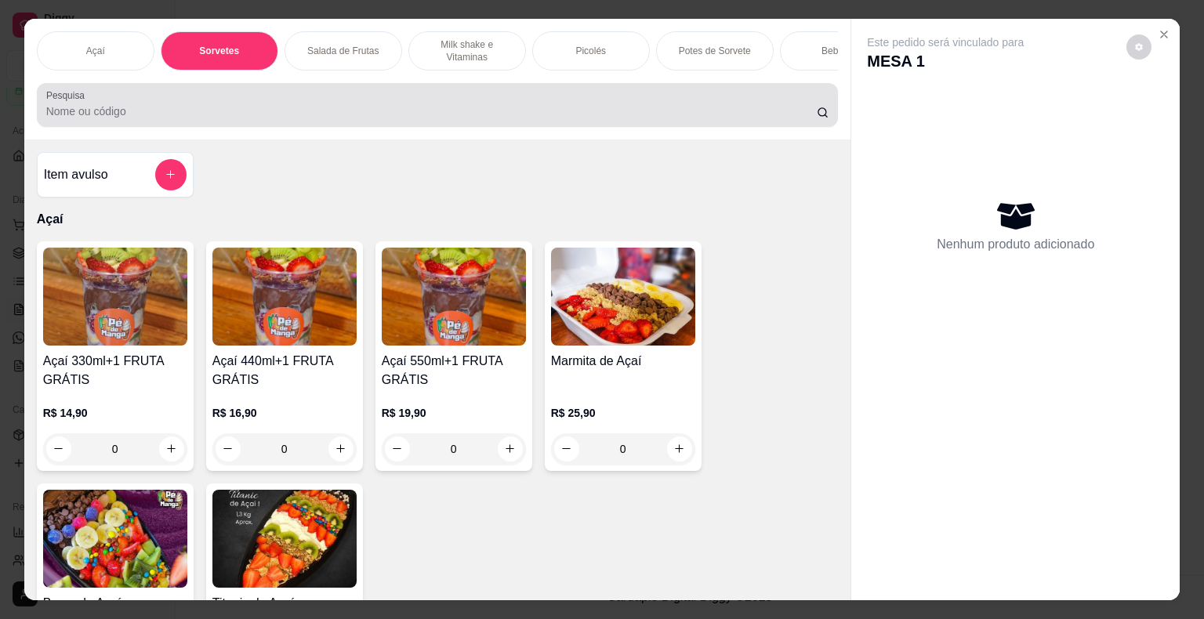
scroll to position [38, 0]
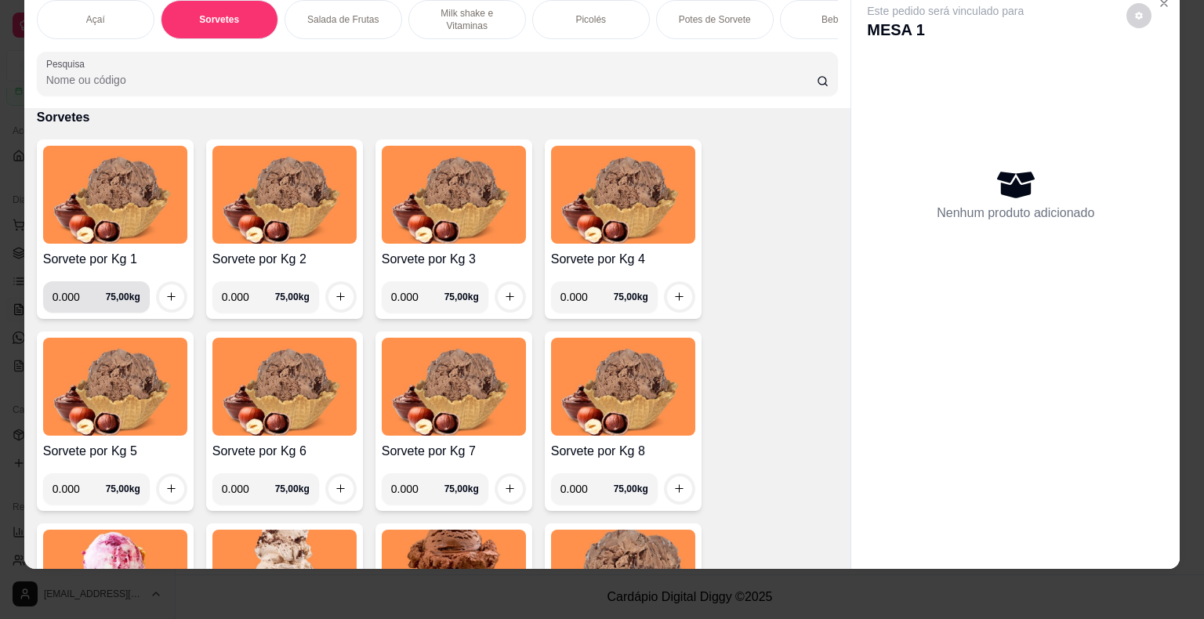
click at [82, 299] on input "0.000" at bounding box center [79, 296] width 53 height 31
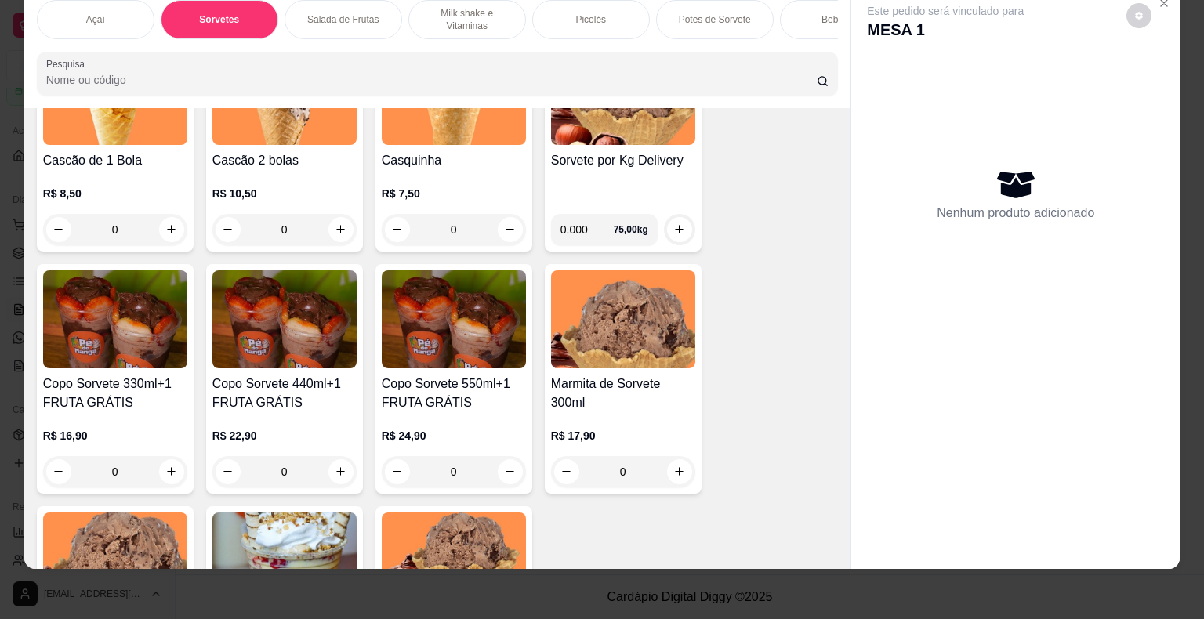
scroll to position [881, 0]
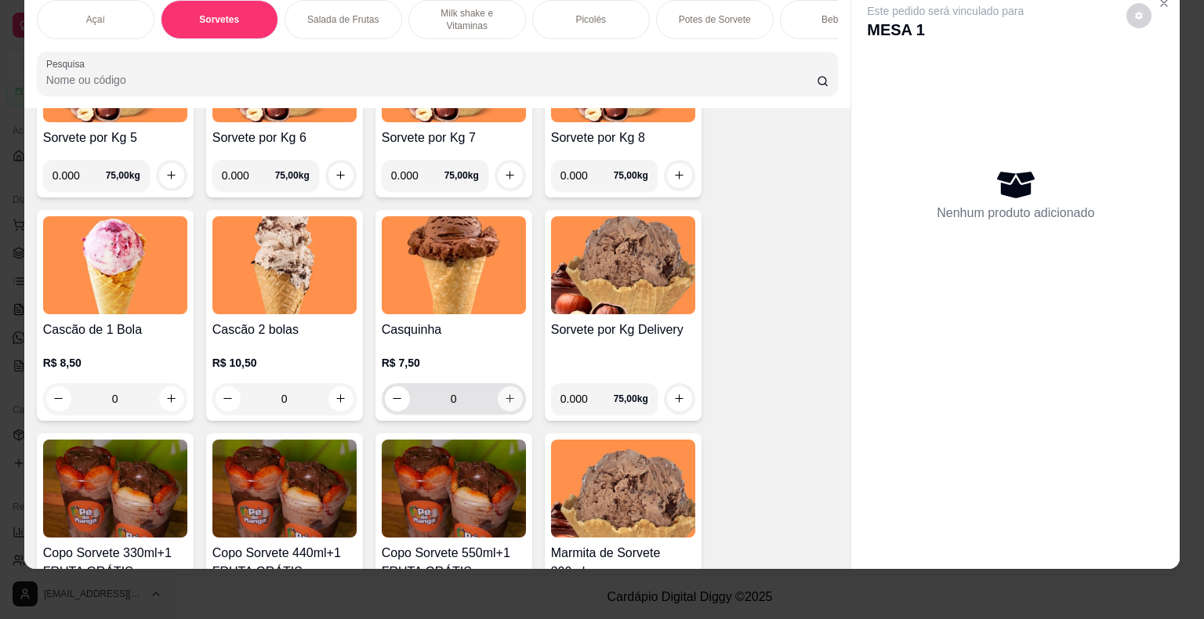
click at [513, 400] on button "increase-product-quantity" at bounding box center [510, 398] width 25 height 25
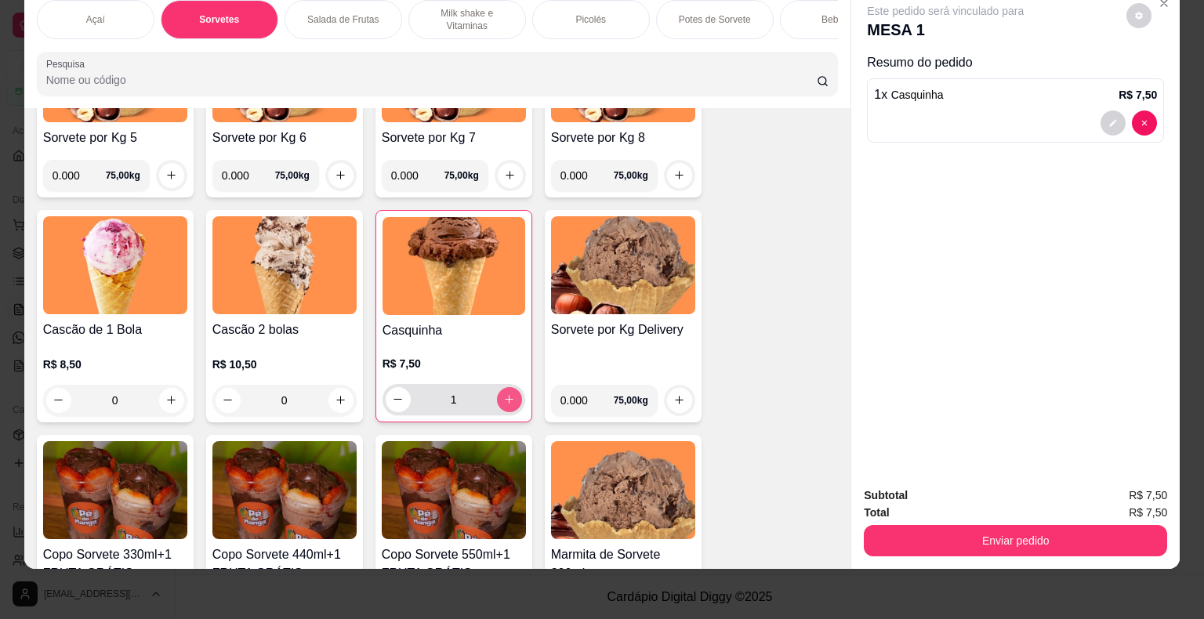
click at [514, 401] on button "increase-product-quantity" at bounding box center [509, 399] width 25 height 25
type input "2"
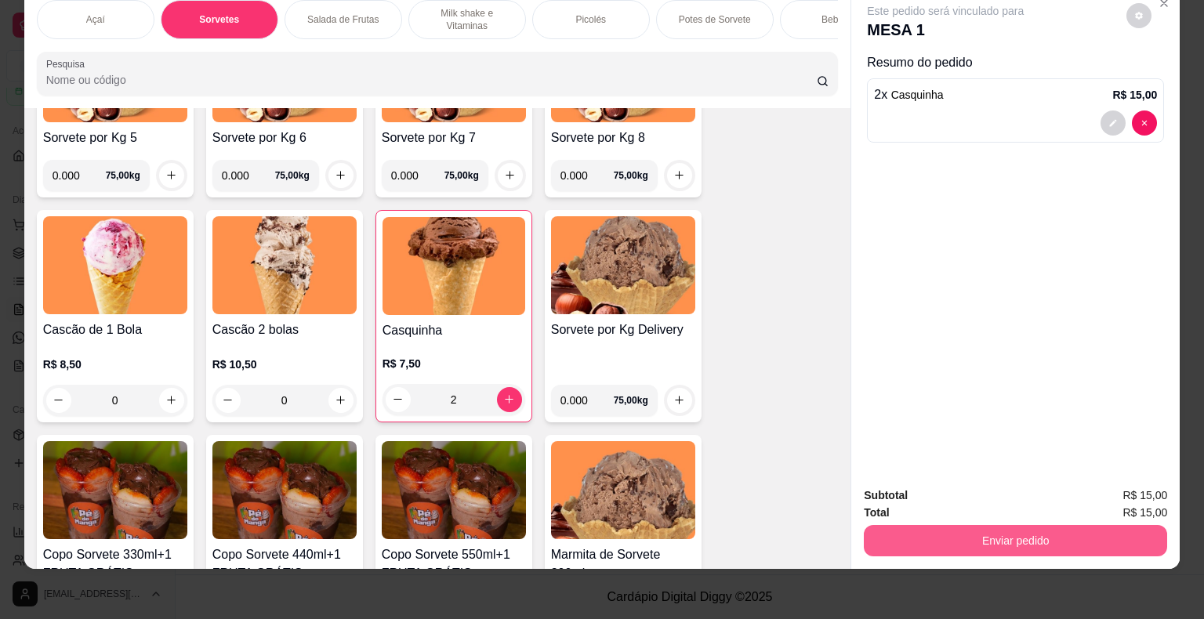
click at [971, 525] on button "Enviar pedido" at bounding box center [1015, 540] width 303 height 31
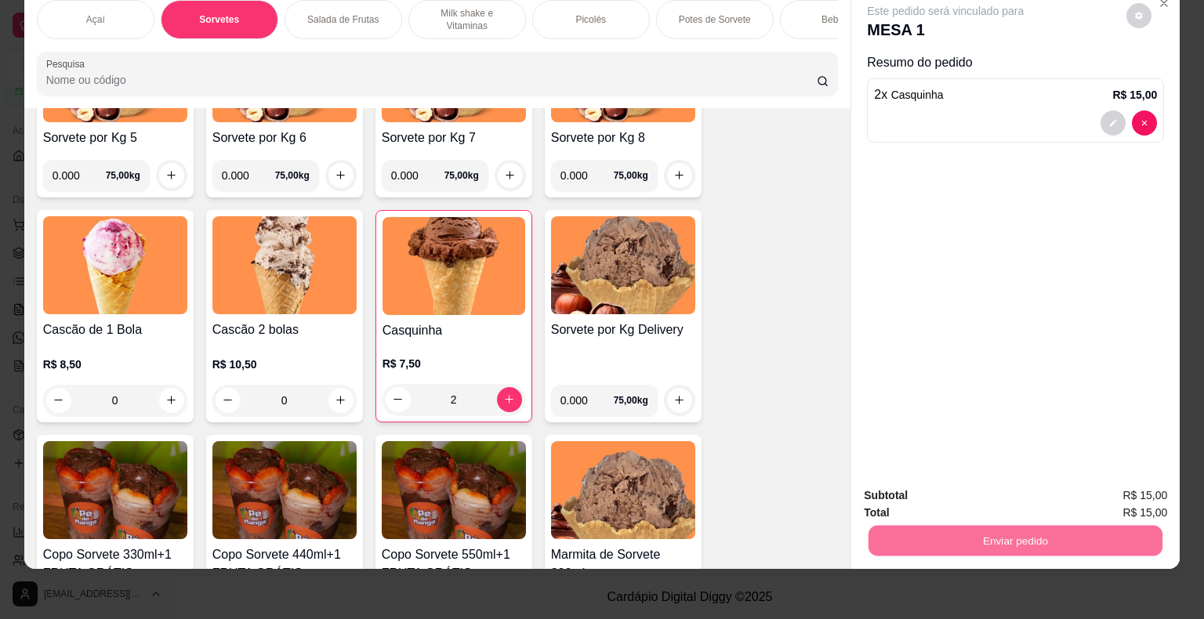
click at [1129, 495] on button "Enviar pedido" at bounding box center [1127, 491] width 89 height 30
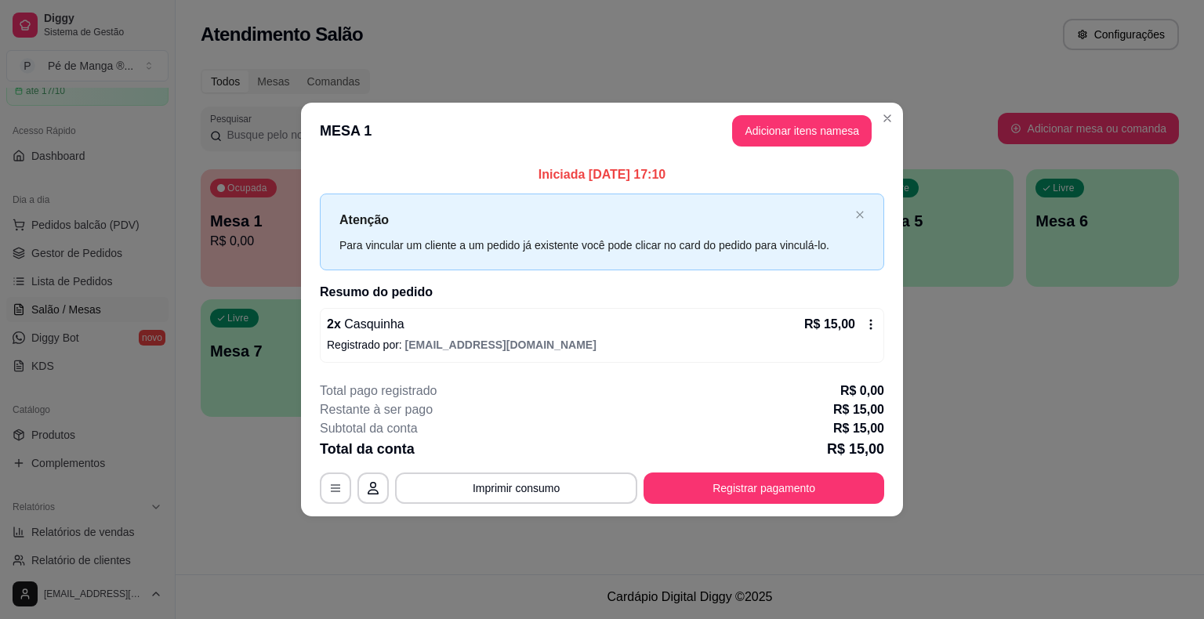
click at [760, 492] on button "Registrar pagamento" at bounding box center [764, 488] width 241 height 31
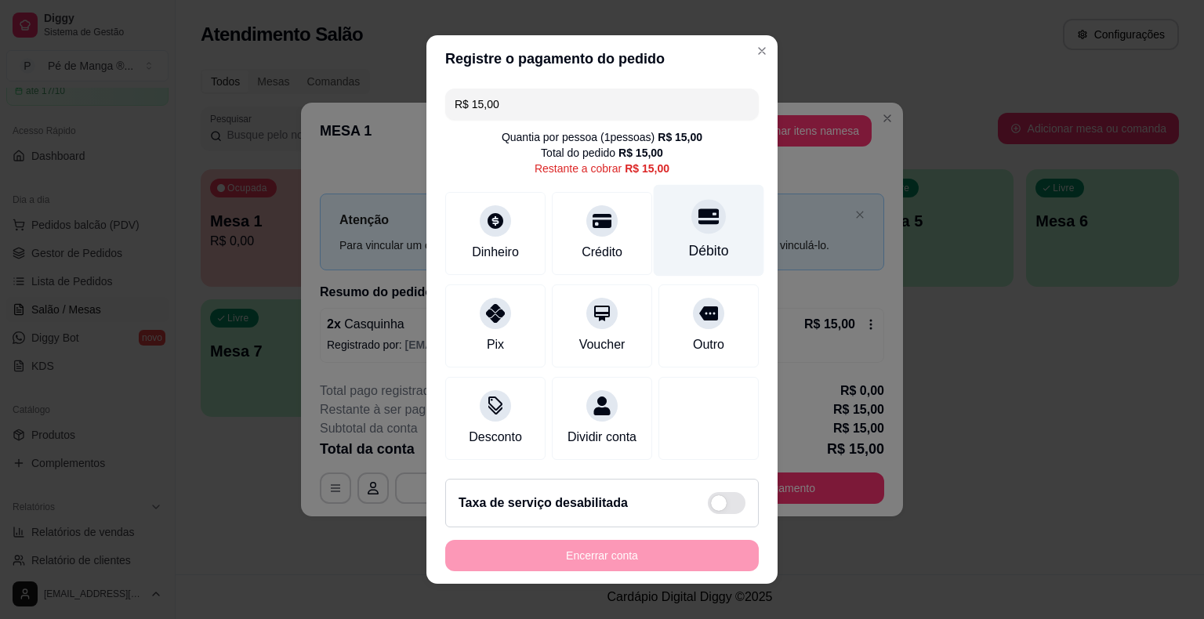
click at [691, 229] on div at bounding box center [708, 216] width 34 height 34
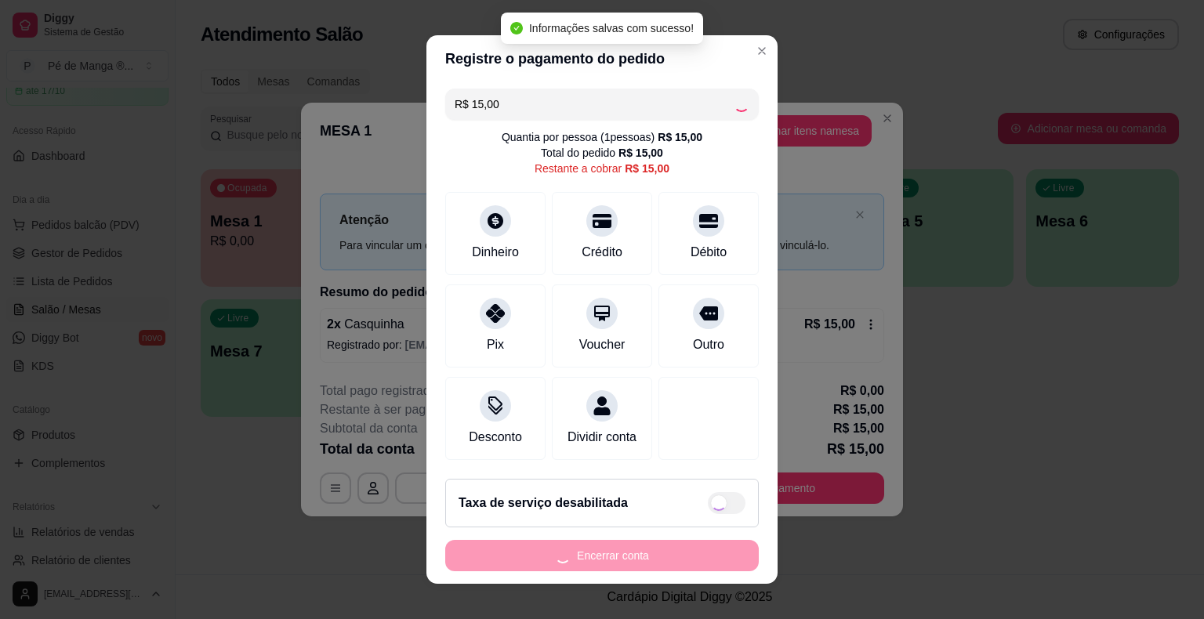
type input "R$ 0,00"
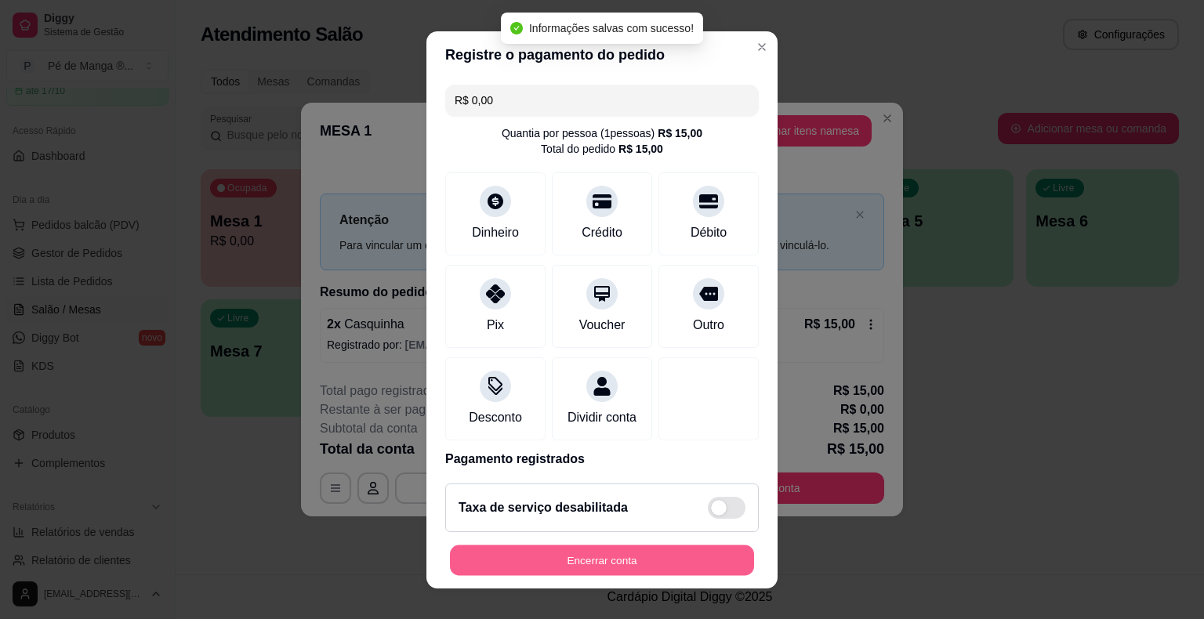
click at [643, 560] on button "Encerrar conta" at bounding box center [602, 560] width 304 height 31
